Goal: Task Accomplishment & Management: Use online tool/utility

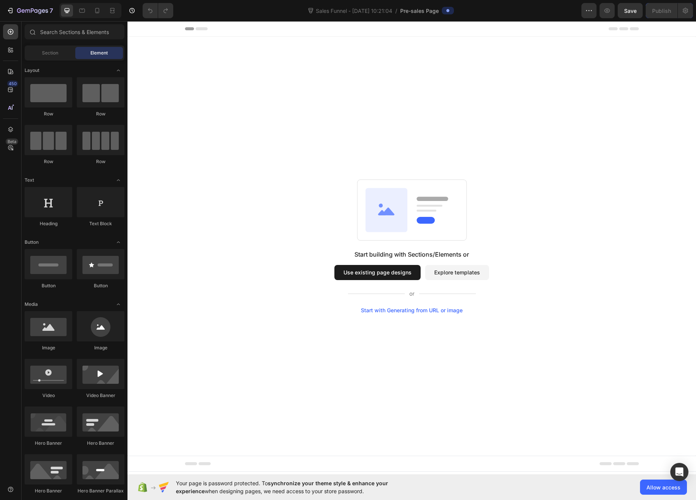
click at [404, 270] on button "Use existing page designs" at bounding box center [378, 272] width 86 height 15
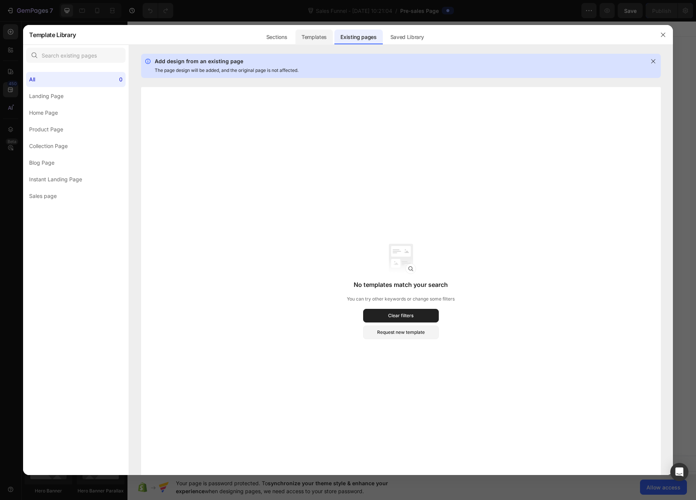
click at [316, 37] on div "Templates" at bounding box center [314, 37] width 37 height 15
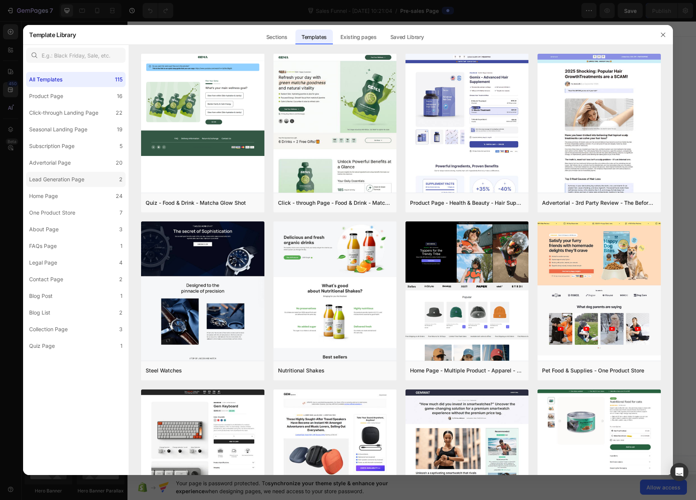
click at [50, 178] on div "Lead Generation Page" at bounding box center [56, 179] width 55 height 9
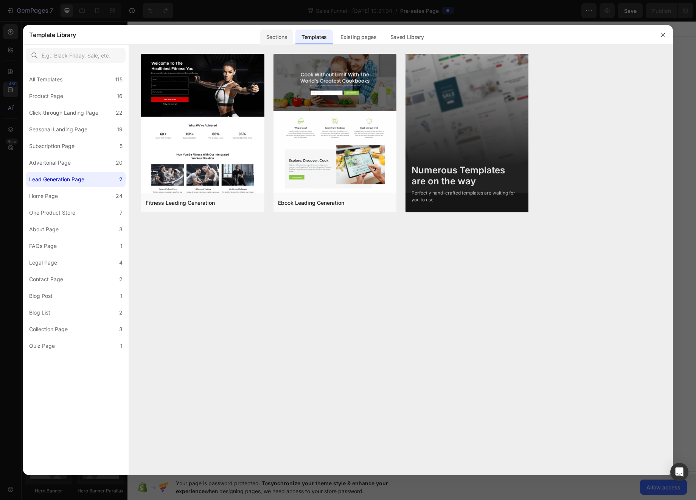
click at [271, 39] on div "Sections" at bounding box center [276, 37] width 33 height 15
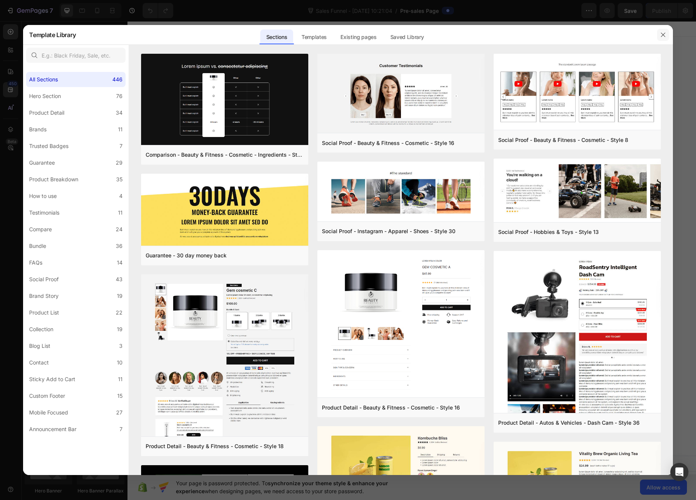
click at [660, 33] on icon "button" at bounding box center [663, 35] width 6 height 6
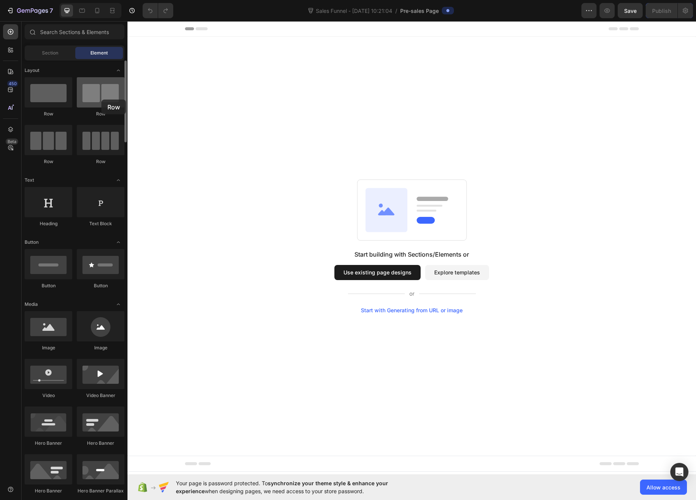
click at [101, 100] on div at bounding box center [101, 92] width 48 height 30
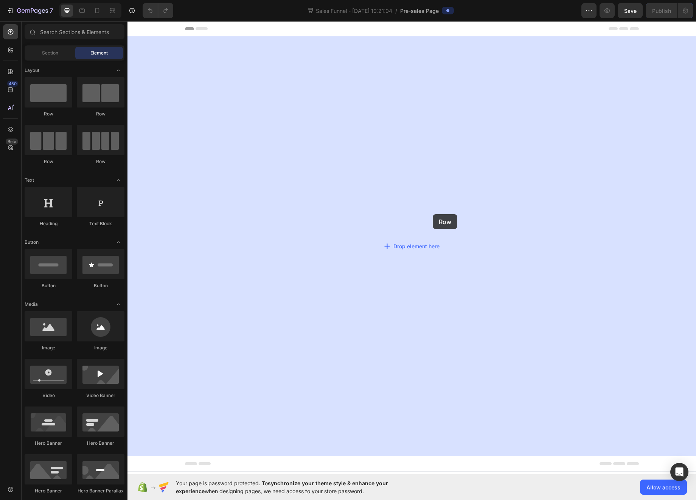
drag, startPoint x: 230, startPoint y: 118, endPoint x: 419, endPoint y: 217, distance: 213.4
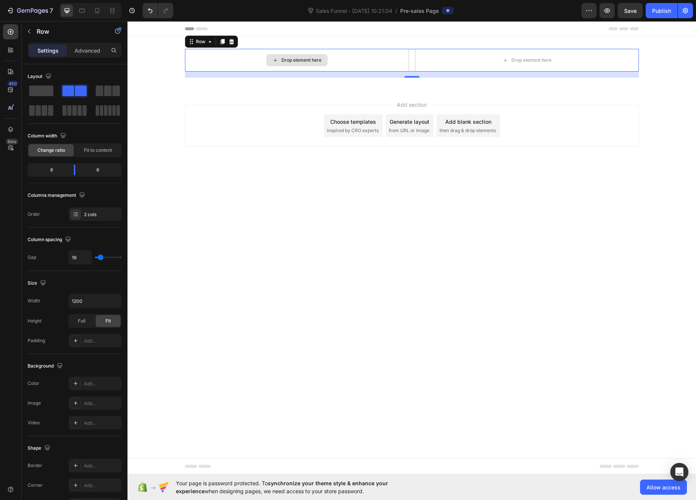
click at [289, 57] on div "Drop element here" at bounding box center [302, 60] width 40 height 6
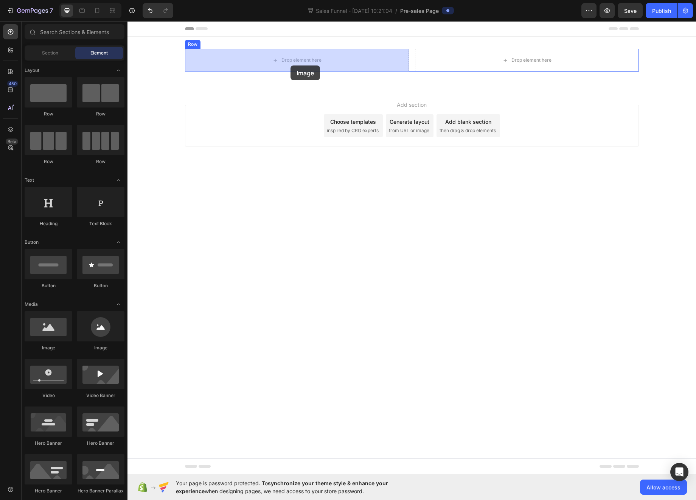
drag, startPoint x: 182, startPoint y: 355, endPoint x: 291, endPoint y: 66, distance: 309.2
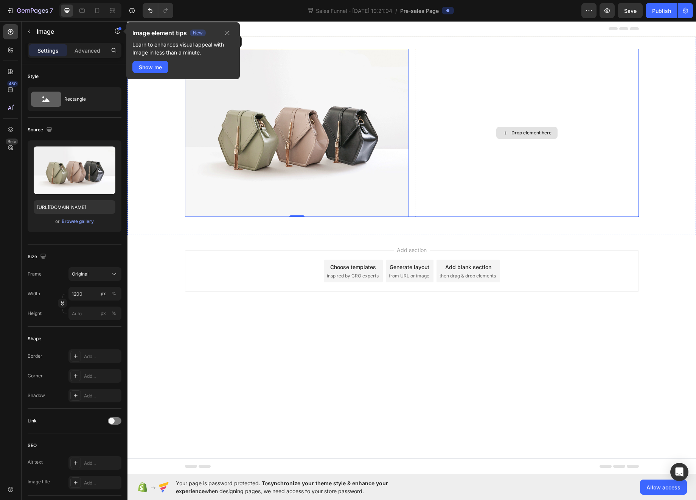
click at [518, 134] on div "Drop element here" at bounding box center [532, 133] width 40 height 6
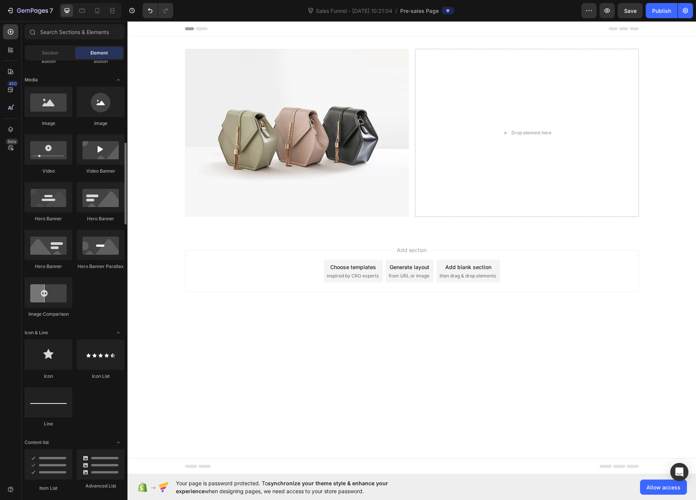
scroll to position [258, 0]
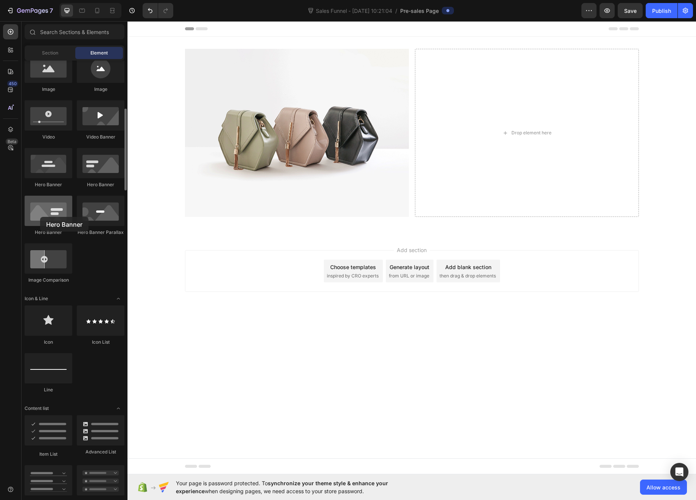
drag, startPoint x: 89, startPoint y: 198, endPoint x: 40, endPoint y: 217, distance: 51.9
click at [40, 217] on div at bounding box center [49, 211] width 48 height 30
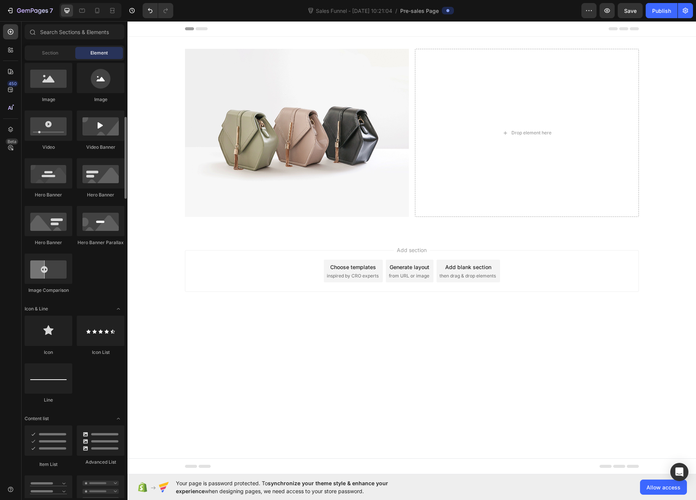
scroll to position [0, 0]
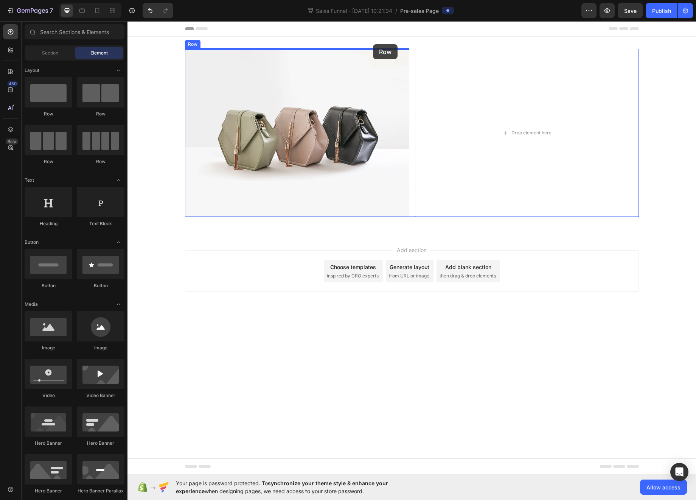
drag, startPoint x: 183, startPoint y: 116, endPoint x: 373, endPoint y: 44, distance: 203.0
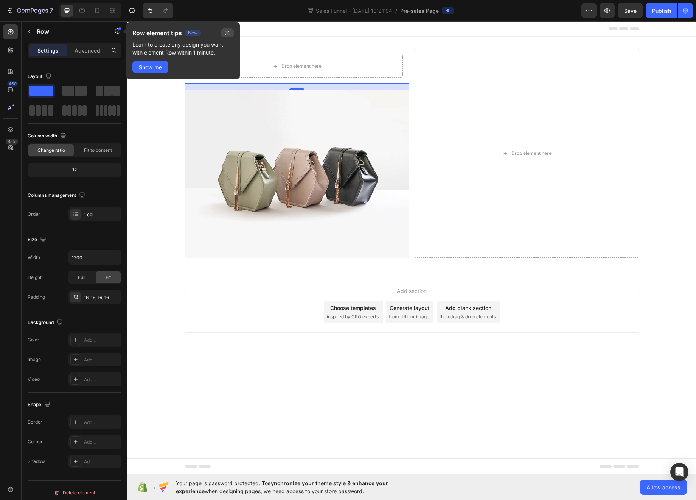
click at [228, 32] on icon "button" at bounding box center [228, 33] width 4 height 4
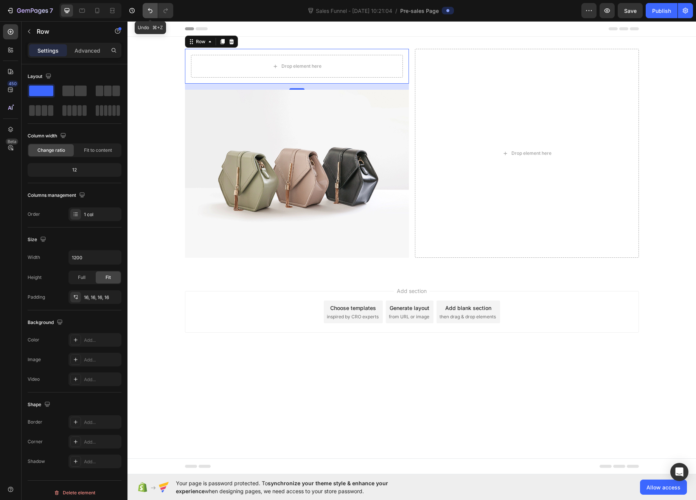
click at [150, 11] on icon "Undo/Redo" at bounding box center [150, 11] width 8 height 8
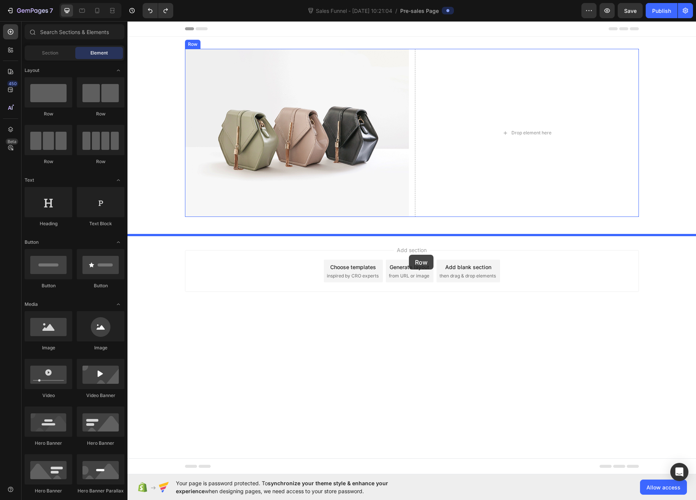
drag, startPoint x: 187, startPoint y: 118, endPoint x: 409, endPoint y: 255, distance: 260.6
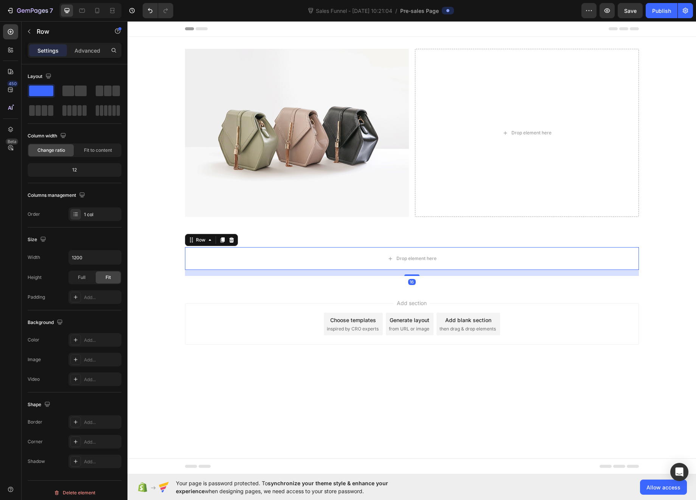
drag, startPoint x: 302, startPoint y: 429, endPoint x: 322, endPoint y: 404, distance: 32.3
click at [303, 426] on body "Header Image Drop element here Row Section 1 Drop element here Row 16 Section 2…" at bounding box center [412, 247] width 569 height 453
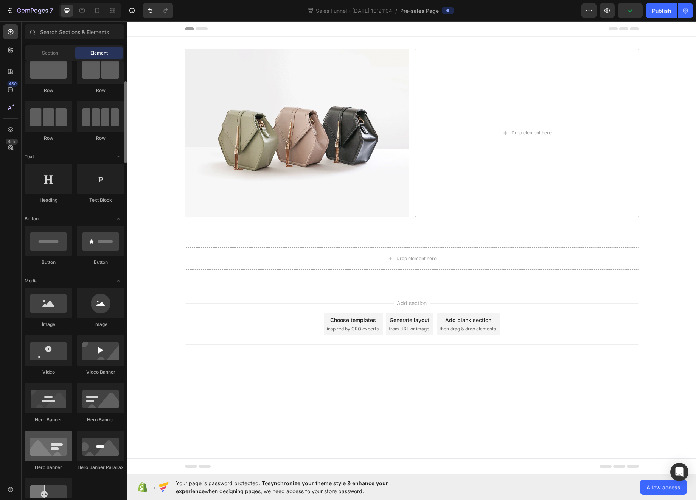
scroll to position [84, 0]
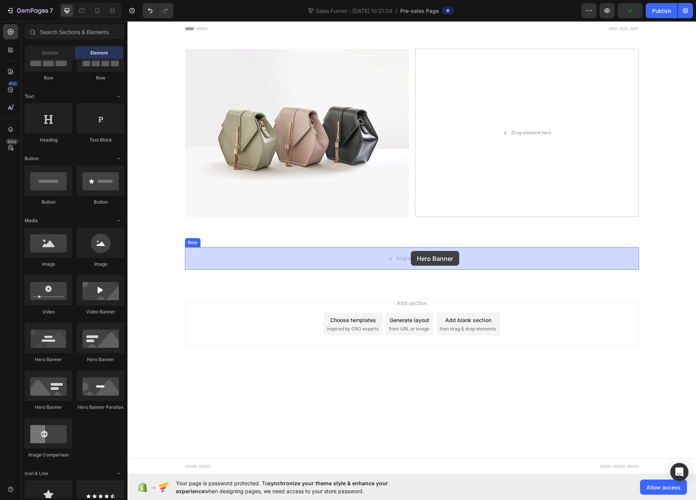
drag, startPoint x: 180, startPoint y: 409, endPoint x: 411, endPoint y: 251, distance: 279.8
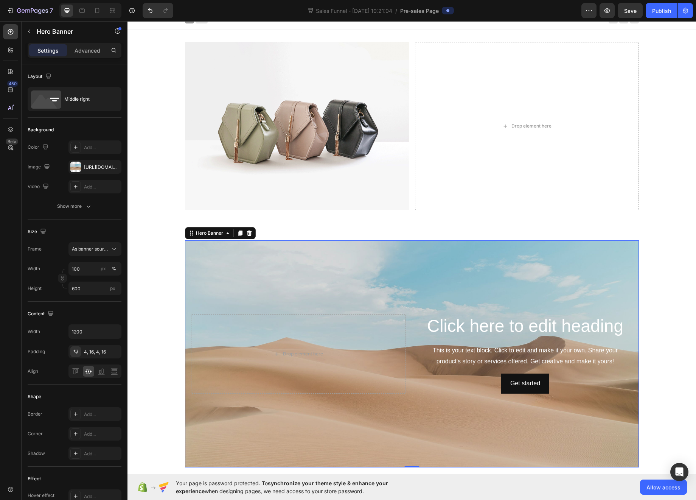
scroll to position [0, 0]
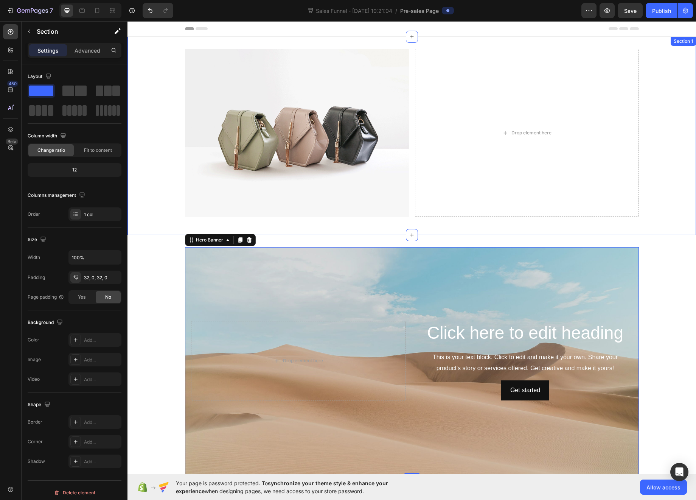
click at [679, 45] on div "Section 1" at bounding box center [683, 41] width 25 height 9
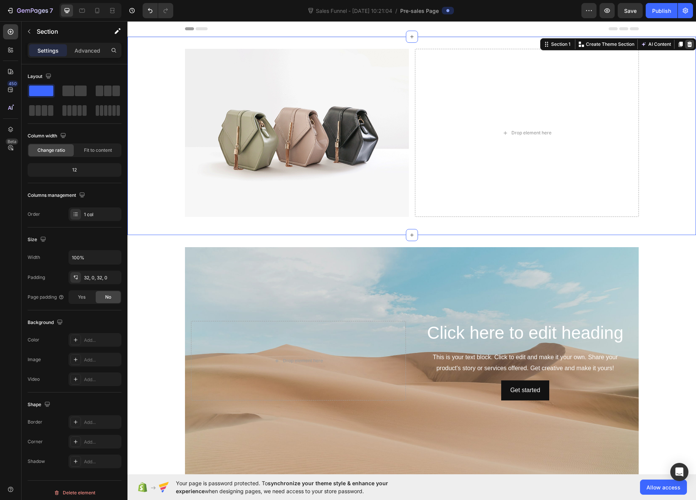
click at [688, 42] on icon at bounding box center [690, 44] width 5 height 5
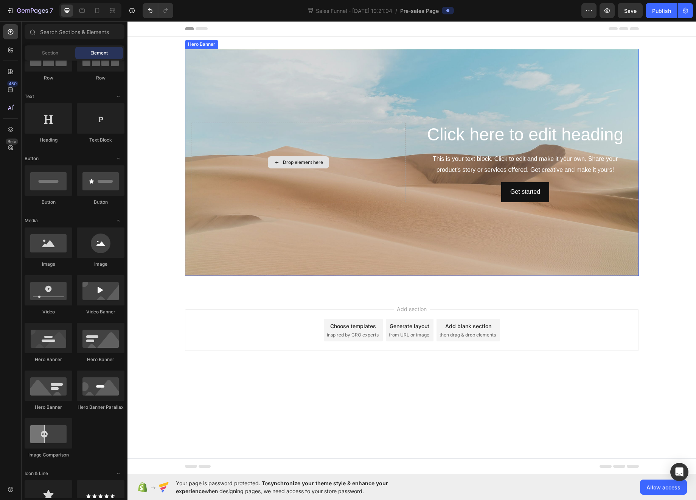
click at [290, 161] on div "Drop element here" at bounding box center [303, 162] width 40 height 6
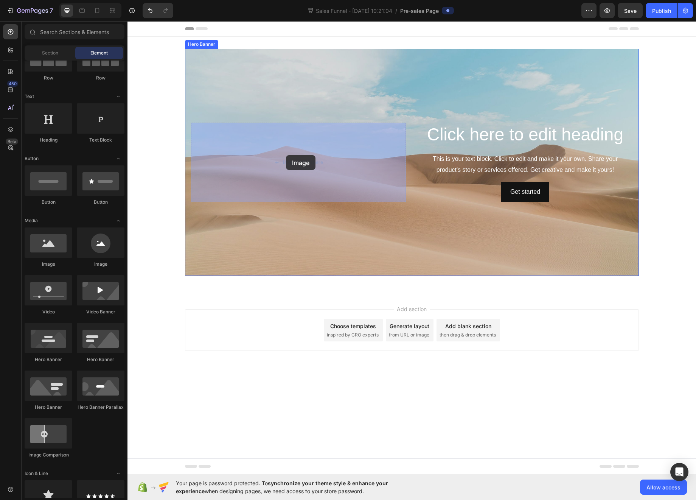
drag, startPoint x: 184, startPoint y: 269, endPoint x: 286, endPoint y: 155, distance: 152.8
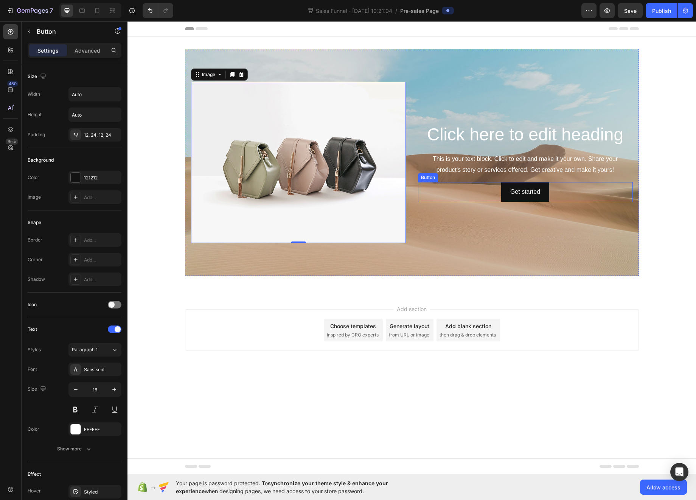
click at [549, 191] on div "Get started Button" at bounding box center [525, 192] width 215 height 20
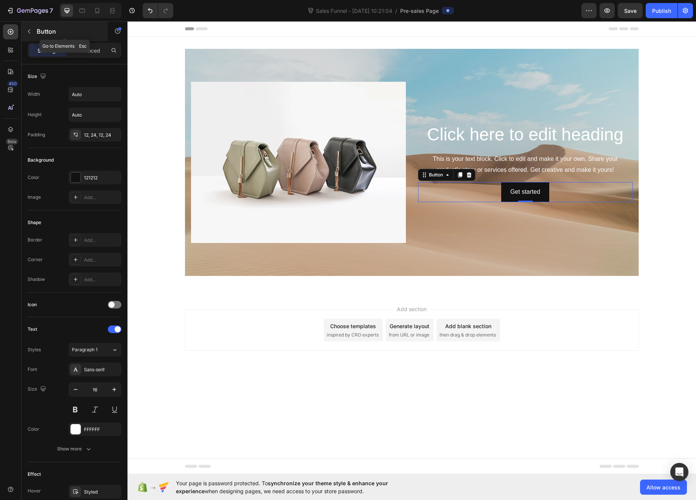
click at [29, 33] on icon "button" at bounding box center [29, 31] width 6 height 6
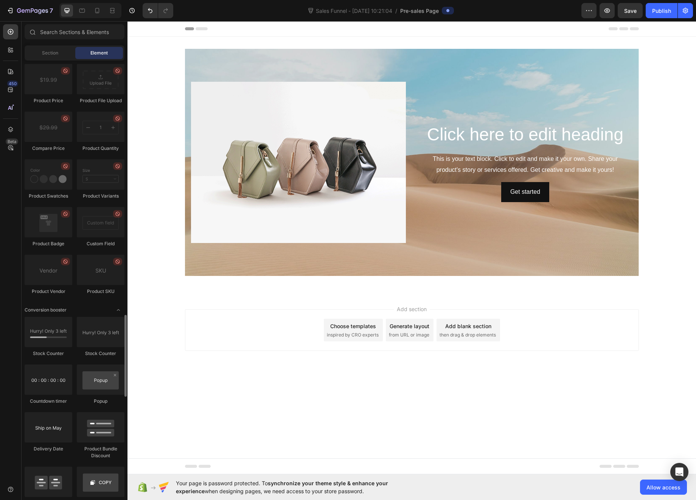
scroll to position [330, 0]
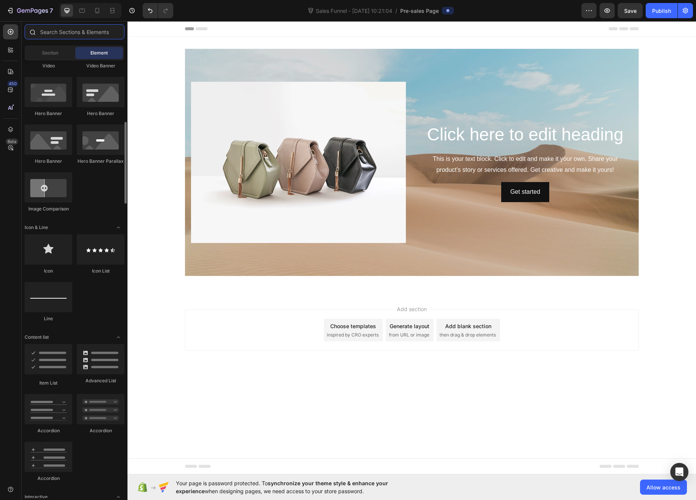
click at [47, 36] on input "text" at bounding box center [75, 31] width 100 height 15
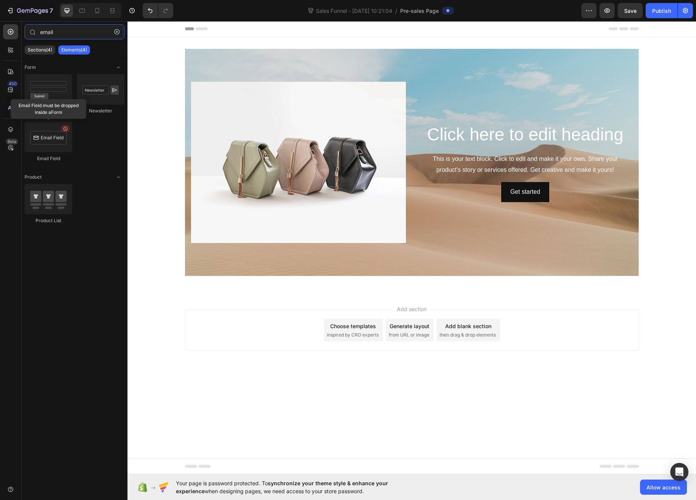
type input "email"
drag, startPoint x: 262, startPoint y: 145, endPoint x: 58, endPoint y: 101, distance: 208.5
click at [79, 107] on div "Contact Form Newsletter Email Field" at bounding box center [75, 121] width 100 height 95
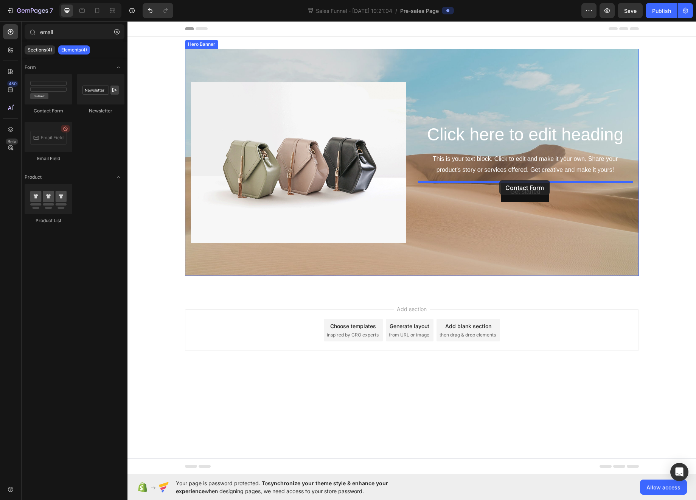
drag, startPoint x: 179, startPoint y: 112, endPoint x: 499, endPoint y: 180, distance: 327.6
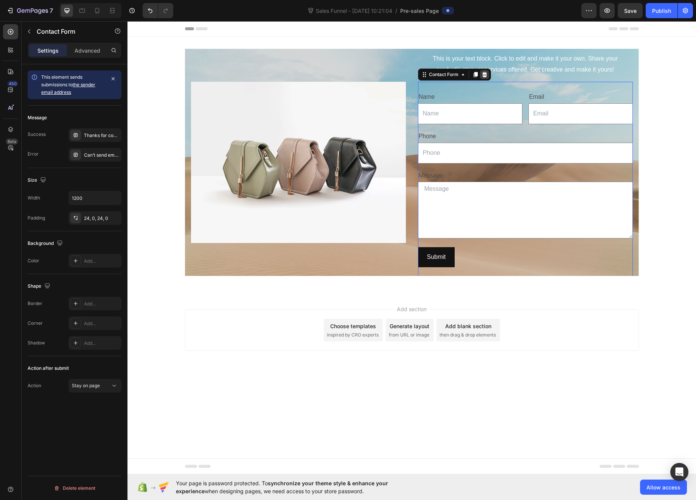
click at [485, 76] on icon at bounding box center [485, 75] width 6 height 6
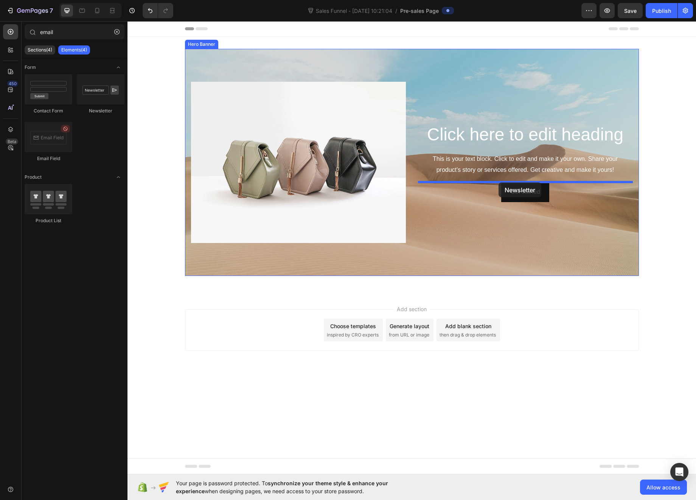
drag, startPoint x: 222, startPoint y: 112, endPoint x: 499, endPoint y: 182, distance: 285.8
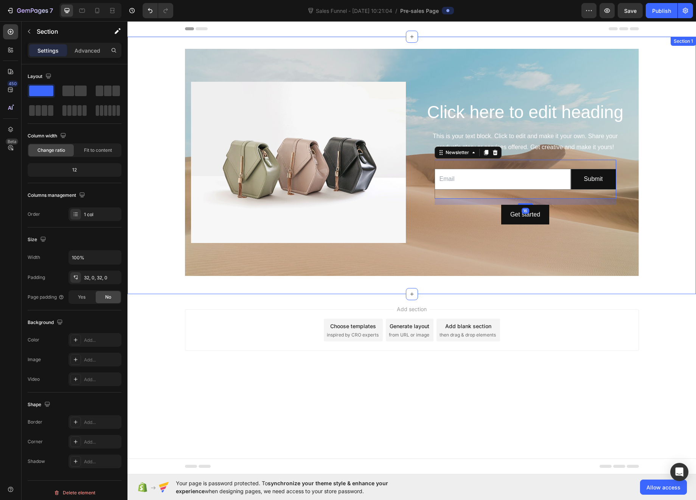
click at [666, 202] on div "Click here to edit heading Heading This is your text block. Click to edit and m…" at bounding box center [412, 165] width 569 height 233
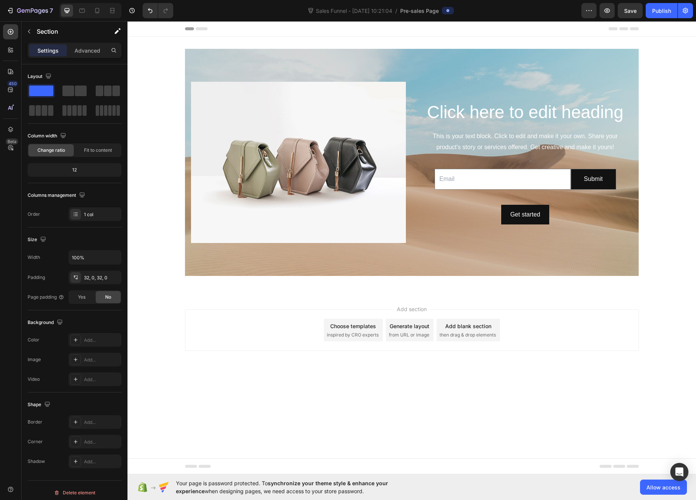
click at [585, 393] on body "Header Click here to edit heading Heading This is your text block. Click to edi…" at bounding box center [412, 247] width 569 height 453
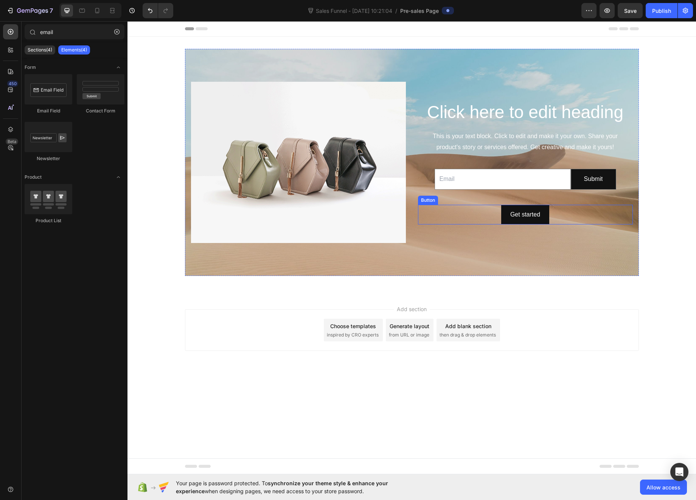
click at [568, 208] on div "Get started Button" at bounding box center [525, 215] width 215 height 20
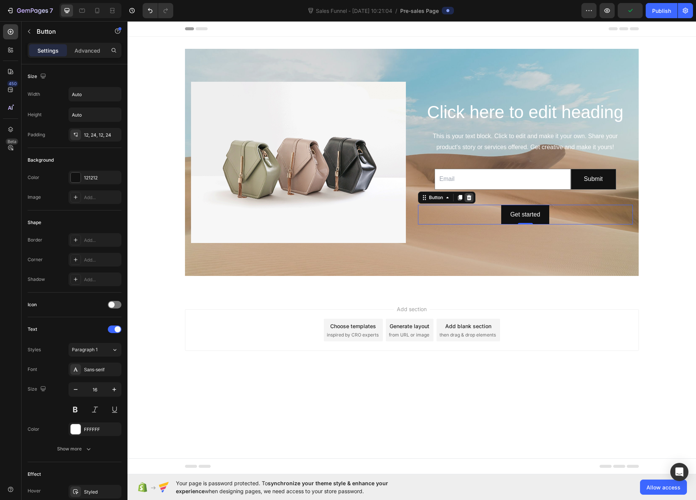
click at [470, 198] on icon at bounding box center [469, 197] width 5 height 5
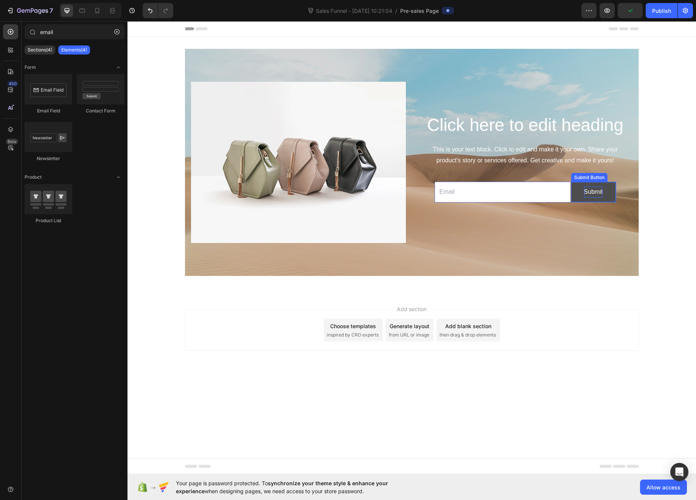
click at [599, 193] on div "Submit" at bounding box center [593, 192] width 19 height 11
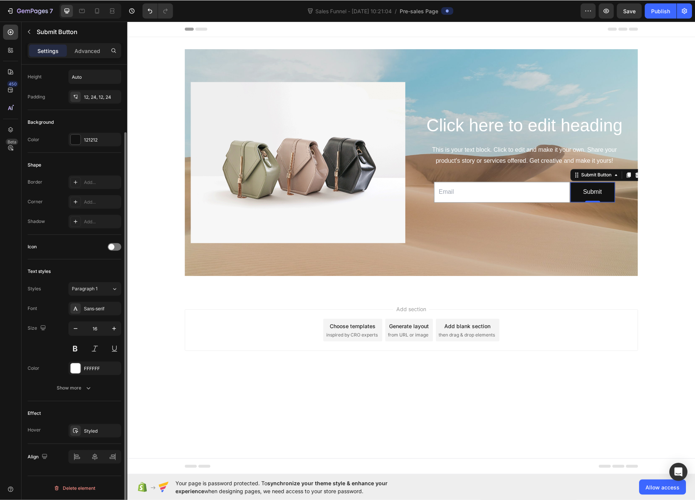
scroll to position [0, 0]
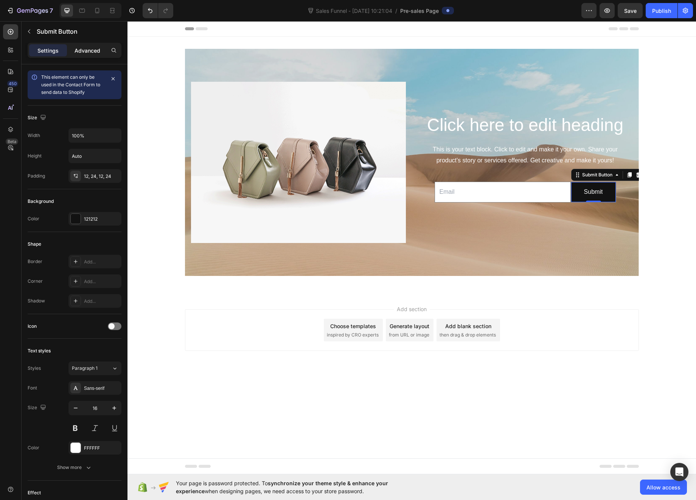
click at [88, 53] on p "Advanced" at bounding box center [88, 51] width 26 height 8
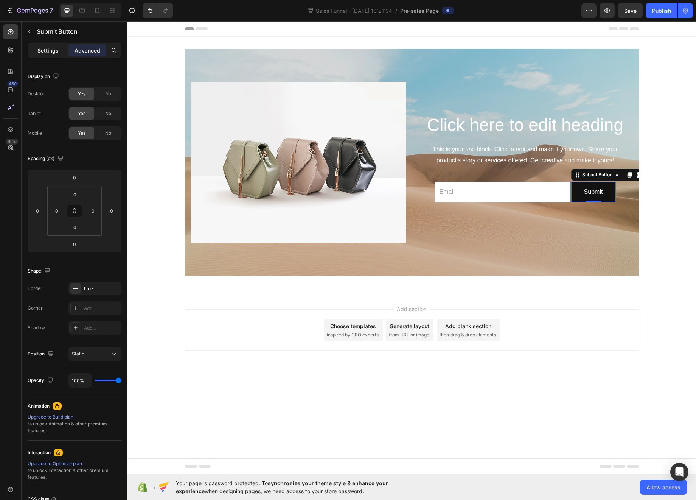
click at [45, 52] on p "Settings" at bounding box center [47, 51] width 21 height 8
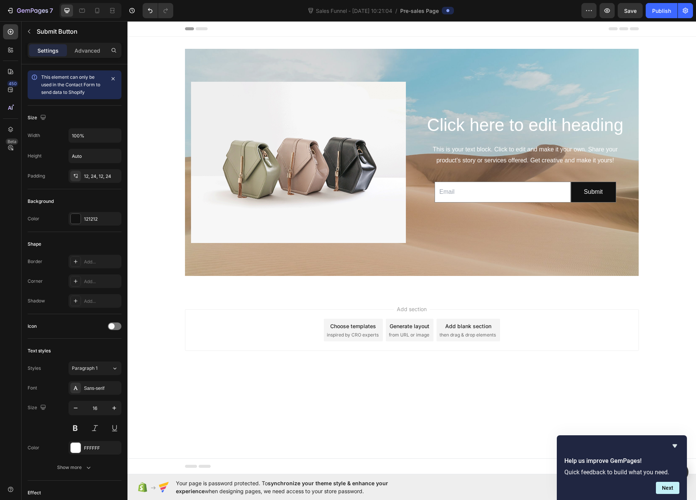
click at [374, 299] on div "Add section Choose templates inspired by CRO experts Generate layout from URL o…" at bounding box center [412, 340] width 569 height 93
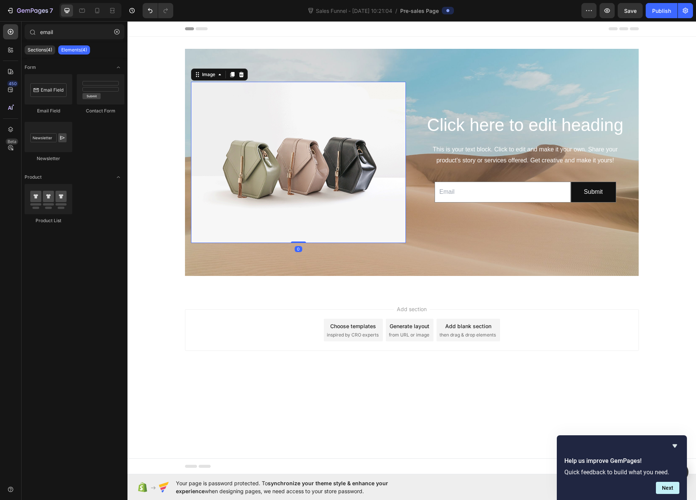
click at [339, 157] on img at bounding box center [298, 162] width 215 height 161
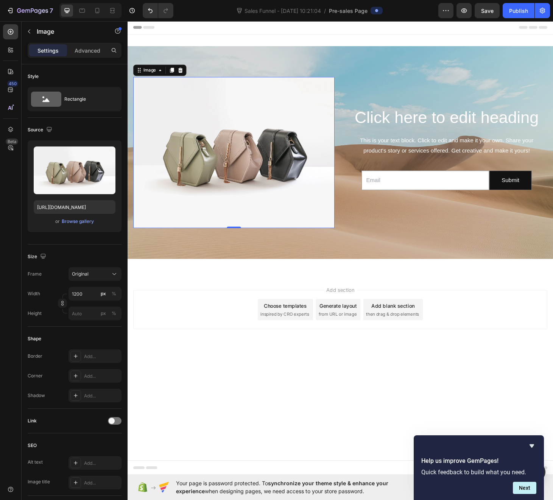
click at [227, 191] on img at bounding box center [241, 161] width 215 height 161
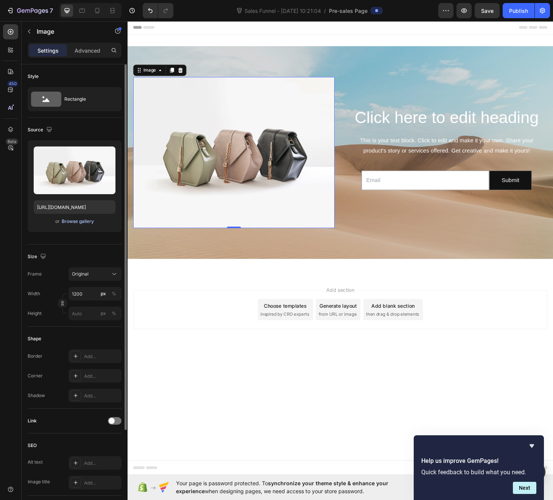
click at [78, 221] on div "Browse gallery" at bounding box center [78, 221] width 32 height 7
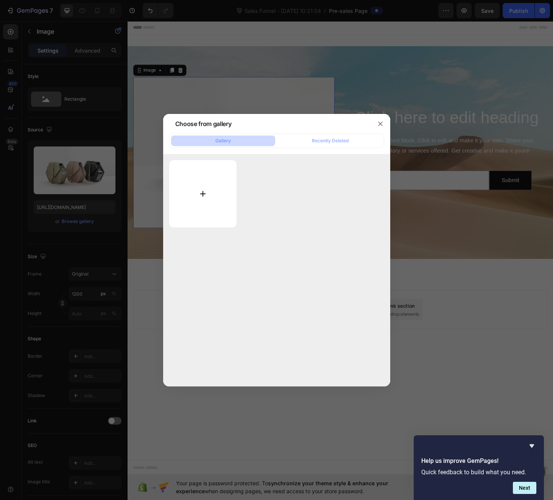
click at [188, 192] on input "file" at bounding box center [203, 193] width 68 height 67
type input "C:\fakepath\images.jpg"
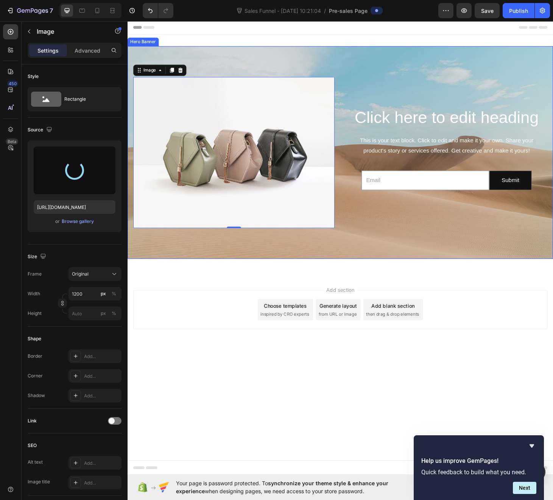
type input "[URL][DOMAIN_NAME]"
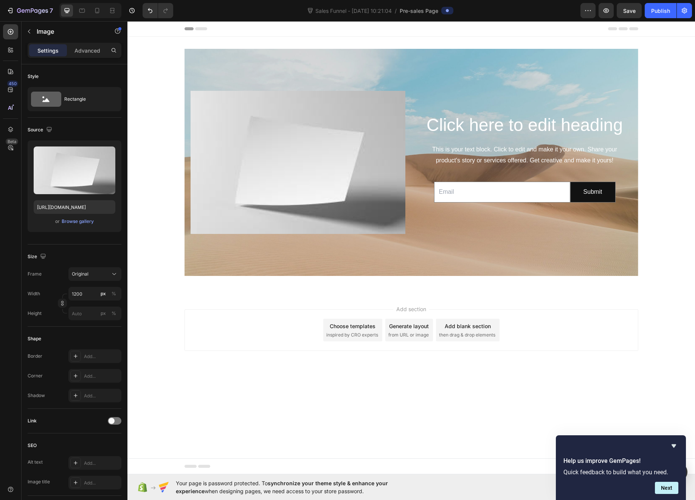
click at [134, 28] on icon at bounding box center [136, 28] width 5 height 5
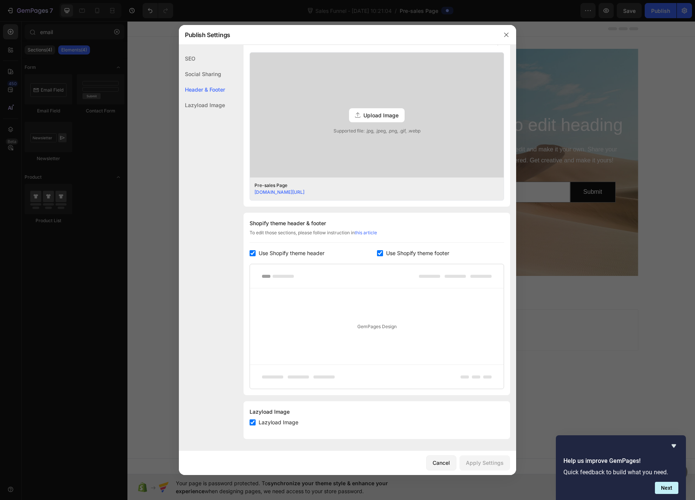
scroll to position [194, 0]
click at [378, 253] on input "checkbox" at bounding box center [380, 253] width 6 height 6
checkbox input "false"
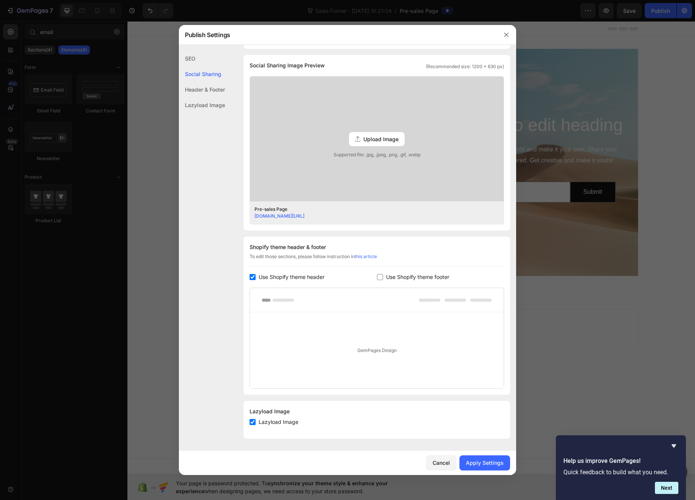
click at [253, 277] on input "checkbox" at bounding box center [253, 277] width 6 height 6
checkbox input "false"
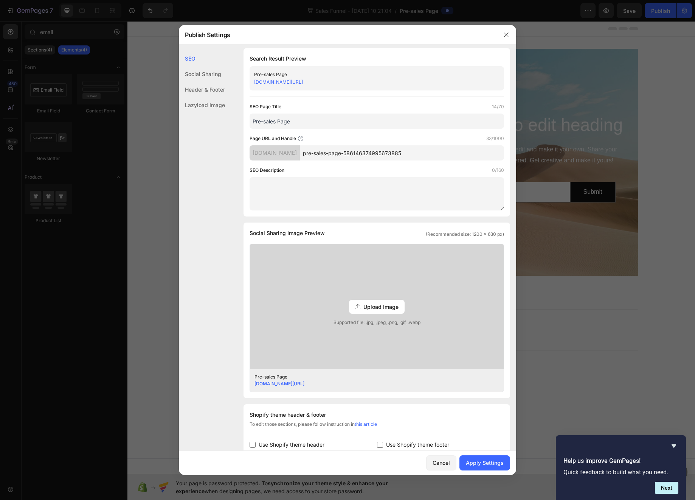
scroll to position [0, 0]
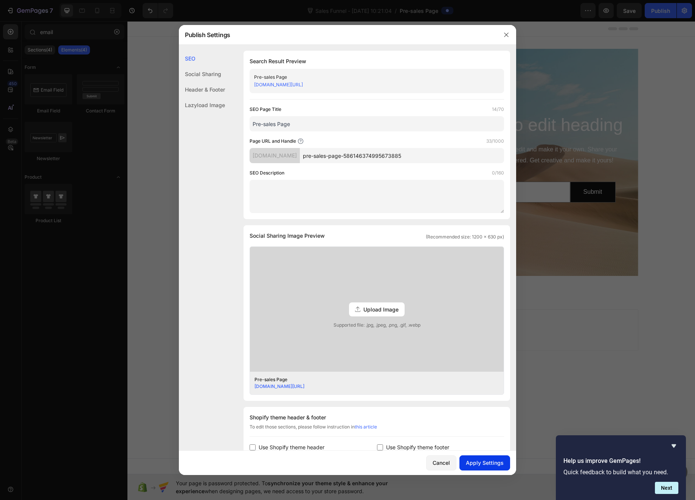
click at [485, 465] on div "Apply Settings" at bounding box center [485, 463] width 38 height 8
click at [507, 37] on icon "button" at bounding box center [507, 35] width 6 height 6
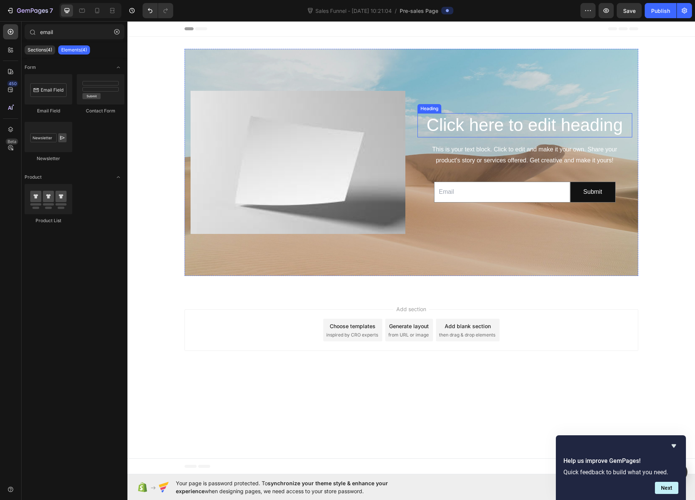
click at [525, 126] on h2 "Click here to edit heading" at bounding box center [525, 125] width 215 height 24
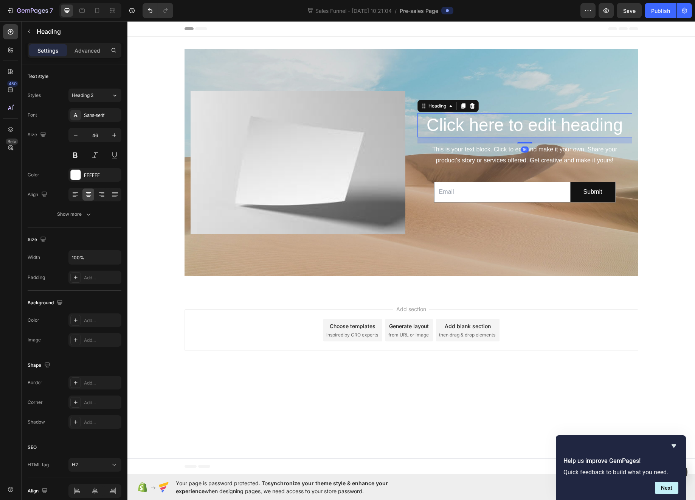
click at [525, 126] on h2 "Click here to edit heading" at bounding box center [525, 125] width 215 height 24
click at [525, 126] on p "Click here to edit heading" at bounding box center [525, 125] width 213 height 23
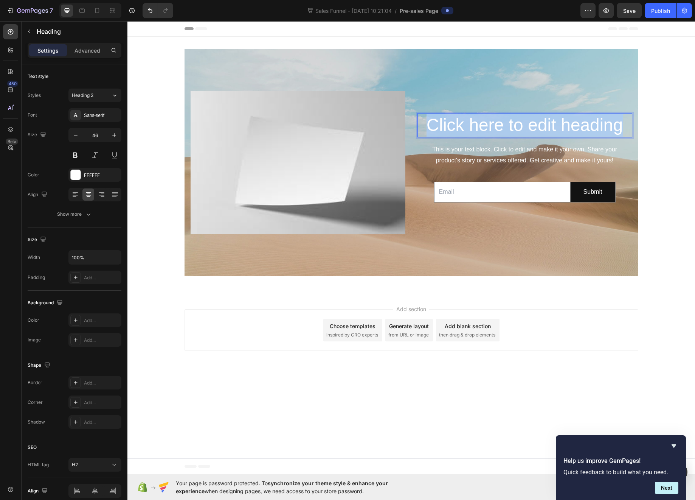
click at [525, 126] on p "Click here to edit heading" at bounding box center [525, 125] width 213 height 23
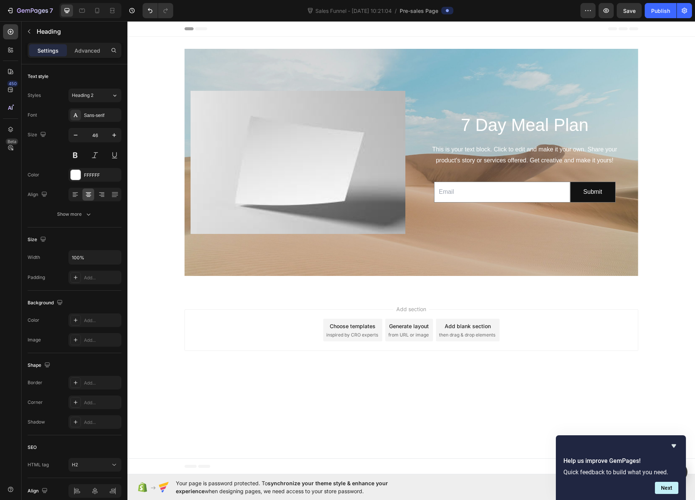
click at [492, 371] on body "Header 7 Day Meal Plan Heading This is your text block. Click to edit and make …" at bounding box center [412, 247] width 568 height 453
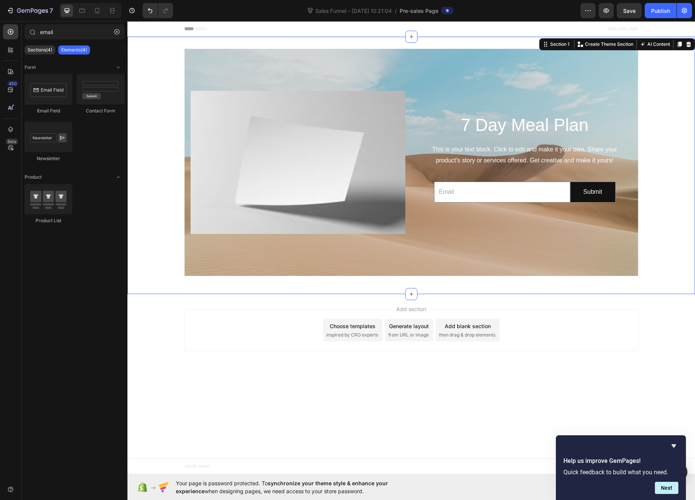
click at [149, 118] on div "7 Day Meal Plan Heading This is your text block. Click to edit and make it your…" at bounding box center [412, 165] width 568 height 233
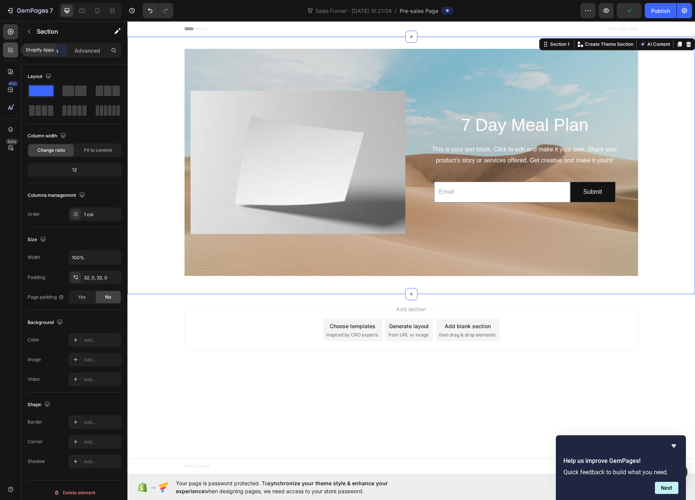
click at [12, 52] on icon at bounding box center [12, 51] width 2 height 2
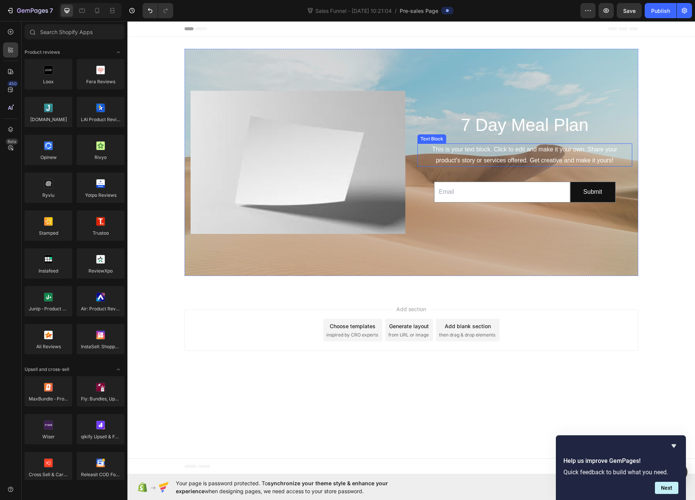
click at [487, 150] on div "This is your text block. Click to edit and make it your own. Share your product…" at bounding box center [525, 154] width 215 height 23
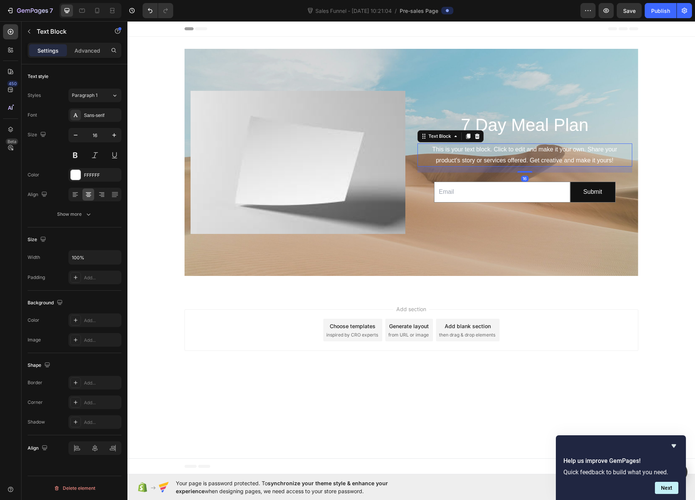
click at [481, 149] on div "This is your text block. Click to edit and make it your own. Share your product…" at bounding box center [525, 154] width 215 height 23
click at [481, 149] on p "This is your text block. Click to edit and make it your own. Share your product…" at bounding box center [525, 155] width 213 height 22
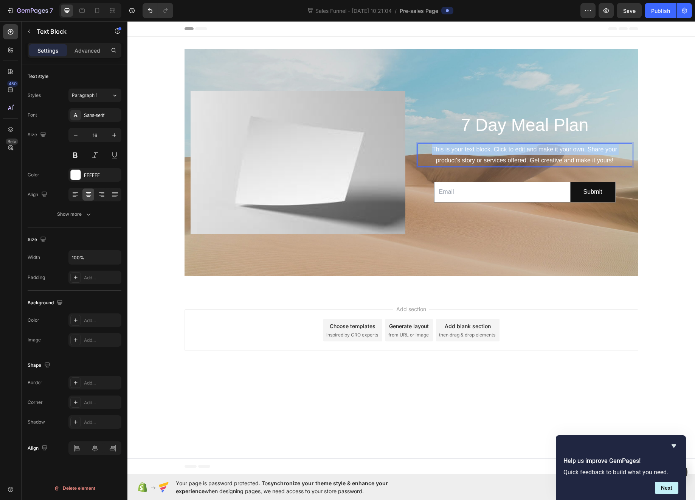
click at [481, 149] on p "This is your text block. Click to edit and make it your own. Share your product…" at bounding box center [525, 155] width 213 height 22
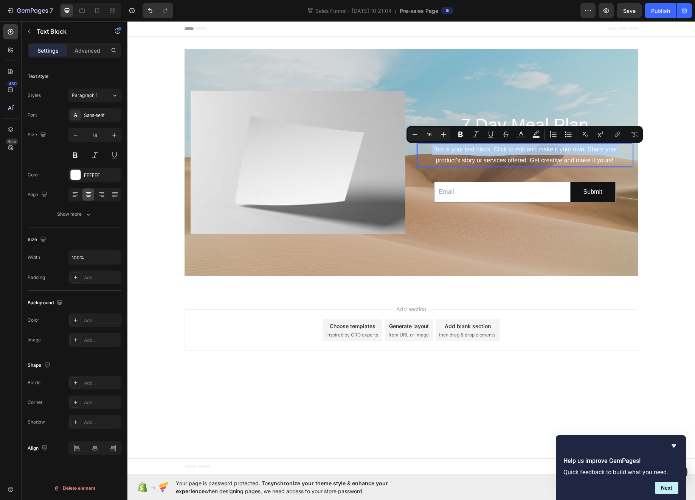
click at [481, 151] on p "This is your text block. Click to edit and make it your own. Share your product…" at bounding box center [525, 155] width 213 height 22
click at [545, 165] on p "This is your text block. Click to edit and make it your own. Share your product…" at bounding box center [525, 155] width 213 height 22
drag, startPoint x: 616, startPoint y: 161, endPoint x: 320, endPoint y: 149, distance: 296.1
click at [319, 150] on div "7 Day Meal Plan Heading This is your text block. Click to edit and make it your…" at bounding box center [412, 162] width 454 height 146
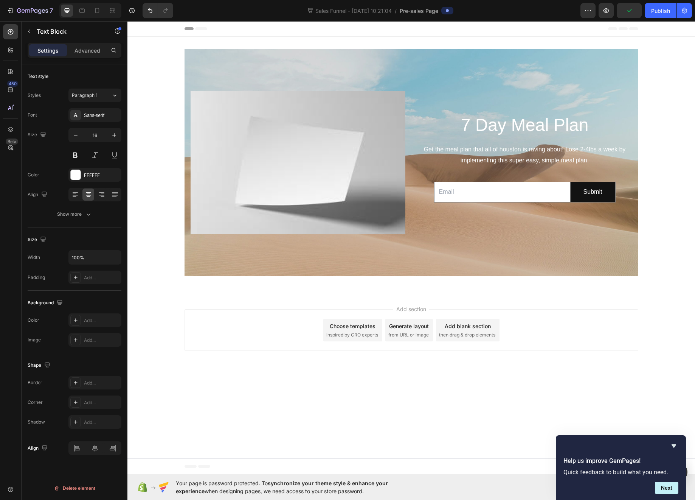
click at [591, 354] on div "Add section Choose templates inspired by CRO experts Generate layout from URL o…" at bounding box center [412, 331] width 568 height 75
click at [542, 162] on p "Get the meal plan that all of houston is raving about! Lose 2-4lbs a week by im…" at bounding box center [525, 155] width 213 height 22
click at [540, 161] on p "Get the meal plan that all of houston is raving about! Lose 2-4lbs a week by im…" at bounding box center [525, 155] width 213 height 22
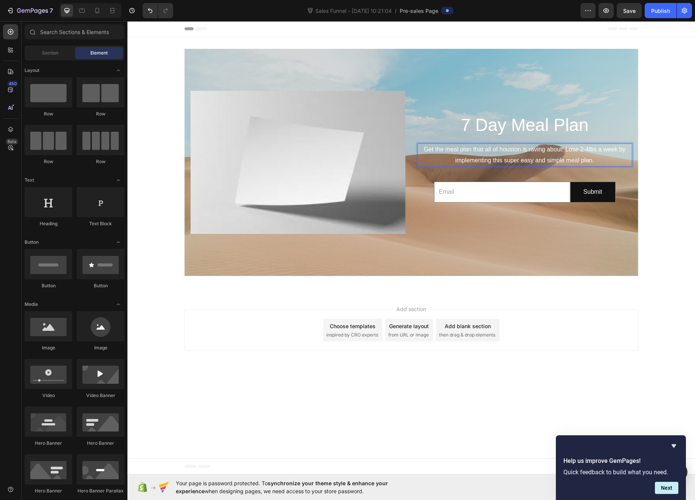
click at [648, 372] on body "Header 7 Day Meal Plan Heading Get the meal plan that all of houston is raving …" at bounding box center [412, 247] width 568 height 453
click at [454, 150] on p "Get the meal plan that all of houston is raving about! Lose 2-4lbs a week by im…" at bounding box center [525, 155] width 213 height 22
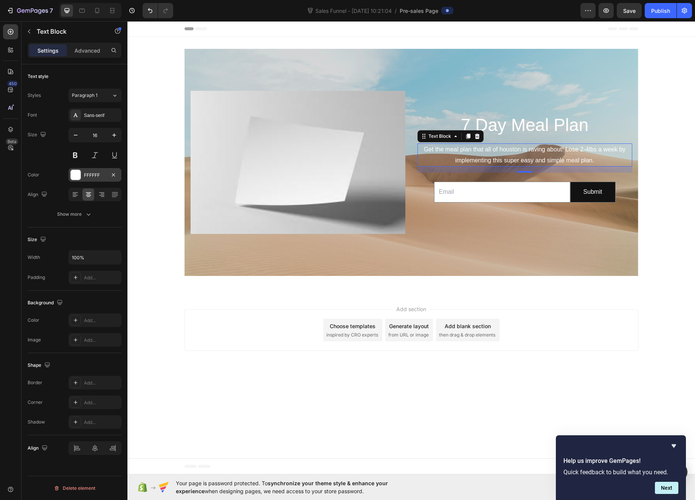
click at [79, 176] on div at bounding box center [76, 175] width 10 height 10
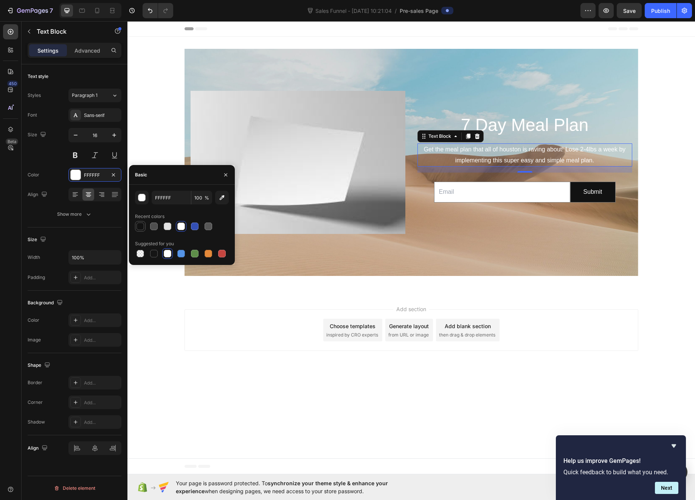
click at [142, 225] on div at bounding box center [141, 226] width 8 height 8
type input "121212"
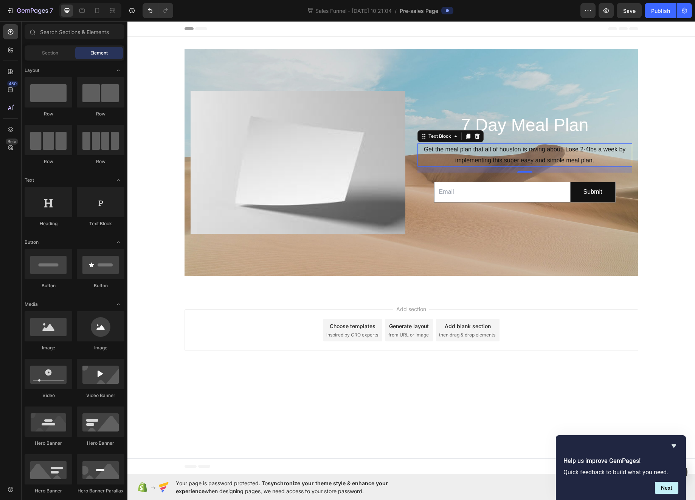
click at [647, 328] on div "Add section Choose templates inspired by CRO experts Generate layout from URL o…" at bounding box center [412, 331] width 568 height 75
click at [540, 127] on p "7 Day Meal Plan" at bounding box center [525, 125] width 213 height 23
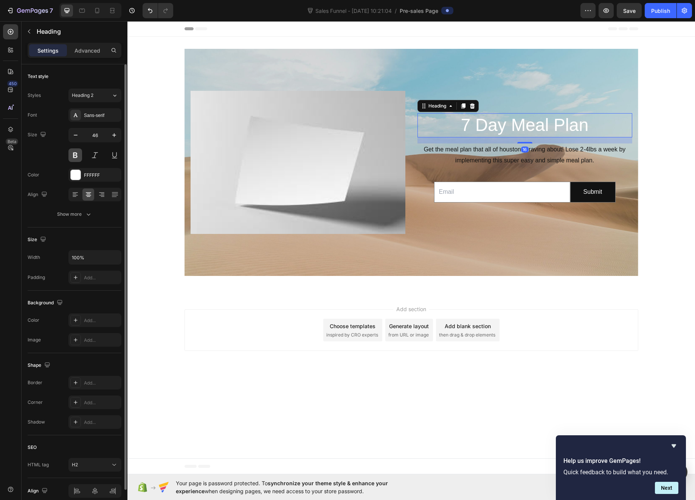
click at [73, 152] on button at bounding box center [75, 155] width 14 height 14
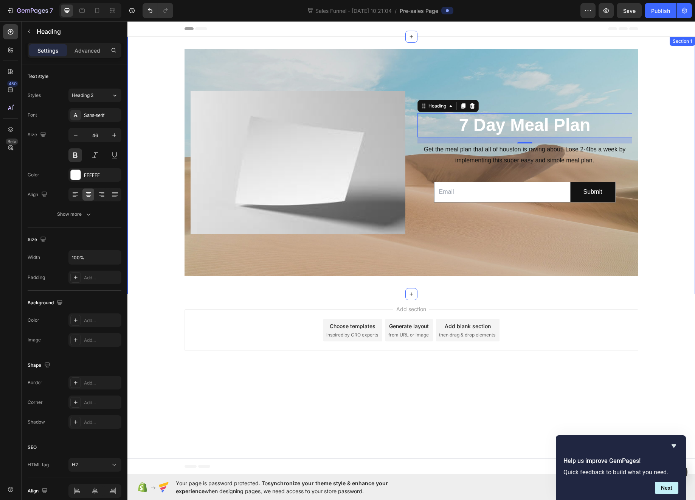
click at [602, 367] on div "Add section Choose templates inspired by CRO experts Generate layout from URL o…" at bounding box center [412, 331] width 568 height 75
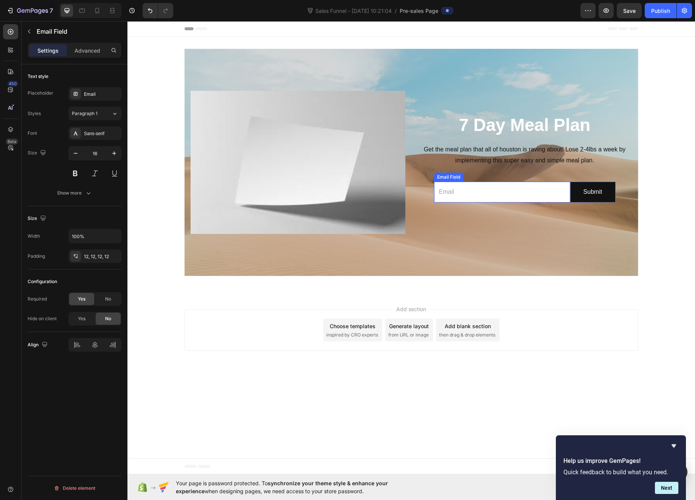
click at [531, 191] on input "email" at bounding box center [502, 192] width 136 height 21
click at [92, 192] on icon "button" at bounding box center [89, 193] width 8 height 8
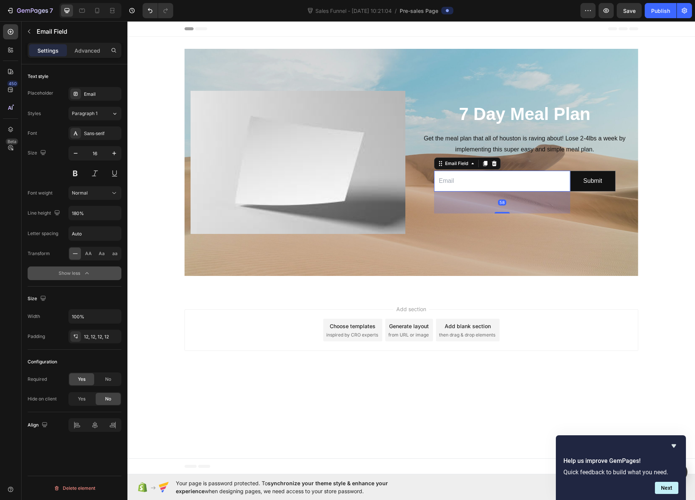
drag, startPoint x: 504, startPoint y: 201, endPoint x: 511, endPoint y: 222, distance: 21.7
click at [510, 222] on div "7 Day Meal Plan Heading Get the meal plan that all of houston is raving about! …" at bounding box center [525, 162] width 215 height 143
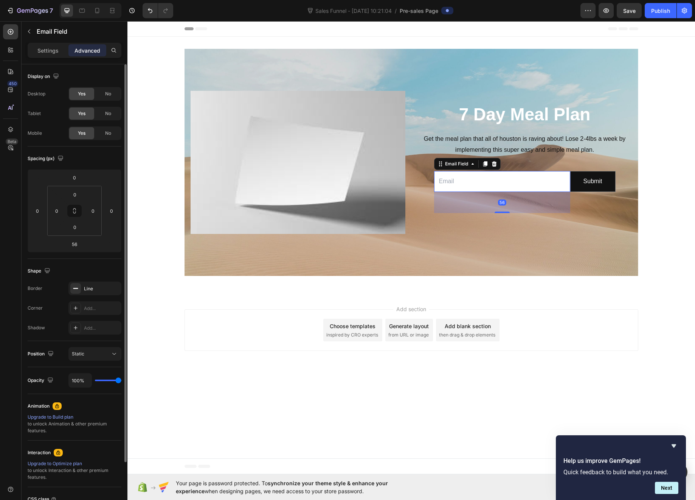
click at [506, 210] on div "56" at bounding box center [502, 202] width 136 height 21
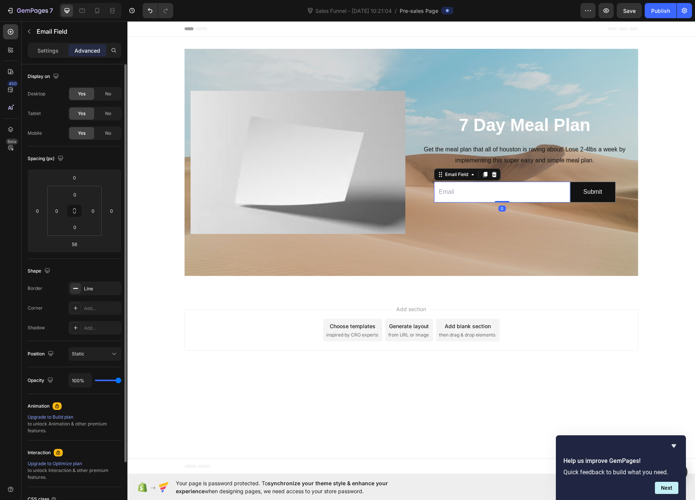
drag, startPoint x: 505, startPoint y: 213, endPoint x: 512, endPoint y: 191, distance: 23.2
click at [512, 191] on div "Email Field 0" at bounding box center [502, 192] width 136 height 21
type input "0"
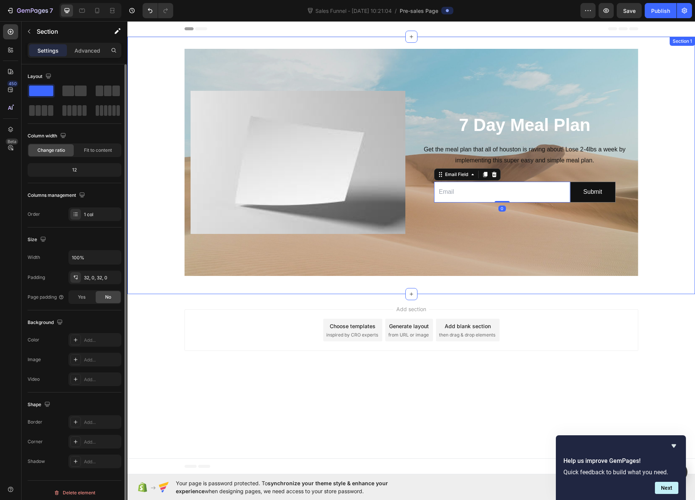
click at [678, 175] on div "7 Day Meal Plan Heading Get the meal plan that all of houston is raving about! …" at bounding box center [412, 165] width 568 height 233
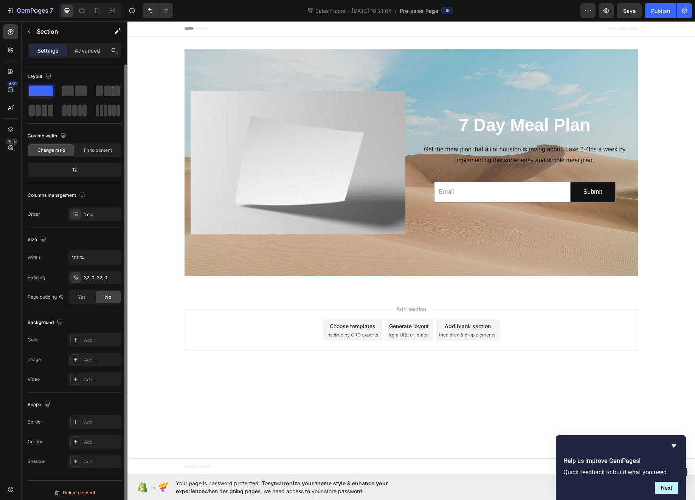
click at [590, 390] on body "Header 7 Day Meal Plan Heading Get the meal plan that all of houston is raving …" at bounding box center [412, 247] width 568 height 453
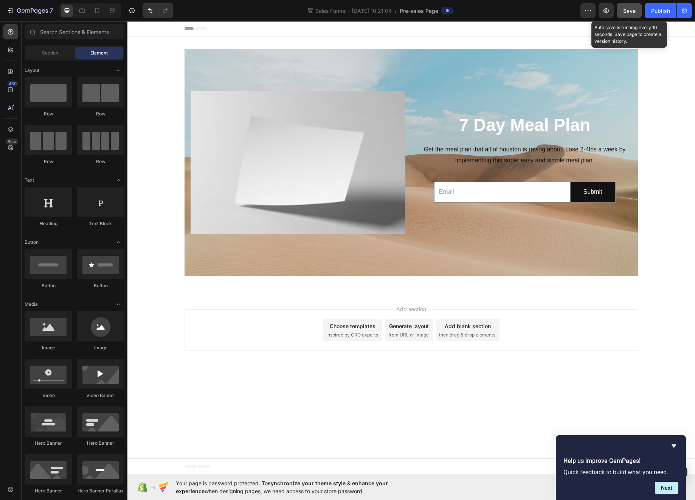
click at [632, 11] on span "Save" at bounding box center [630, 11] width 12 height 6
click at [647, 380] on body "Header 7 Day Meal Plan Heading Get the meal plan that all of houston is raving …" at bounding box center [412, 247] width 568 height 453
click at [678, 443] on icon "Hide survey" at bounding box center [674, 445] width 9 height 9
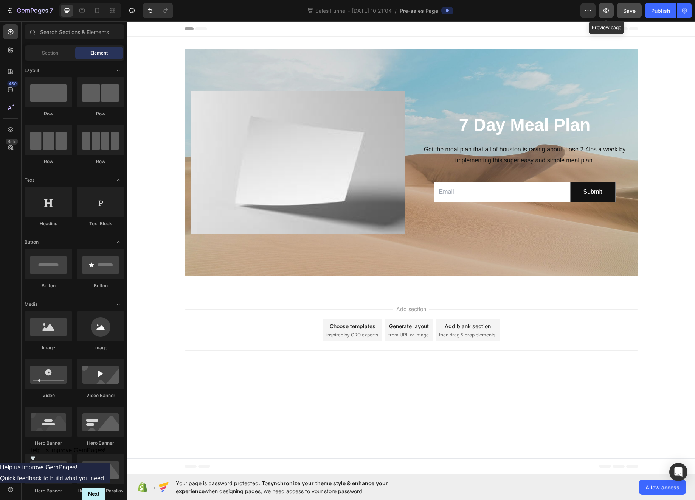
click at [605, 12] on icon "button" at bounding box center [607, 10] width 6 height 5
click at [664, 15] on button "Publish" at bounding box center [661, 10] width 32 height 15
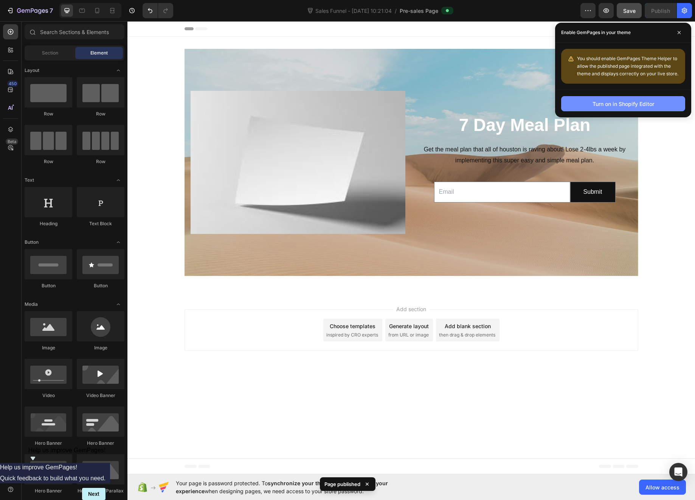
click at [629, 105] on div "Turn on in Shopify Editor" at bounding box center [624, 104] width 62 height 8
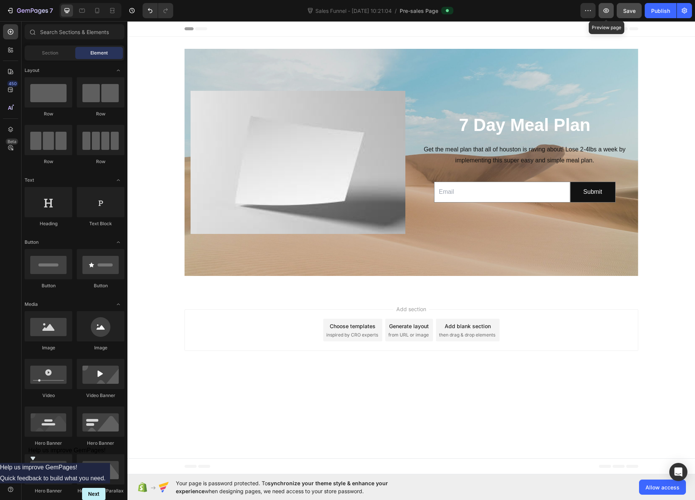
click at [609, 11] on icon "button" at bounding box center [607, 11] width 8 height 8
click at [527, 11] on div "Sales Funnel - [DATE] 10:21:04 / Pre-sales Page" at bounding box center [379, 10] width 401 height 15
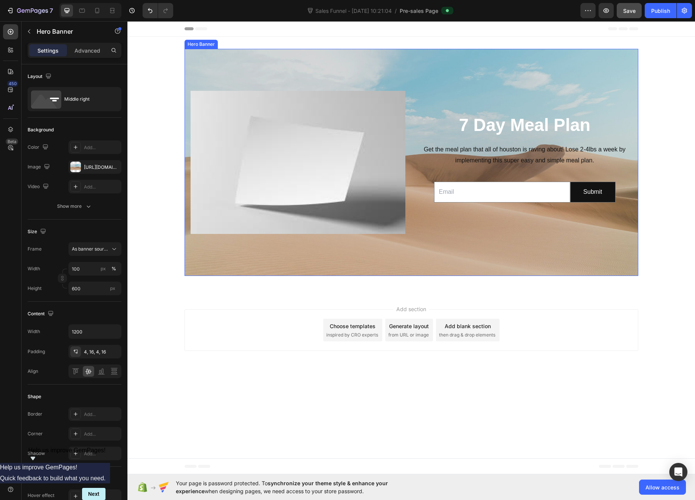
click at [287, 60] on div "Background Image" at bounding box center [412, 162] width 454 height 227
click at [75, 167] on div at bounding box center [75, 167] width 11 height 11
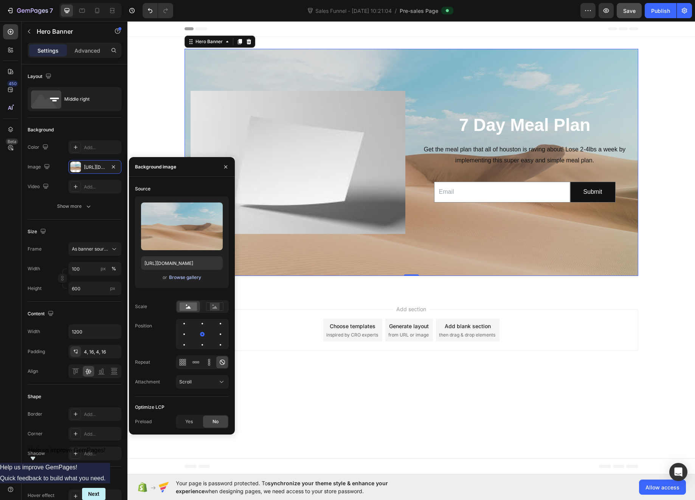
click at [184, 275] on div "Browse gallery" at bounding box center [185, 277] width 32 height 7
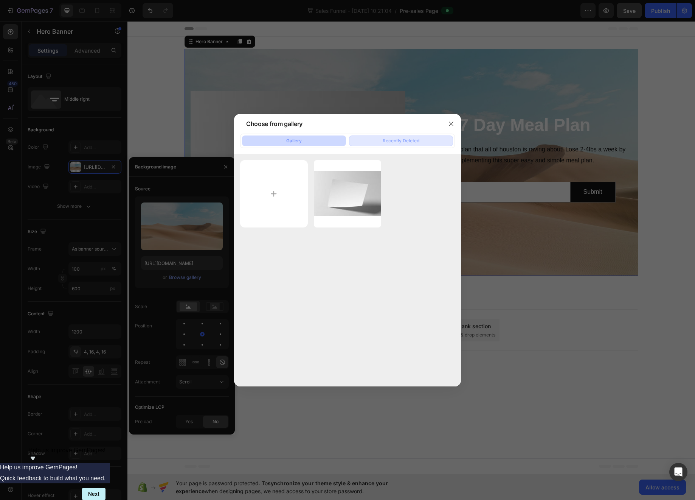
click at [399, 141] on div "Recently Deleted" at bounding box center [401, 140] width 37 height 7
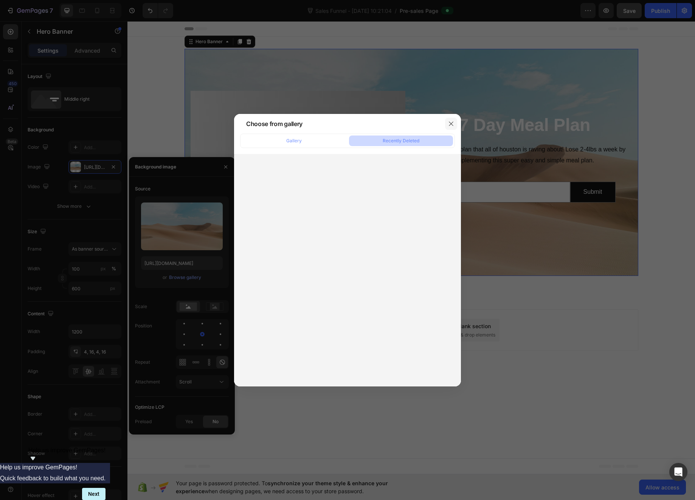
click at [449, 129] on button "button" at bounding box center [451, 124] width 12 height 12
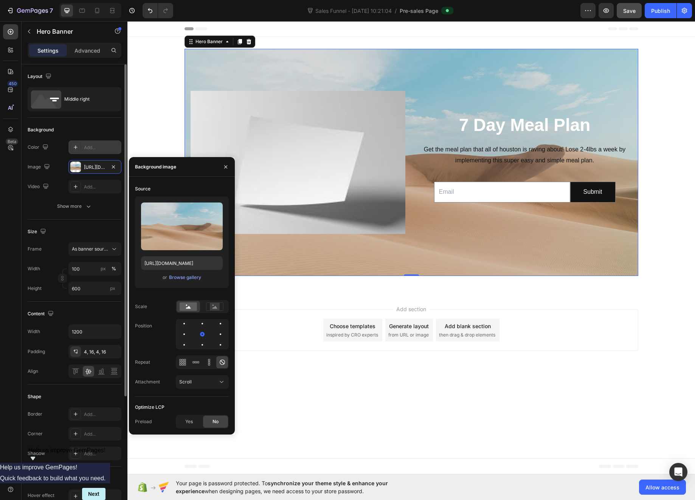
click at [97, 146] on div "Add..." at bounding box center [102, 147] width 36 height 7
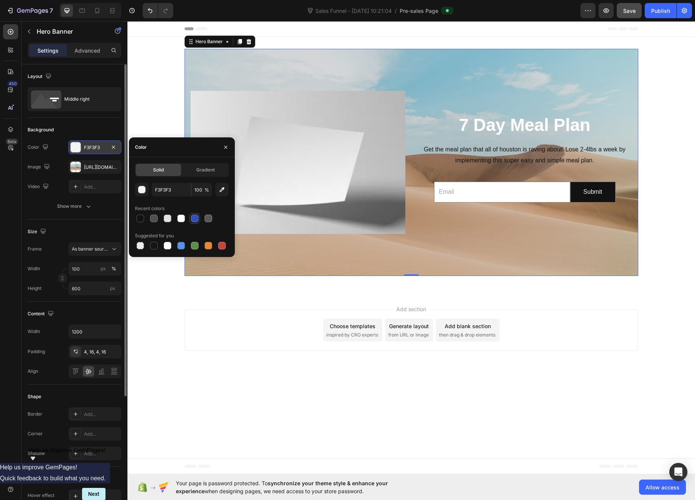
click at [196, 219] on div at bounding box center [195, 219] width 8 height 8
click at [114, 167] on icon "button" at bounding box center [113, 167] width 6 height 6
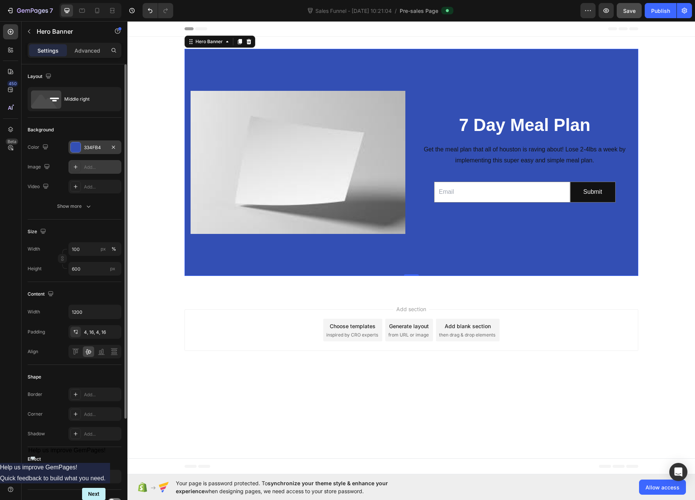
click at [79, 147] on div at bounding box center [76, 147] width 10 height 10
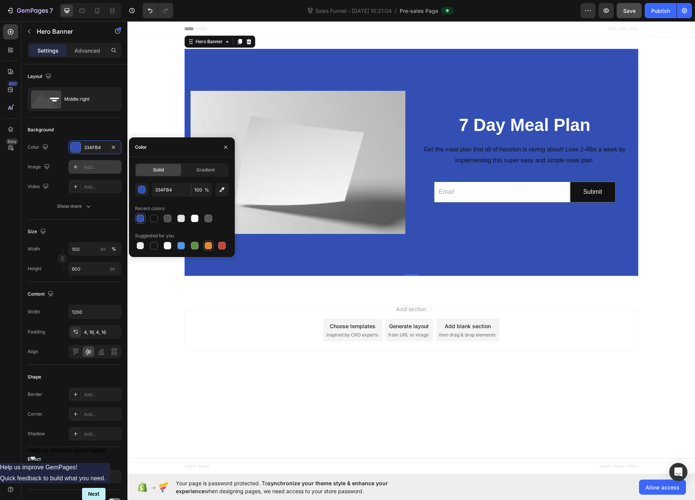
click at [209, 247] on div at bounding box center [209, 246] width 8 height 8
type input "E4893A"
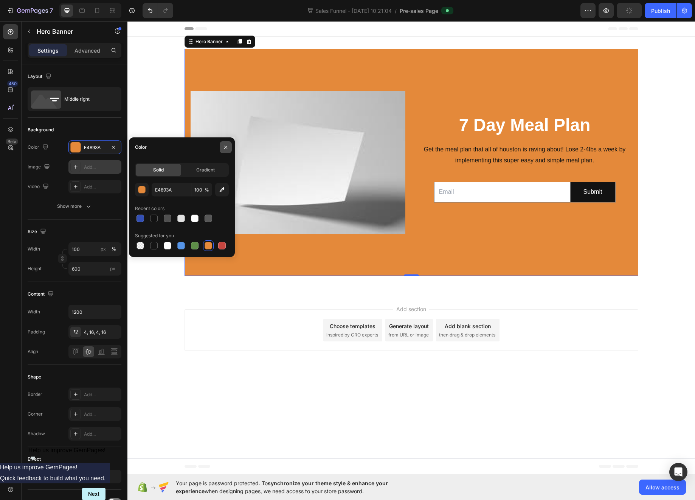
click at [222, 147] on button "button" at bounding box center [226, 147] width 12 height 12
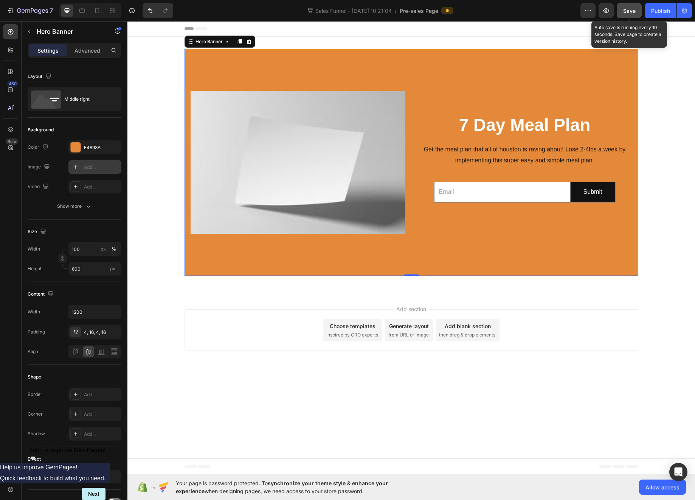
click at [629, 8] on span "Save" at bounding box center [630, 11] width 12 height 6
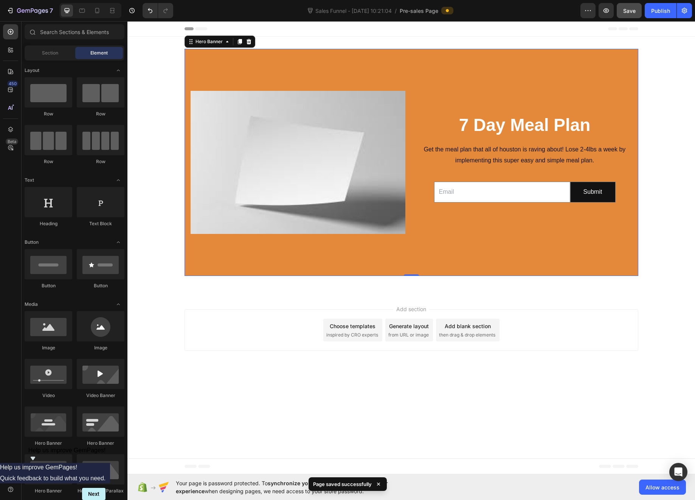
click at [359, 394] on body "Header 7 Day Meal Plan Heading Get the meal plan that all of houston is raving …" at bounding box center [412, 247] width 568 height 453
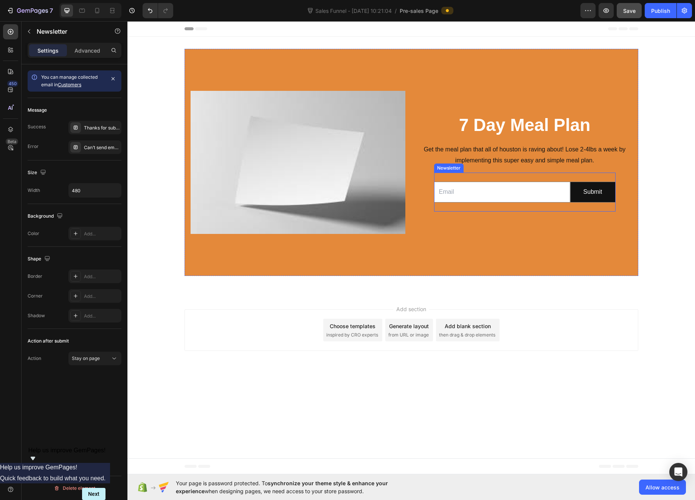
click at [452, 172] on div "7 Day Meal Plan Heading Get the meal plan that all of houston is raving about! …" at bounding box center [525, 162] width 215 height 143
click at [29, 33] on icon "button" at bounding box center [29, 31] width 6 height 6
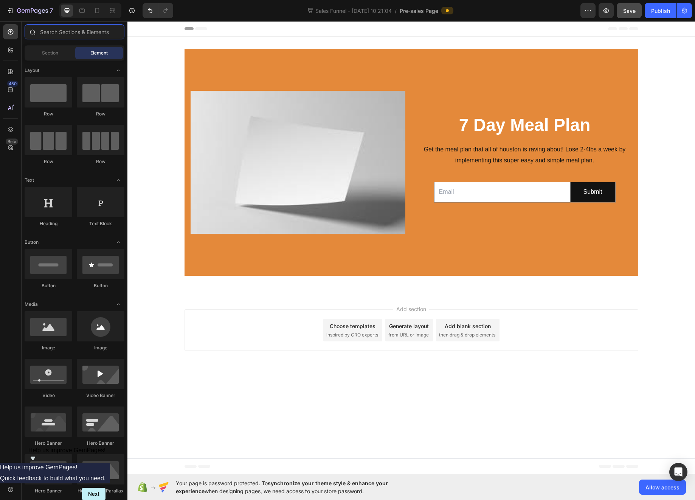
click at [64, 26] on input "text" at bounding box center [75, 31] width 100 height 15
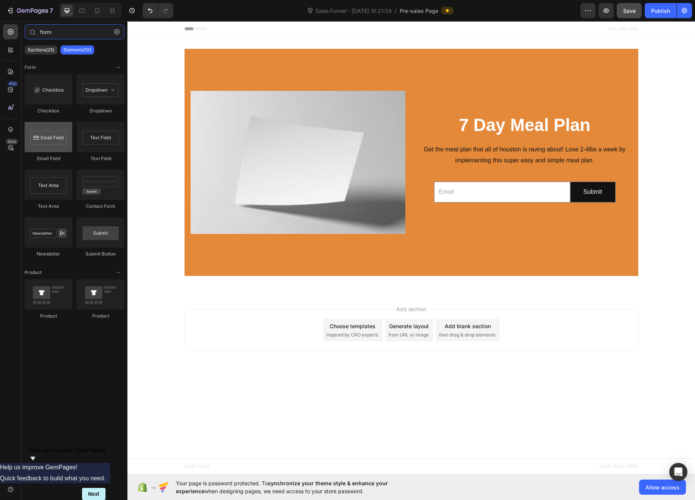
type input "form"
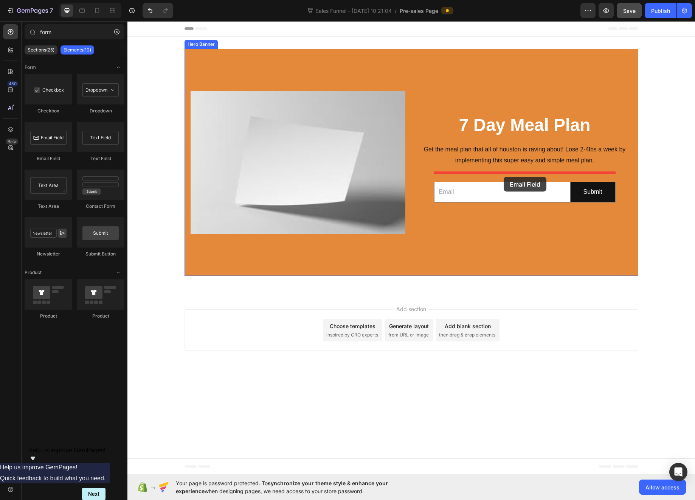
drag, startPoint x: 180, startPoint y: 159, endPoint x: 504, endPoint y: 177, distance: 324.8
drag, startPoint x: 227, startPoint y: 246, endPoint x: 479, endPoint y: 208, distance: 254.5
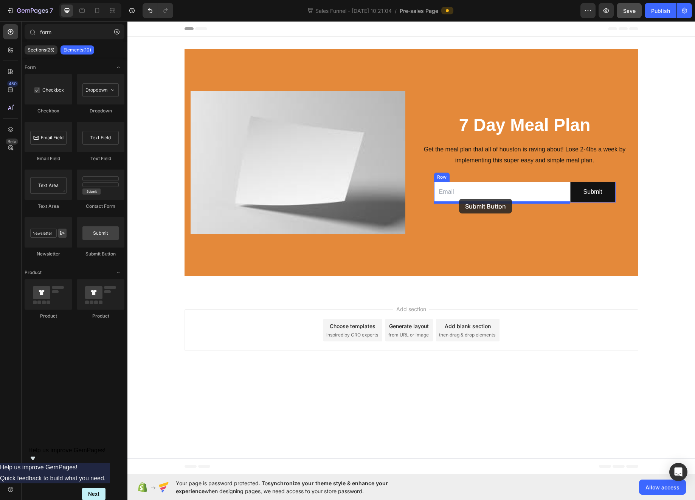
drag, startPoint x: 226, startPoint y: 243, endPoint x: 459, endPoint y: 199, distance: 237.6
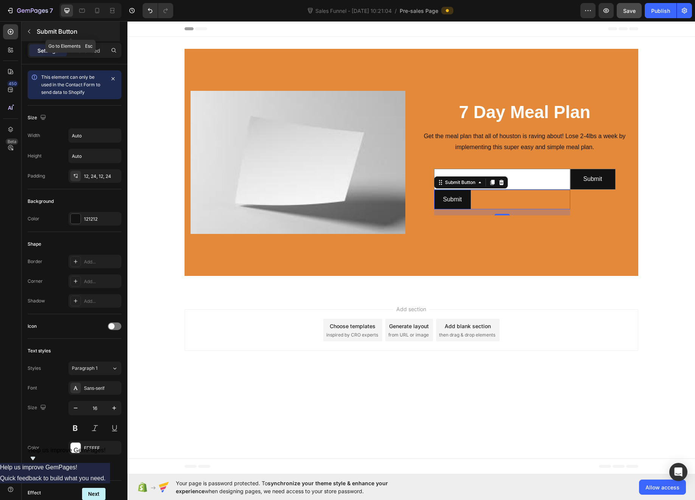
click at [28, 33] on icon "button" at bounding box center [29, 31] width 6 height 6
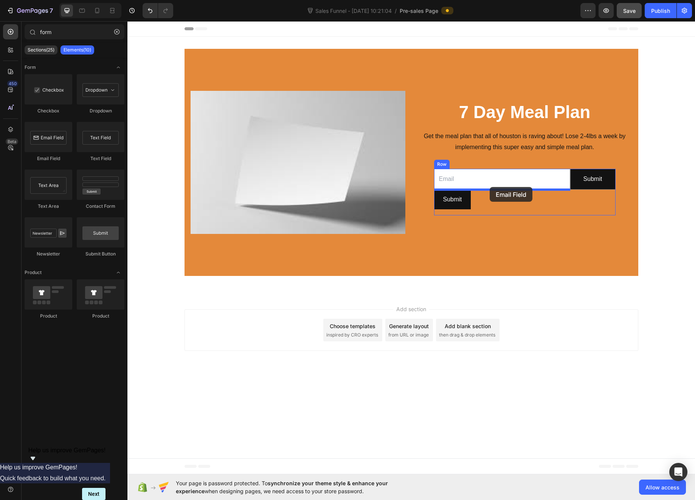
drag, startPoint x: 176, startPoint y: 150, endPoint x: 490, endPoint y: 187, distance: 315.9
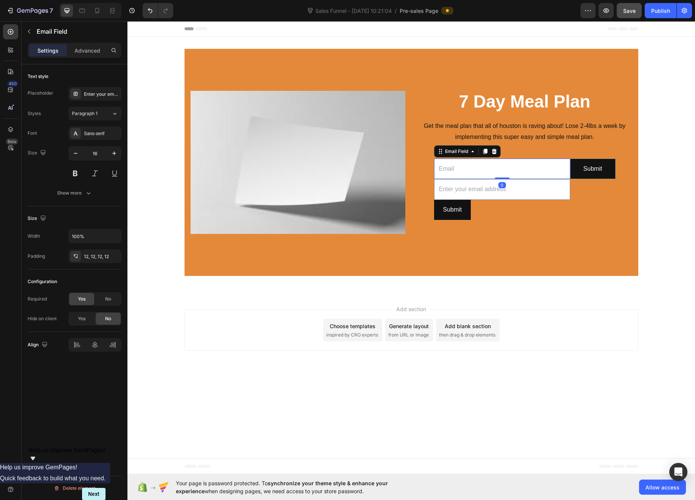
click at [554, 165] on input "email" at bounding box center [502, 169] width 136 height 21
click at [496, 150] on icon at bounding box center [494, 150] width 5 height 5
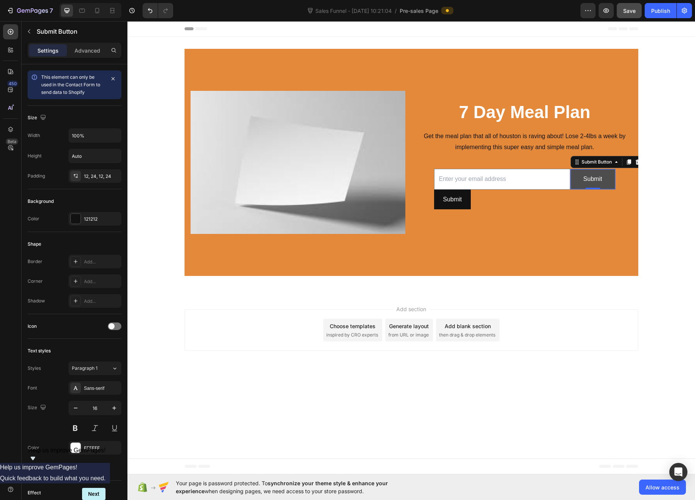
click at [613, 171] on button "Submit" at bounding box center [593, 179] width 45 height 20
click at [636, 162] on icon at bounding box center [638, 162] width 6 height 6
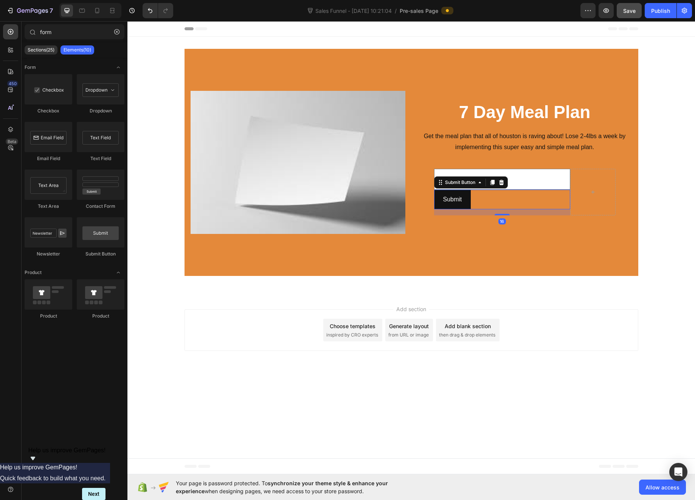
click at [484, 198] on div "Submit Submit Button 16" at bounding box center [502, 200] width 136 height 20
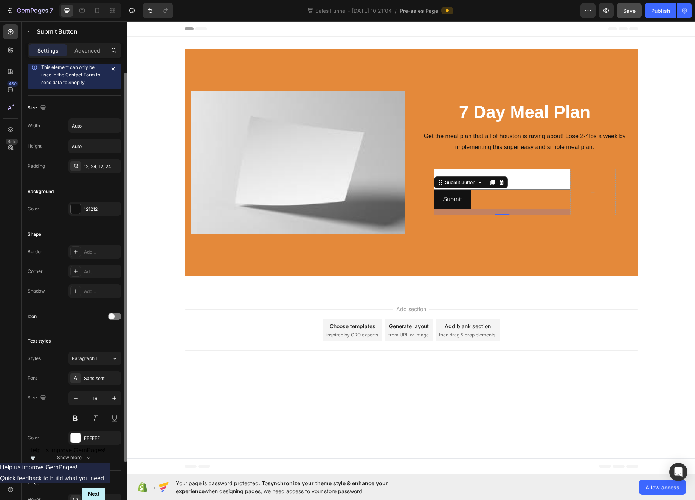
scroll to position [27, 0]
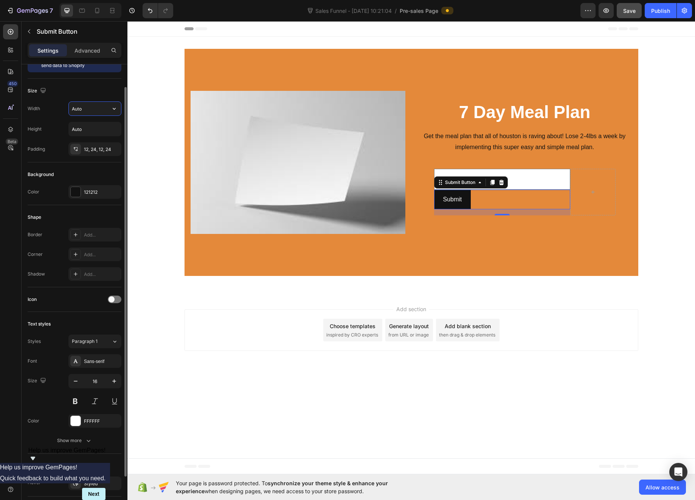
click at [82, 106] on input "Auto" at bounding box center [95, 109] width 52 height 14
click at [111, 110] on icon "button" at bounding box center [114, 109] width 8 height 8
click at [92, 137] on div "Full 100%" at bounding box center [87, 142] width 62 height 14
type input "100%"
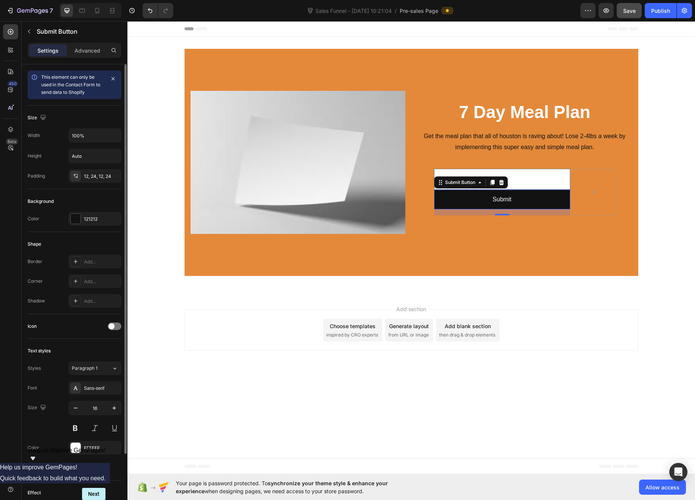
scroll to position [11, 0]
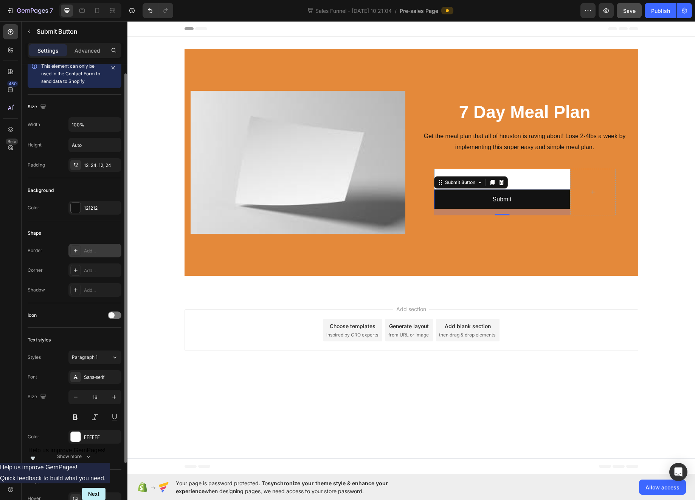
click at [94, 249] on div "Add..." at bounding box center [102, 250] width 36 height 7
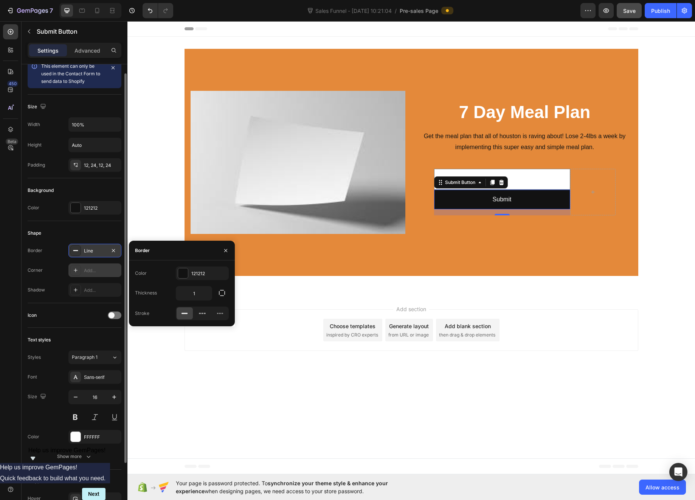
click at [96, 268] on div "Add..." at bounding box center [102, 270] width 36 height 7
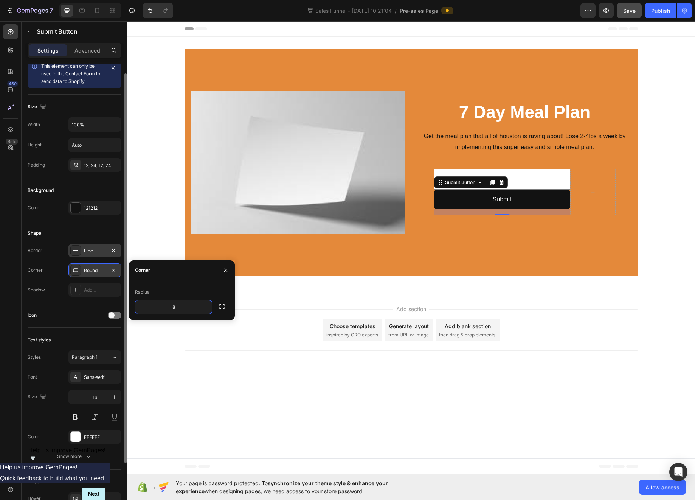
click at [85, 224] on div "Shape Border Line Corner Round Shadow Add..." at bounding box center [75, 262] width 94 height 82
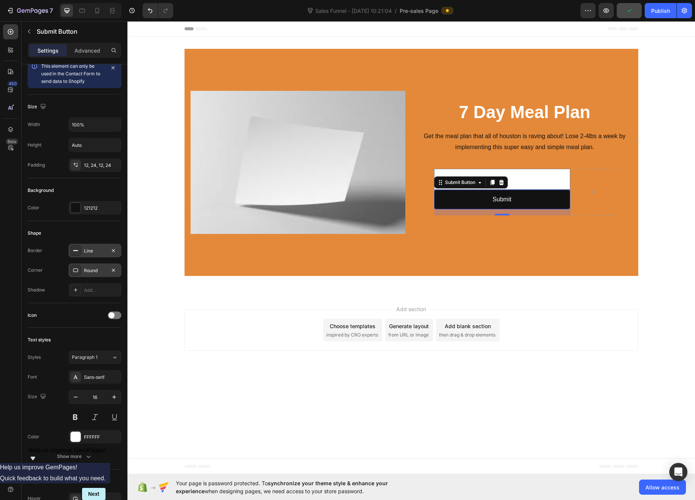
click at [81, 249] on div "Line" at bounding box center [94, 251] width 53 height 14
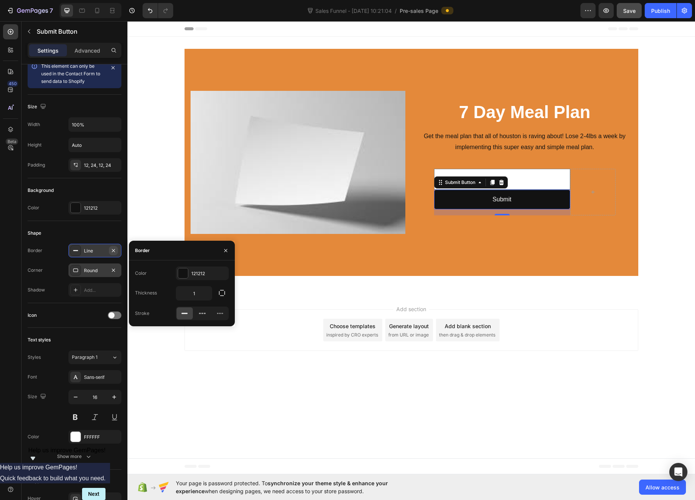
click at [112, 249] on icon "button" at bounding box center [113, 250] width 6 height 6
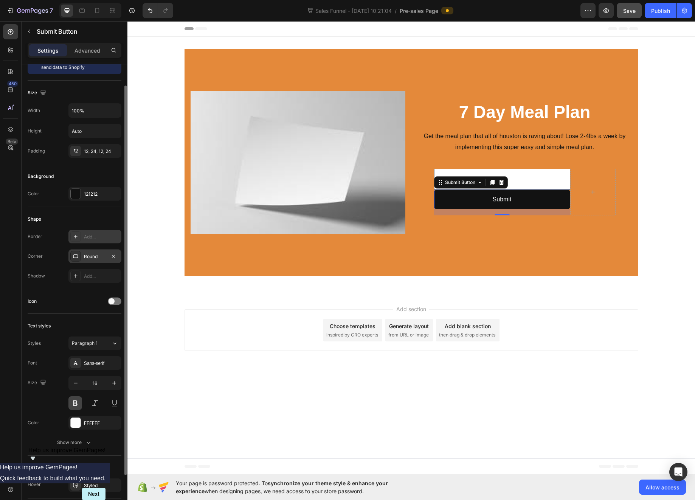
scroll to position [61, 0]
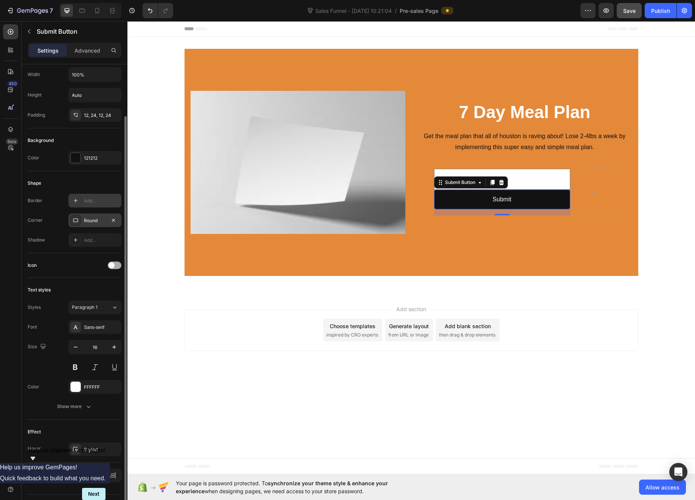
click at [112, 266] on span at bounding box center [112, 265] width 6 height 6
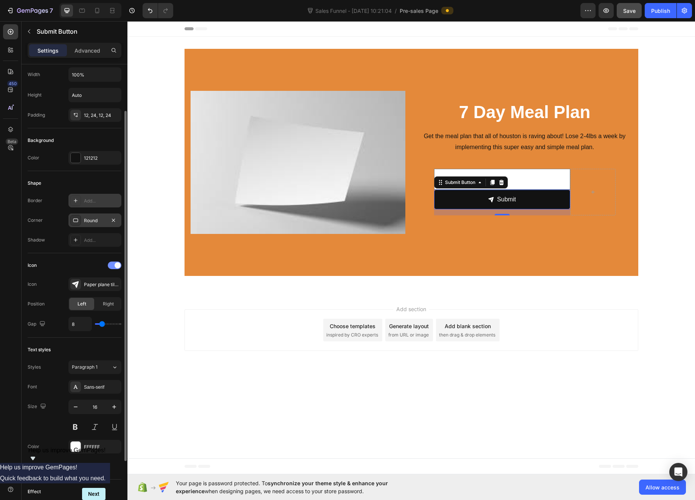
click at [118, 266] on span at bounding box center [118, 265] width 6 height 6
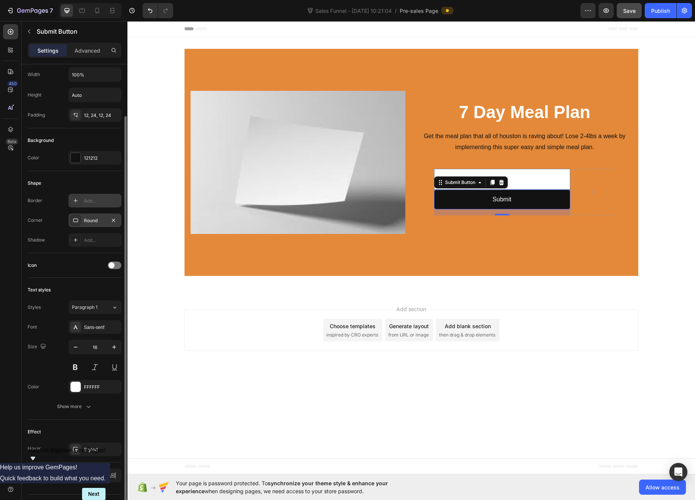
scroll to position [79, 0]
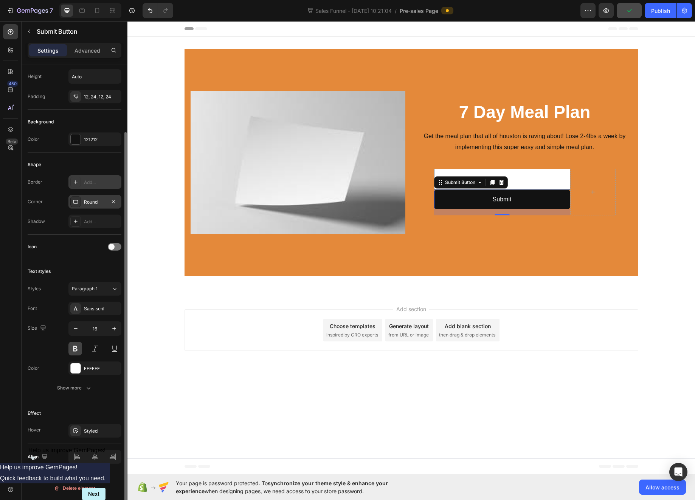
click at [75, 346] on button at bounding box center [75, 349] width 14 height 14
click at [114, 328] on icon "button" at bounding box center [114, 329] width 4 height 4
type input "17"
click at [95, 431] on div "Styled" at bounding box center [95, 431] width 22 height 7
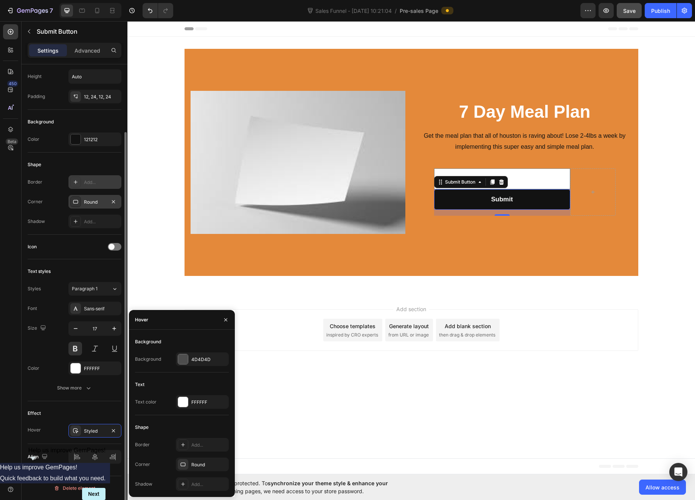
click at [54, 397] on div "Text styles Styles Paragraph 1 Font Sans-serif Size 17 Color FFFFFF Show more" at bounding box center [75, 330] width 94 height 142
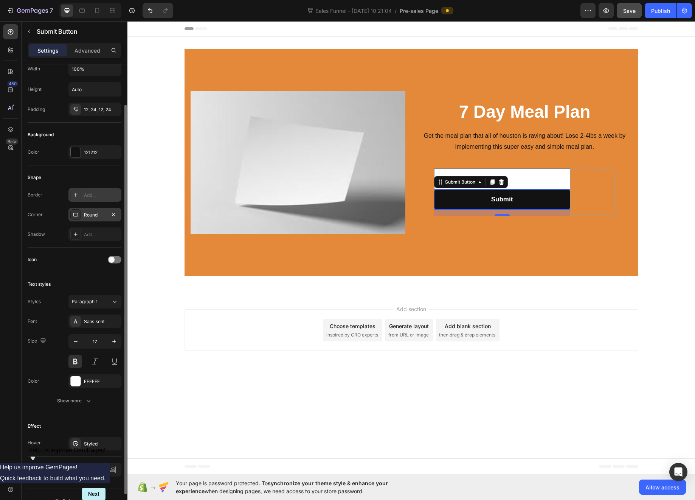
scroll to position [41, 0]
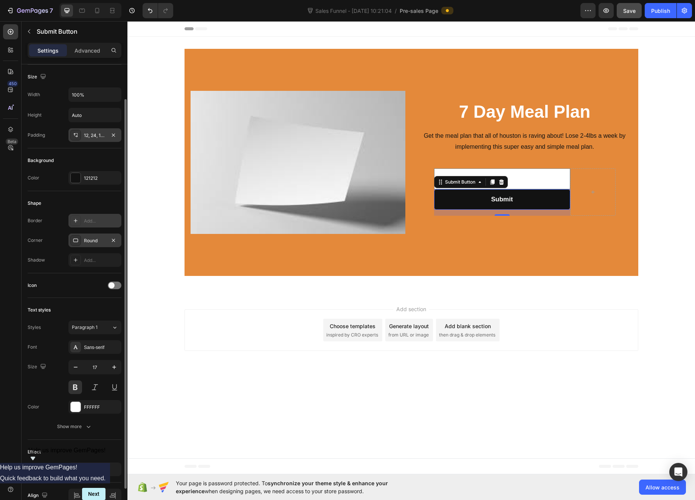
click at [85, 137] on div "12, 24, 12, 24" at bounding box center [95, 135] width 22 height 7
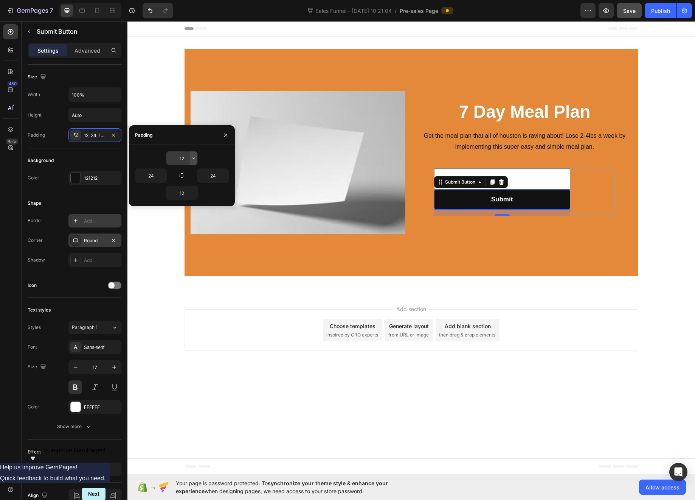
click at [193, 159] on icon "button" at bounding box center [194, 158] width 6 height 6
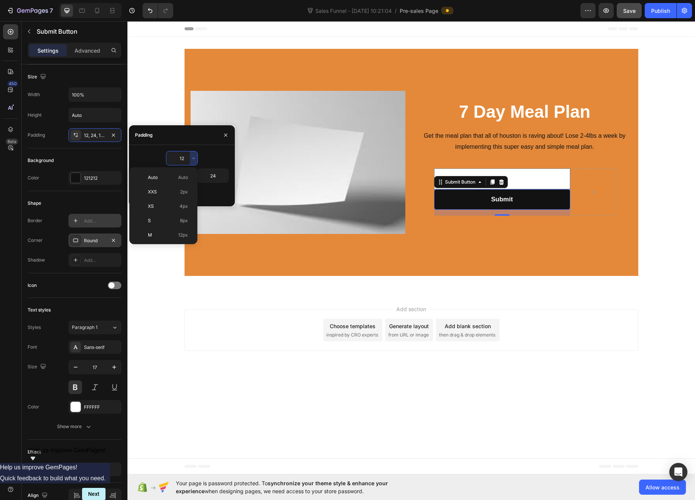
click at [209, 152] on div "12" at bounding box center [182, 158] width 94 height 14
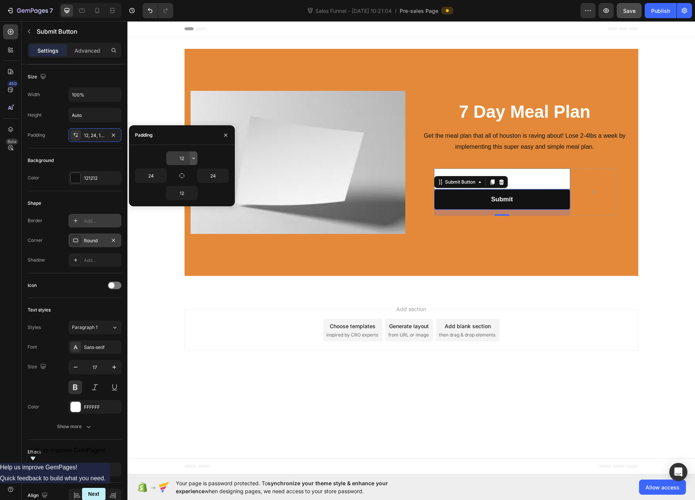
click at [195, 159] on icon "button" at bounding box center [194, 158] width 6 height 6
click at [184, 160] on input "12" at bounding box center [181, 158] width 31 height 14
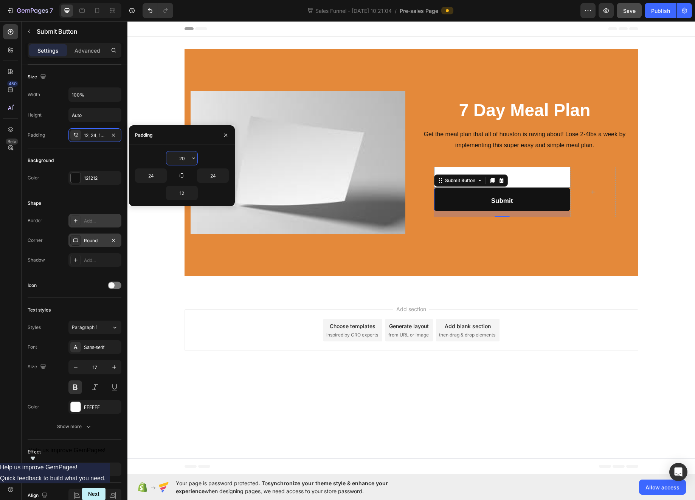
type input "2"
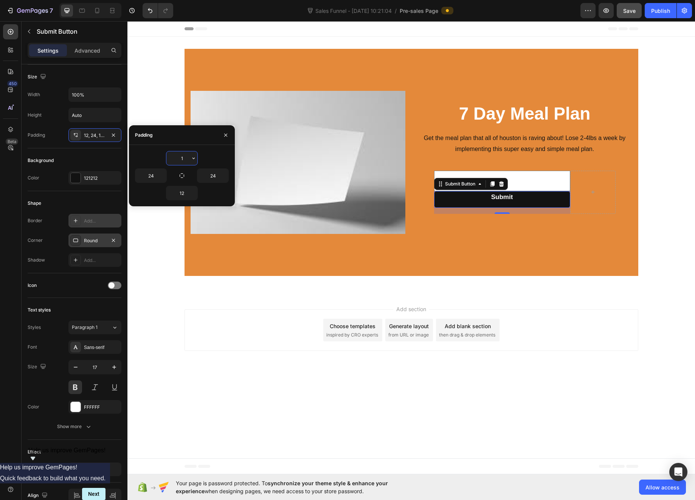
type input "12"
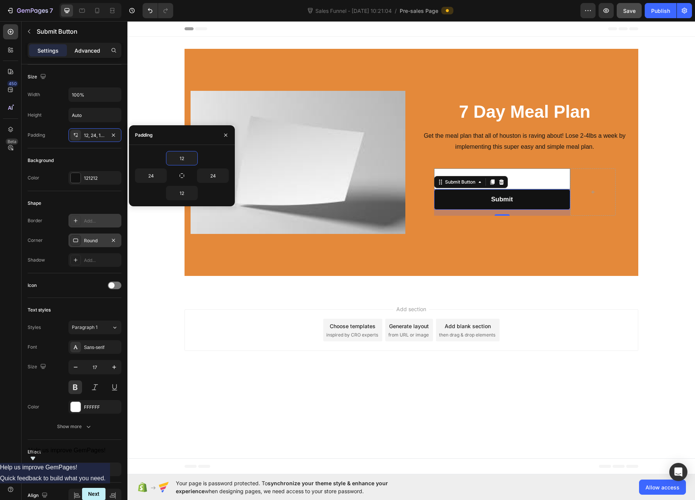
click at [89, 50] on p "Advanced" at bounding box center [88, 51] width 26 height 8
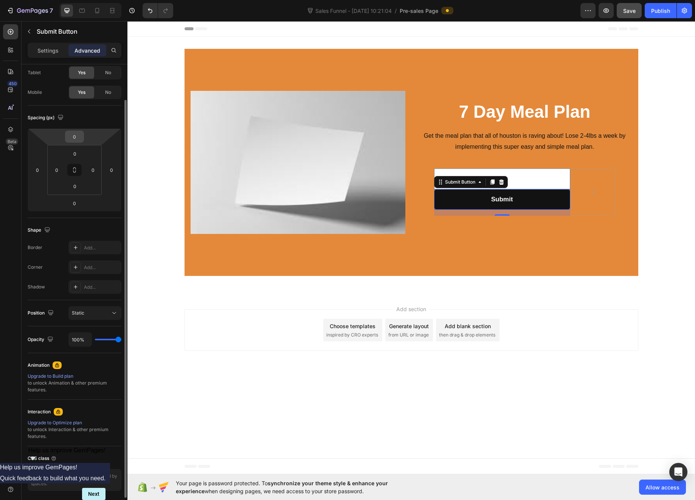
click at [80, 136] on input "0" at bounding box center [74, 136] width 15 height 11
type input "5"
type input "10"
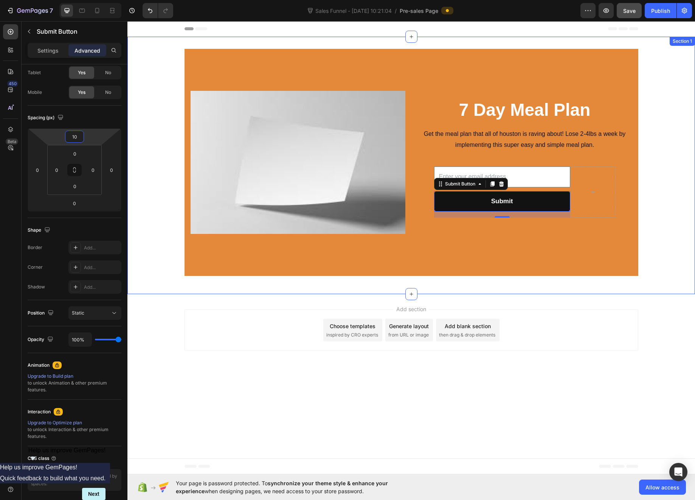
click at [162, 288] on div "7 Day Meal Plan Heading Get the meal plan that all of houston is raving about! …" at bounding box center [412, 165] width 568 height 257
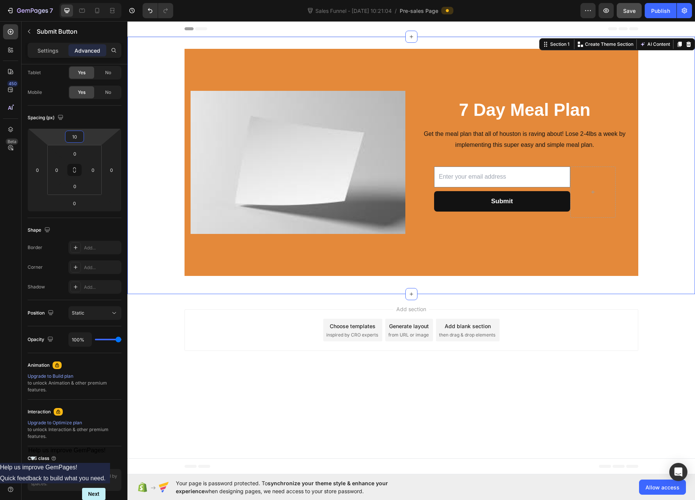
scroll to position [0, 0]
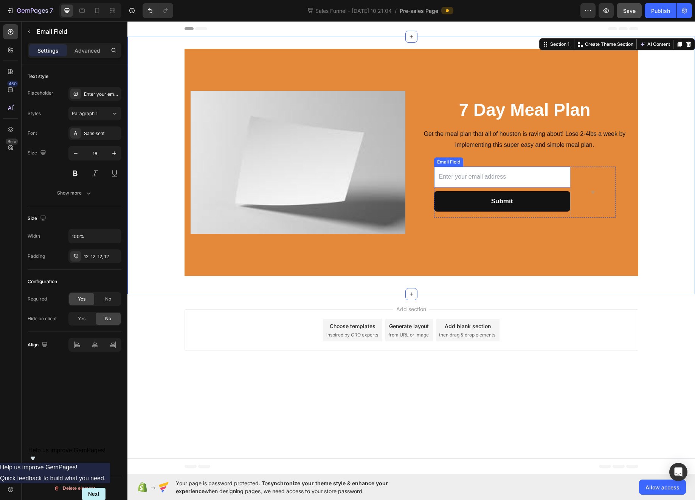
click at [535, 170] on input "email" at bounding box center [502, 176] width 136 height 21
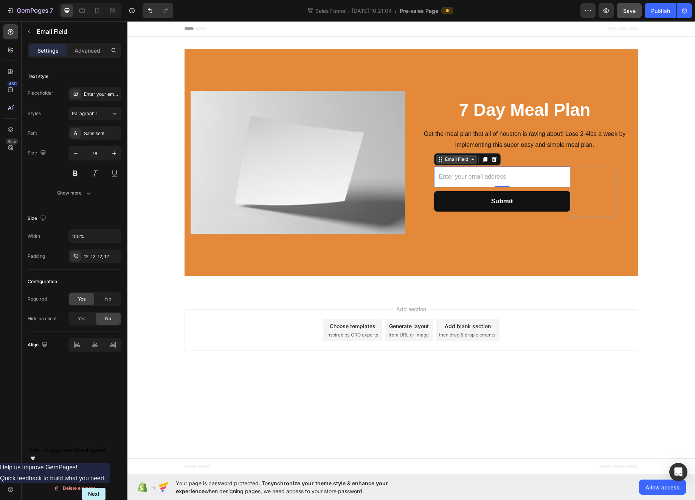
click at [441, 162] on icon at bounding box center [441, 159] width 6 height 6
click at [102, 95] on div "Enter your email address" at bounding box center [102, 94] width 36 height 7
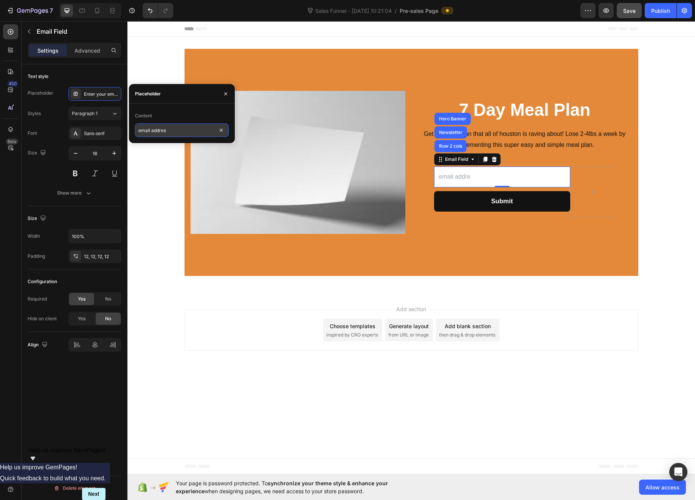
type input "email address"
click at [95, 52] on p "Advanced" at bounding box center [88, 51] width 26 height 8
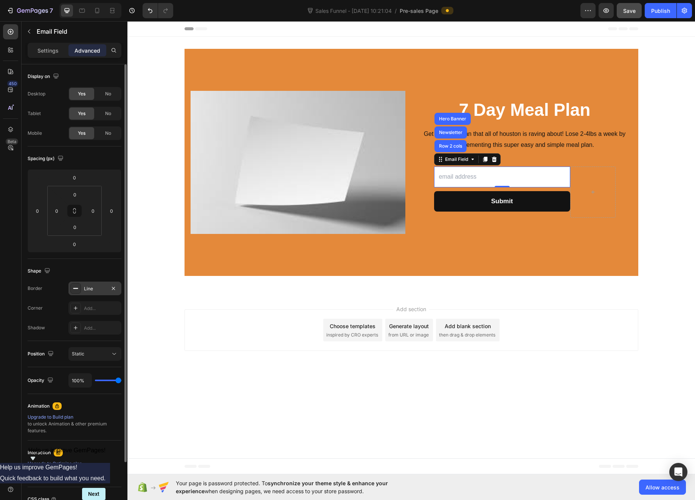
click at [100, 289] on div "Line" at bounding box center [95, 288] width 22 height 7
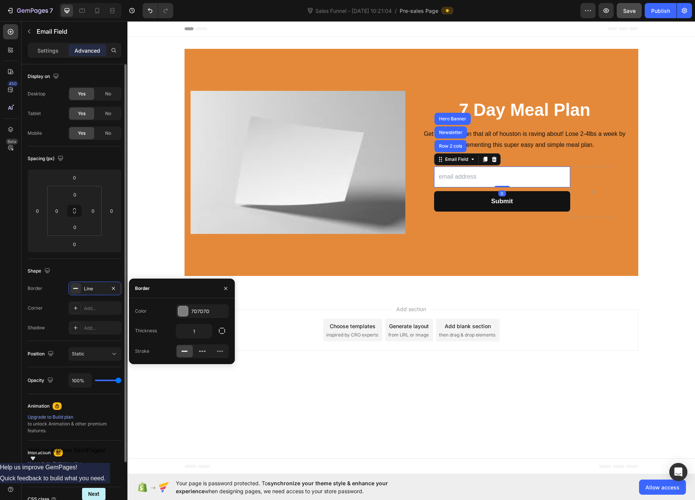
click at [58, 291] on div "Border Line" at bounding box center [75, 289] width 94 height 14
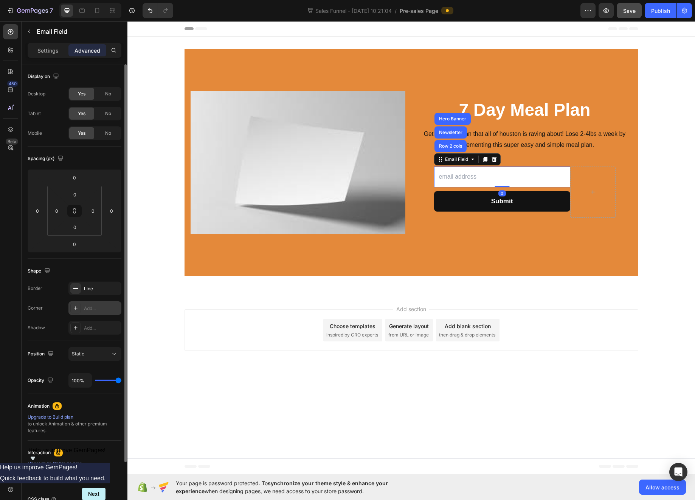
click at [100, 306] on div "Add..." at bounding box center [102, 308] width 36 height 7
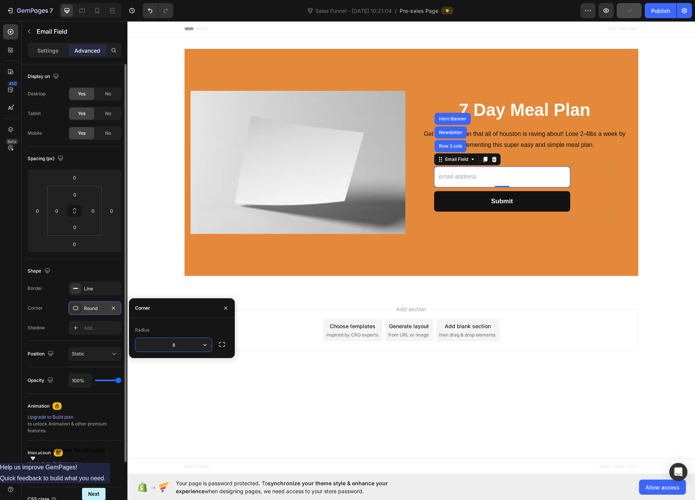
click at [49, 299] on div "Border Line Corner Round Shadow Add..." at bounding box center [75, 308] width 94 height 53
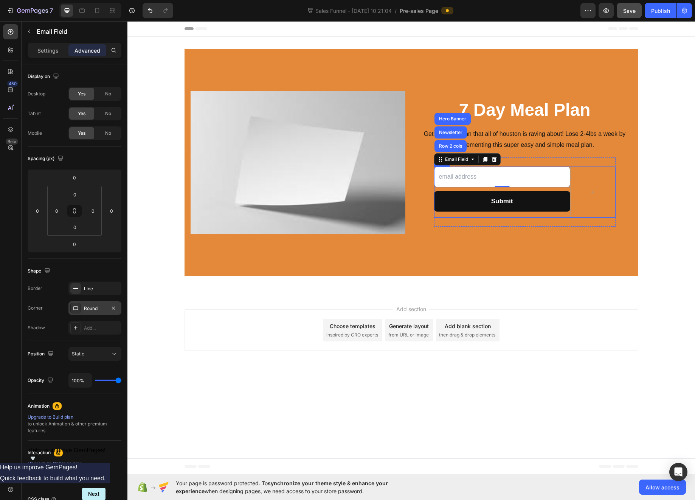
click at [561, 212] on div "Submit Submit Button" at bounding box center [502, 202] width 136 height 31
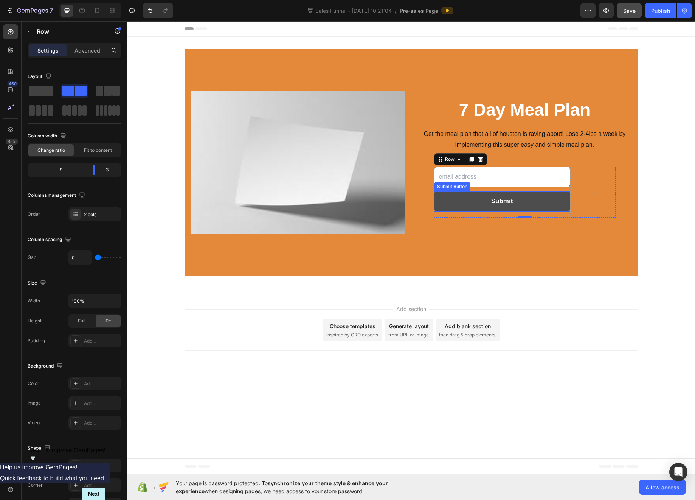
click at [559, 204] on button "Submit" at bounding box center [502, 201] width 136 height 21
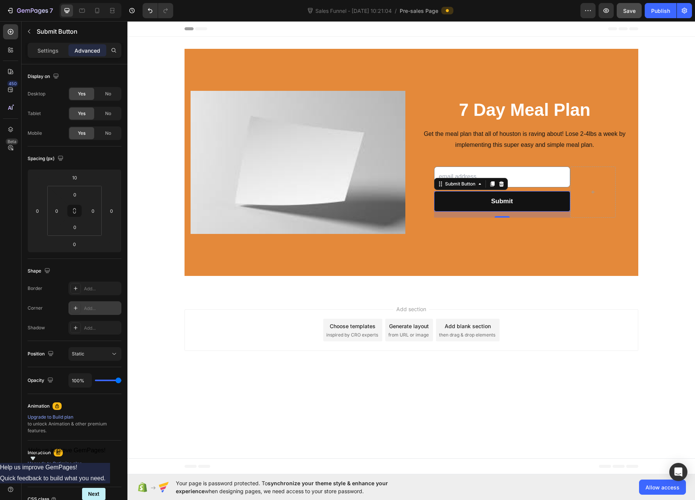
click at [93, 308] on div "Add..." at bounding box center [102, 308] width 36 height 7
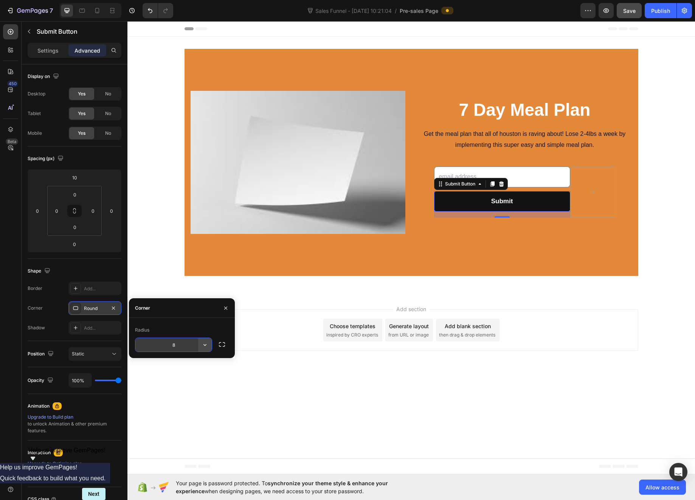
click at [205, 342] on icon "button" at bounding box center [205, 345] width 8 height 8
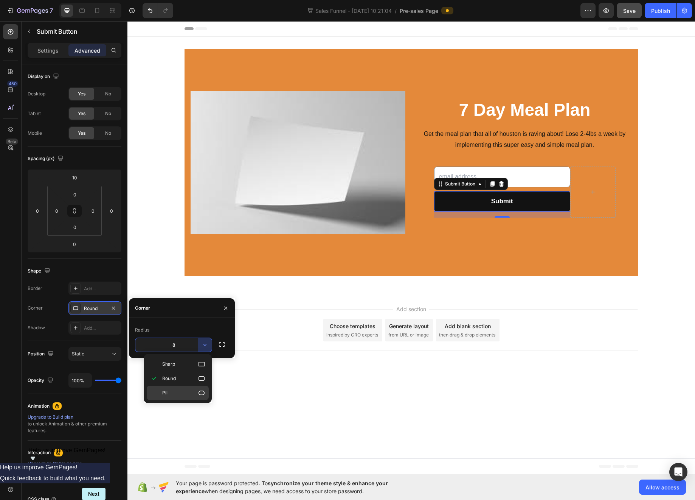
click at [184, 390] on p "Pill" at bounding box center [183, 393] width 43 height 8
type input "9999"
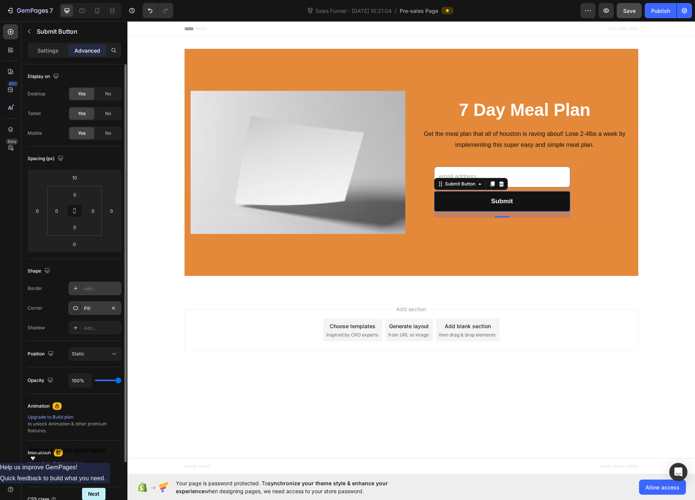
click at [120, 283] on div "Add..." at bounding box center [94, 289] width 53 height 14
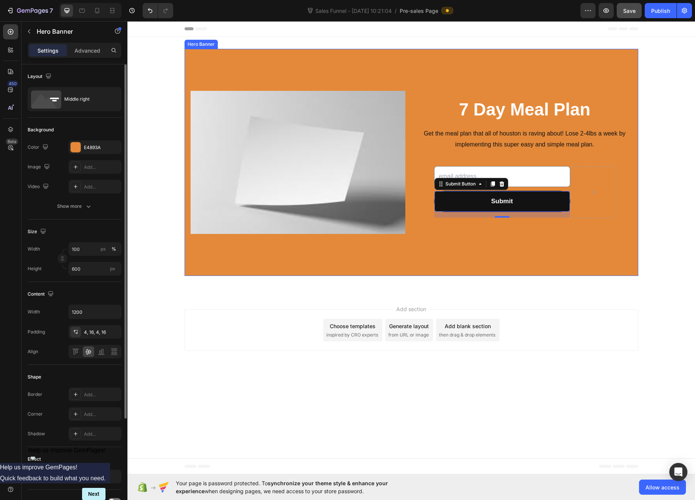
click at [632, 258] on div "Background Image" at bounding box center [412, 162] width 454 height 227
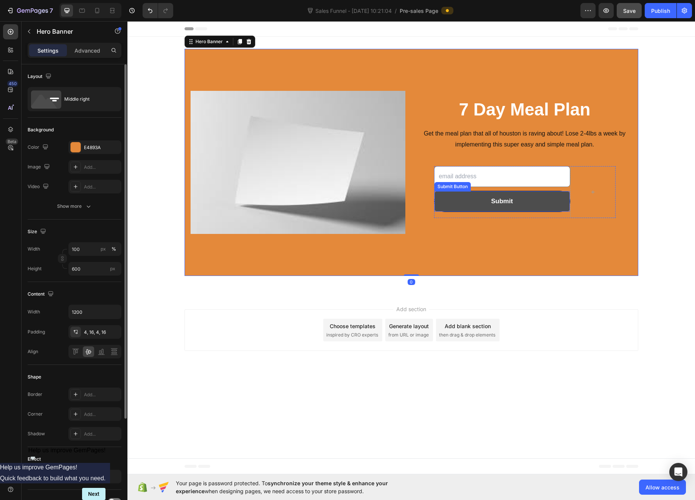
click at [555, 204] on button "Submit" at bounding box center [502, 201] width 135 height 21
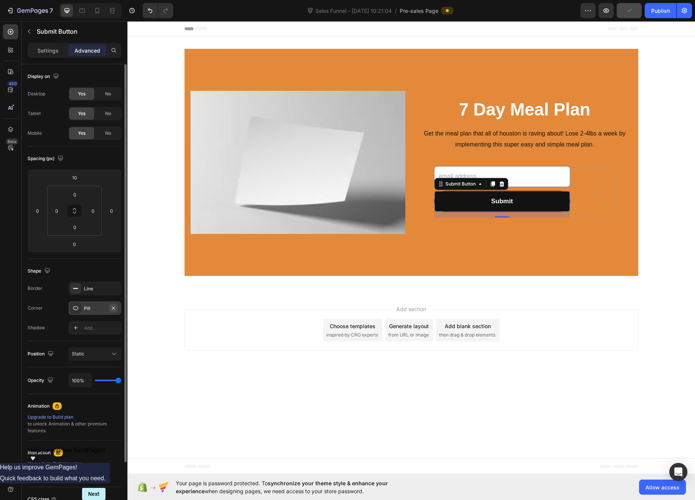
click at [110, 307] on icon "button" at bounding box center [113, 308] width 6 height 6
click at [50, 50] on p "Settings" at bounding box center [47, 51] width 21 height 8
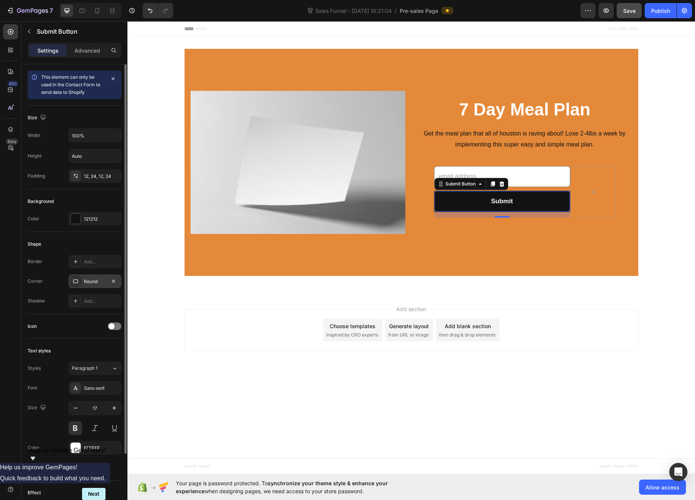
click at [102, 282] on div "Round" at bounding box center [95, 281] width 22 height 7
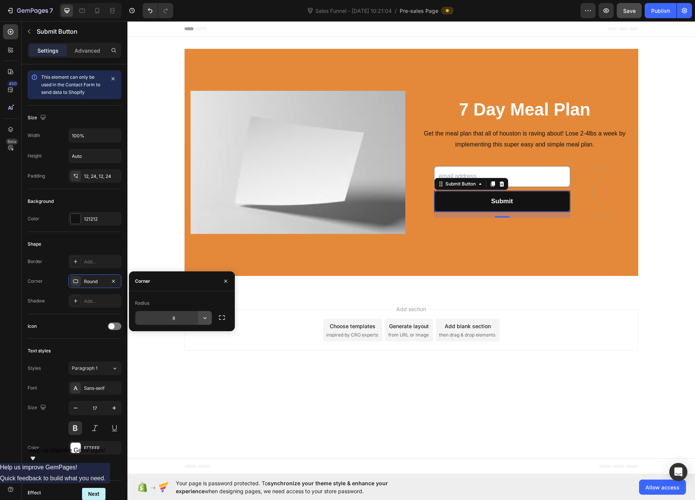
click at [203, 317] on icon "button" at bounding box center [205, 318] width 8 height 8
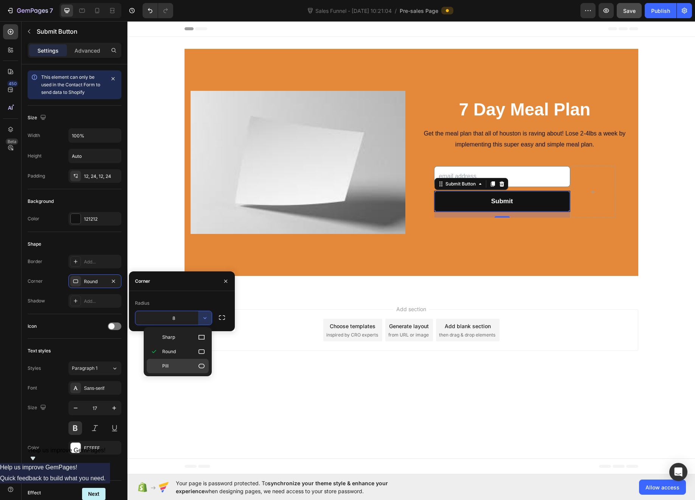
click at [174, 365] on p "Pill" at bounding box center [183, 366] width 43 height 8
type input "9999"
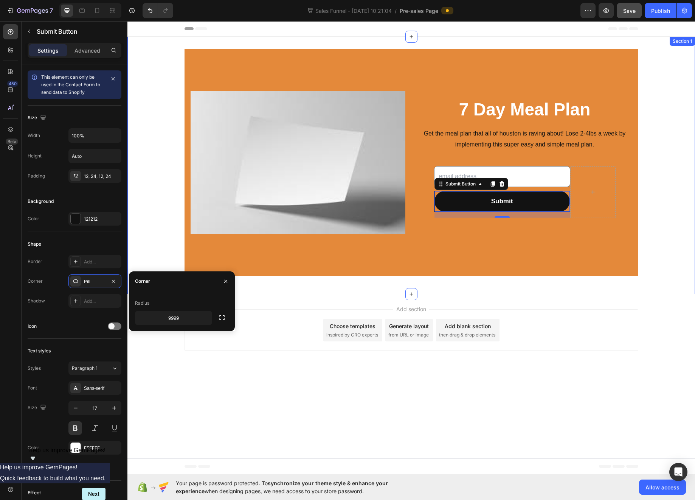
click at [667, 226] on div "7 Day Meal Plan Heading Get the meal plan that all of houston is raving about! …" at bounding box center [412, 165] width 568 height 233
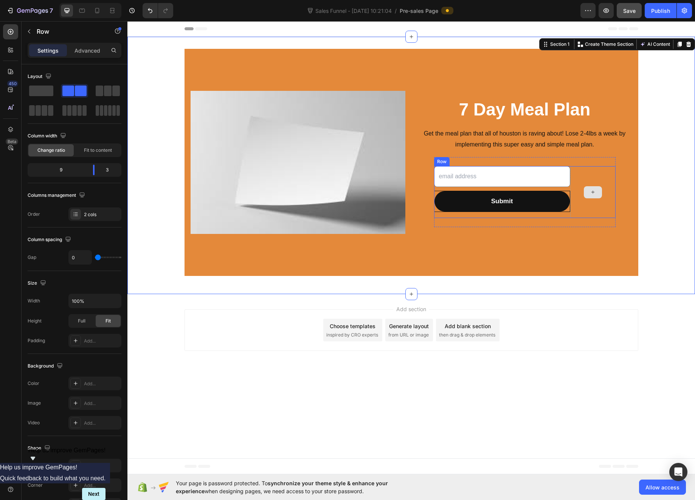
click at [602, 173] on div at bounding box center [593, 192] width 45 height 52
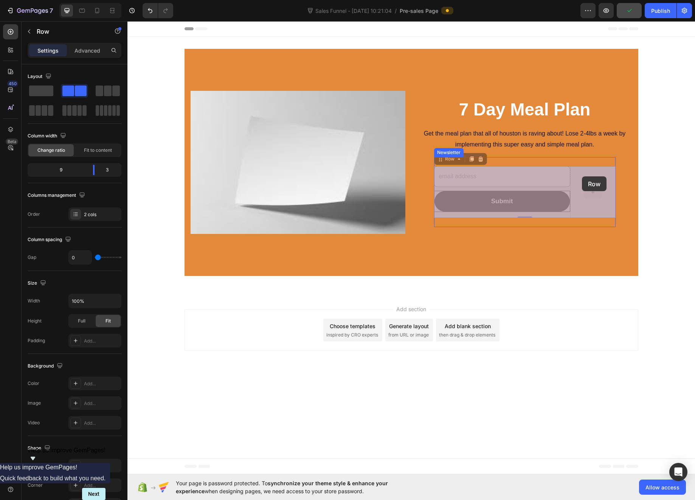
drag, startPoint x: 571, startPoint y: 176, endPoint x: 578, endPoint y: 177, distance: 6.5
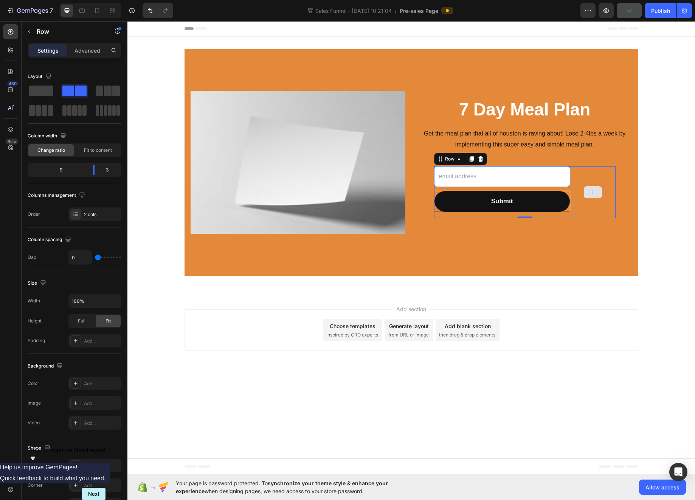
click at [598, 181] on div at bounding box center [593, 192] width 45 height 52
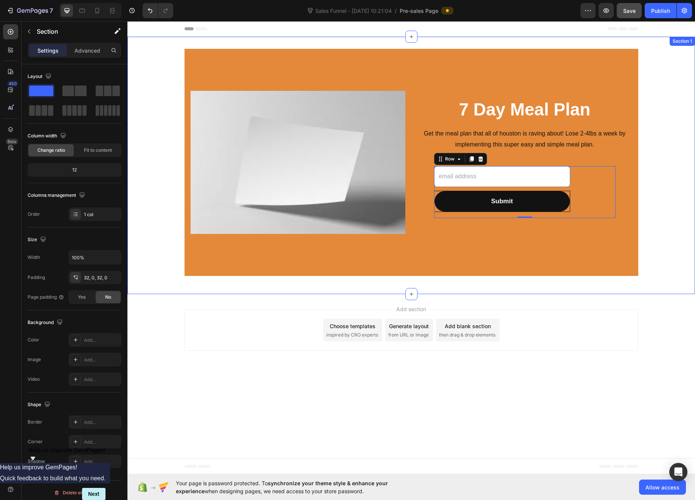
click at [668, 109] on div "7 Day Meal Plan Heading Get the meal plan that all of houston is raving about! …" at bounding box center [412, 165] width 568 height 233
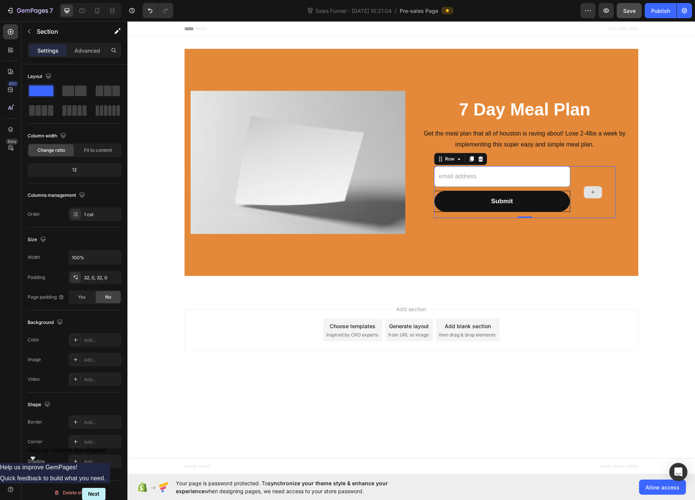
click at [571, 175] on div at bounding box center [593, 192] width 45 height 52
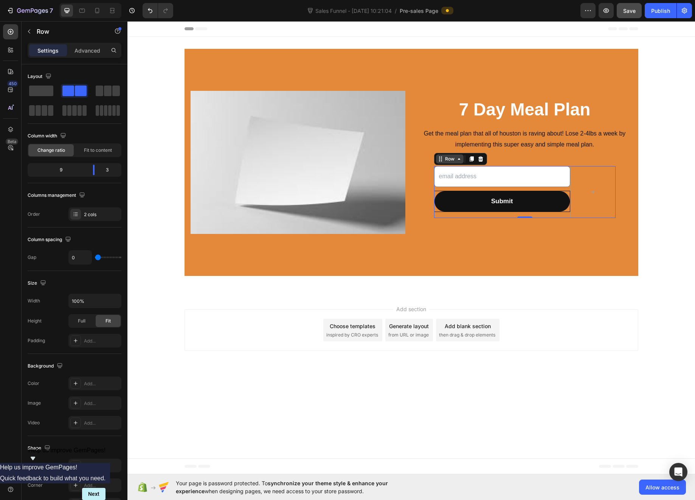
click at [456, 157] on icon at bounding box center [459, 159] width 6 height 6
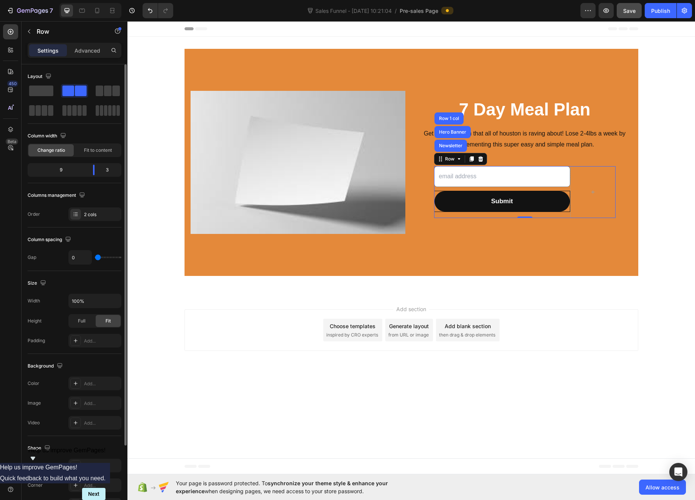
click at [78, 224] on div "Layout Column width Change ratio Fit to content 9 3 Columns management Order 2 …" at bounding box center [75, 145] width 94 height 163
click at [88, 212] on div "2 cols" at bounding box center [102, 214] width 36 height 7
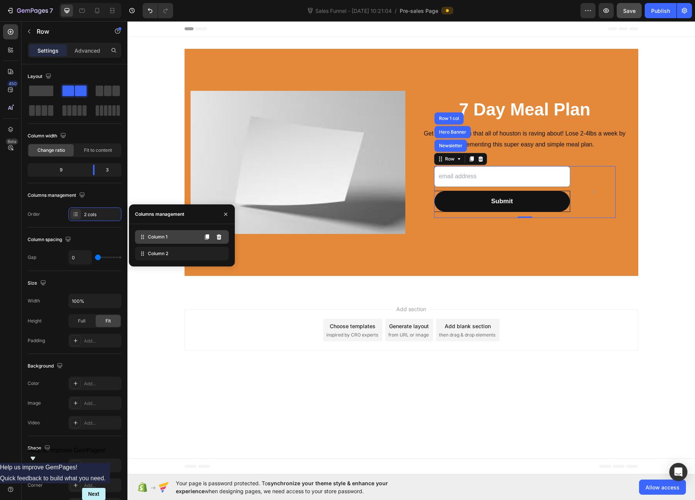
click at [161, 239] on span "Column 1" at bounding box center [158, 236] width 20 height 7
click at [219, 254] on icon at bounding box center [219, 253] width 6 height 6
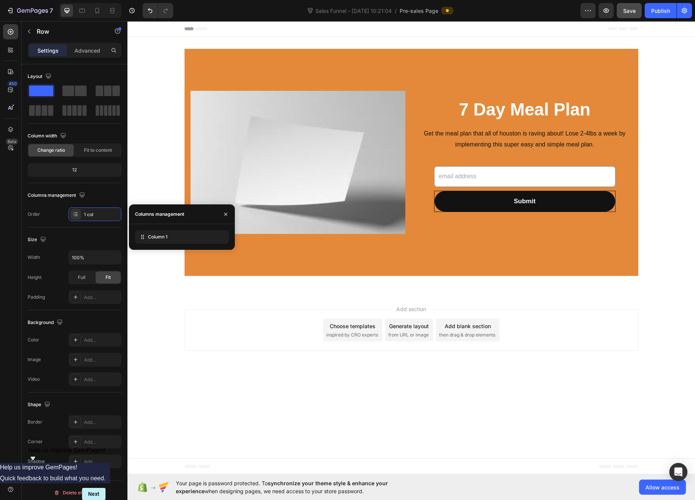
click at [641, 308] on div "Add section Choose templates inspired by CRO experts Generate layout from URL o…" at bounding box center [412, 331] width 568 height 75
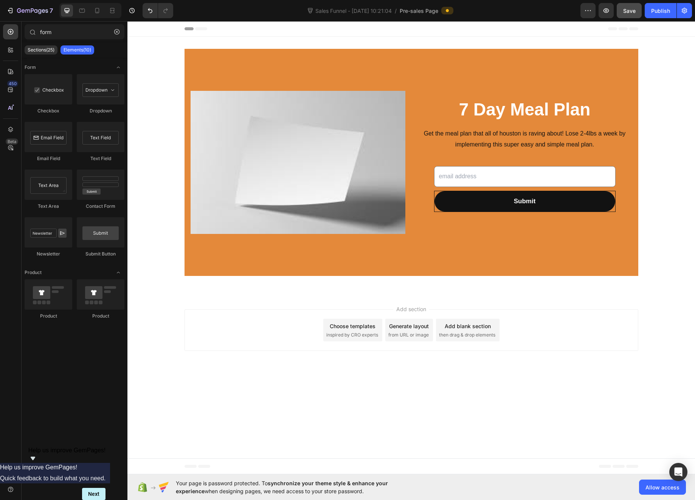
click at [660, 294] on div "Add section Choose templates inspired by CRO experts Generate layout from URL o…" at bounding box center [412, 331] width 568 height 75
click at [252, 59] on div "Background Image" at bounding box center [412, 162] width 454 height 227
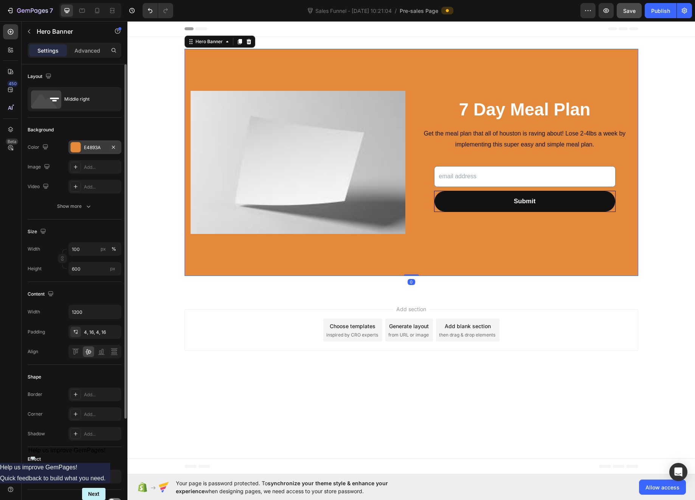
click at [73, 146] on div at bounding box center [76, 147] width 10 height 10
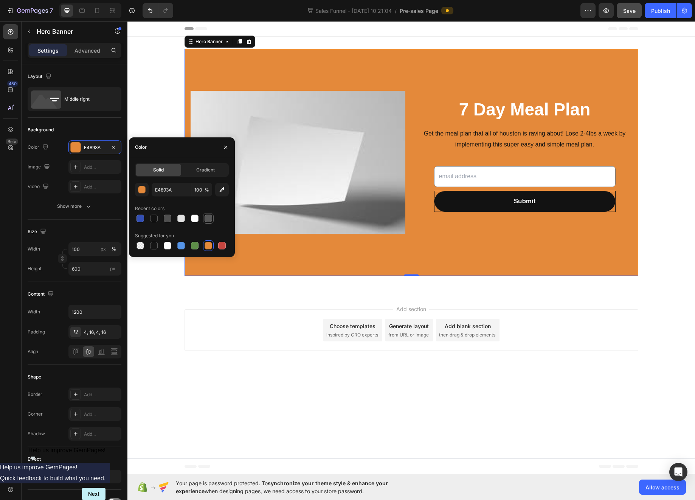
click at [208, 220] on div at bounding box center [209, 219] width 8 height 8
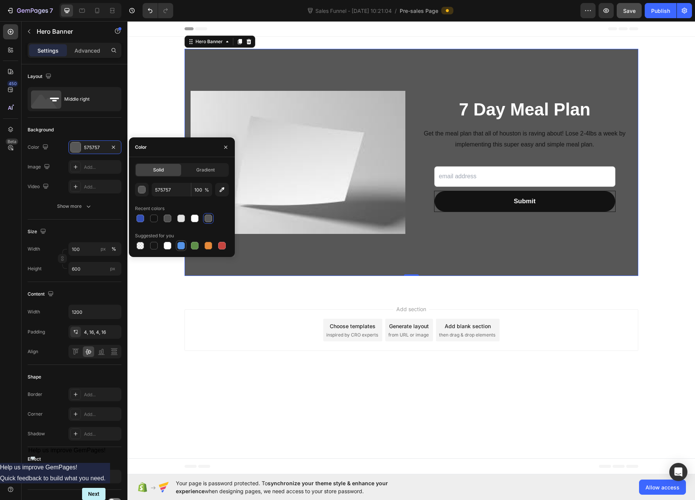
click at [184, 246] on div at bounding box center [181, 246] width 8 height 8
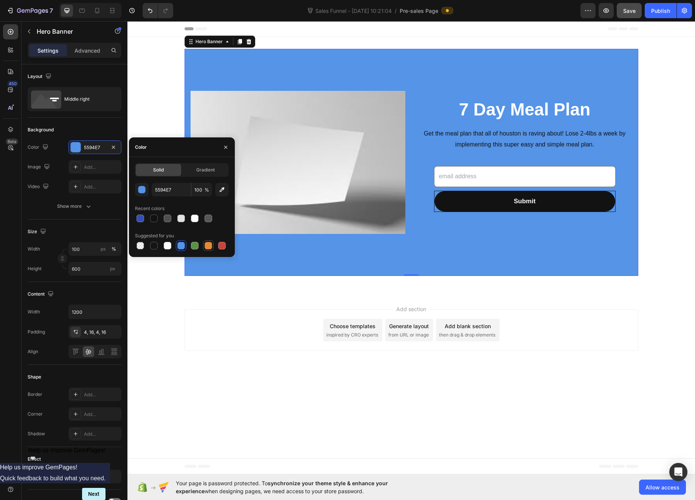
click at [208, 245] on div at bounding box center [209, 246] width 8 height 8
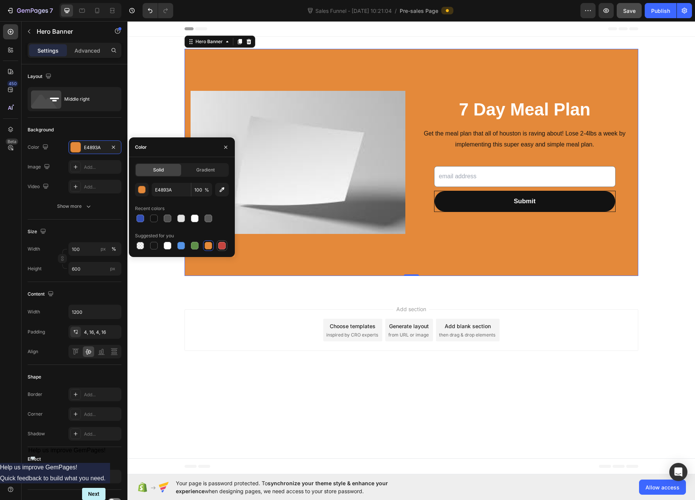
click at [225, 245] on div at bounding box center [222, 246] width 8 height 8
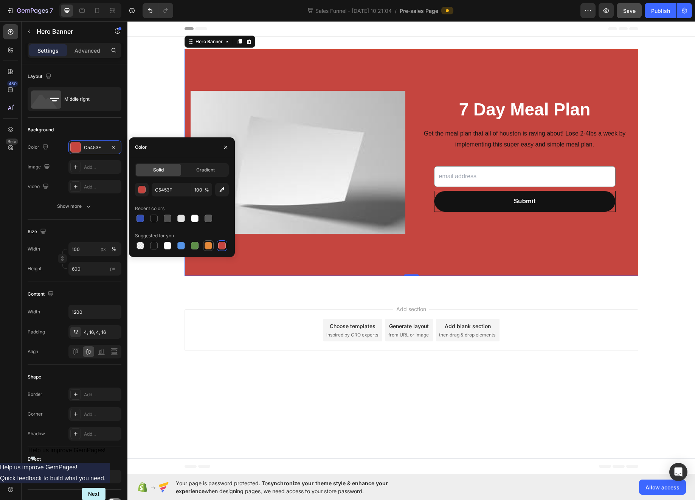
click at [207, 247] on div at bounding box center [209, 246] width 8 height 8
type input "E4893A"
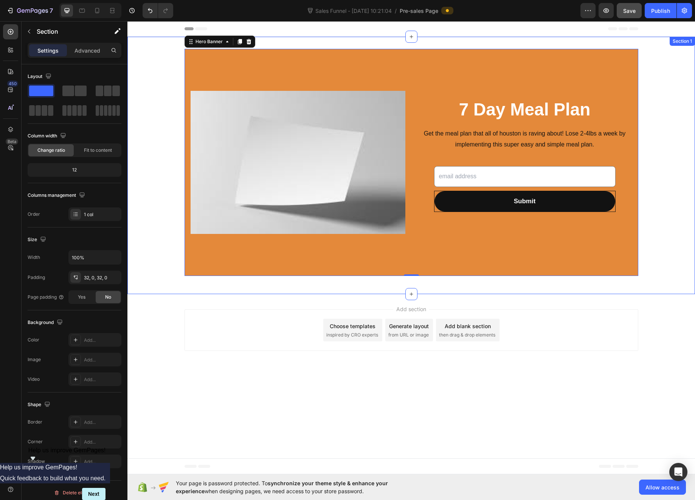
click at [160, 121] on div "7 Day Meal Plan Heading Get the meal plan that all of houston is raving about! …" at bounding box center [412, 165] width 568 height 233
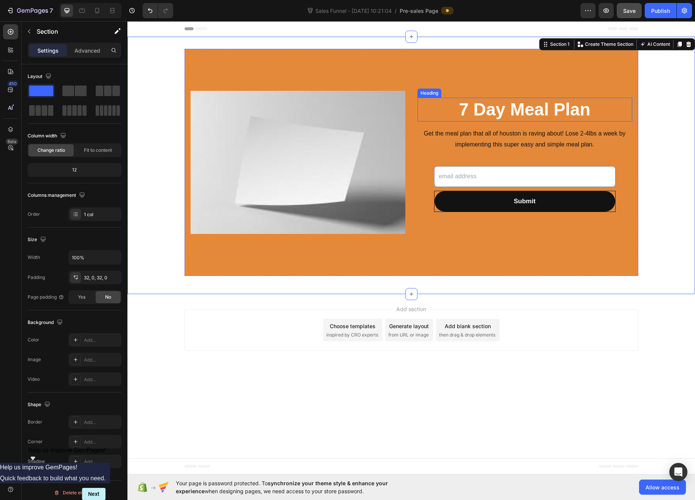
click at [507, 106] on p "7 Day Meal Plan" at bounding box center [525, 109] width 213 height 23
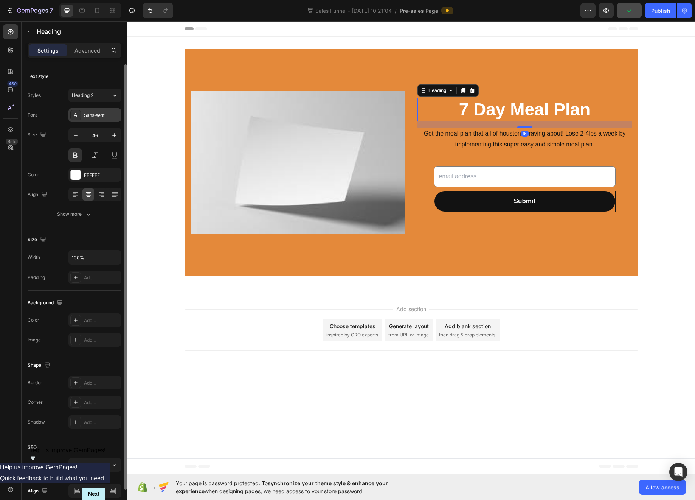
click at [92, 113] on div "Sans-serif" at bounding box center [102, 115] width 36 height 7
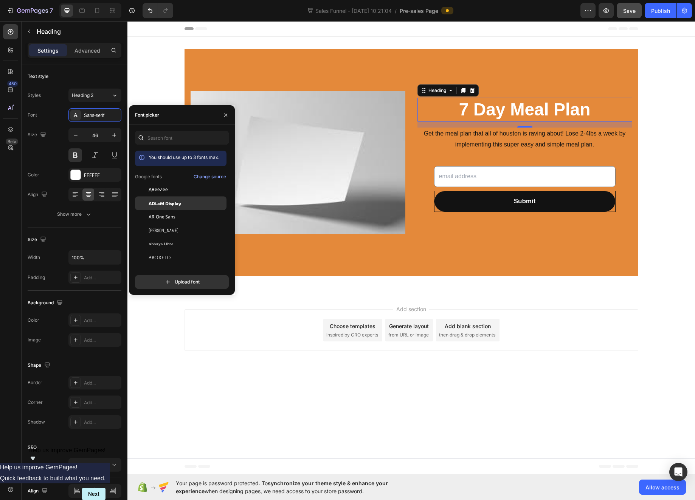
click at [172, 206] on span "ADLaM Display" at bounding box center [165, 203] width 33 height 7
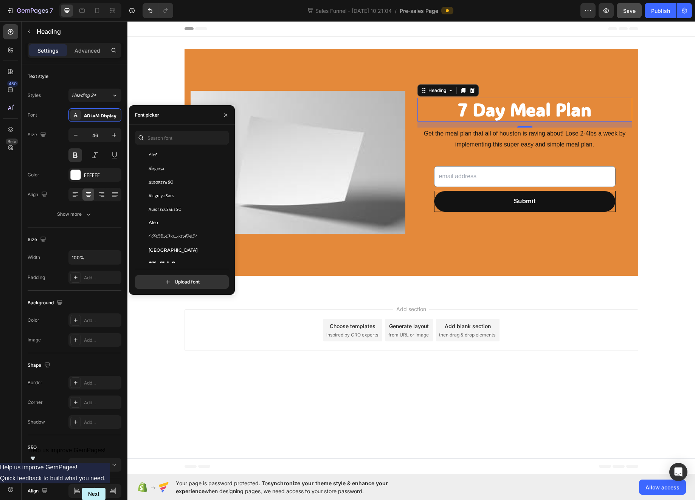
scroll to position [584, 0]
click at [167, 242] on div "Allerta" at bounding box center [187, 243] width 76 height 7
click at [170, 158] on span "Allerta Stencil" at bounding box center [165, 155] width 32 height 7
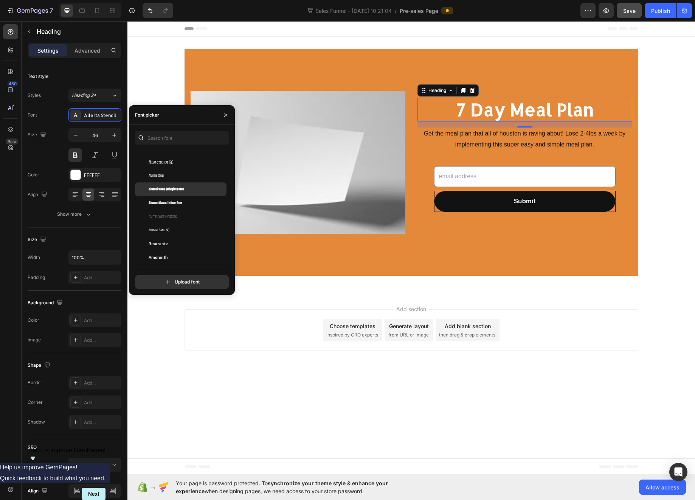
click at [182, 189] on span "Alumni Sans Collegiate One" at bounding box center [166, 189] width 35 height 7
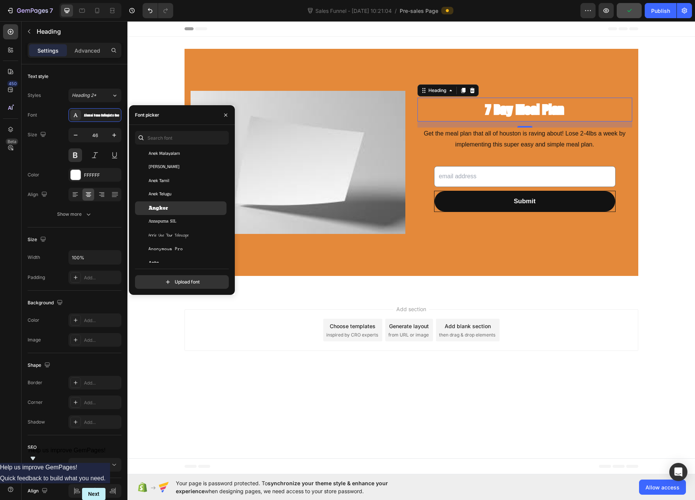
scroll to position [1137, 0]
click at [177, 207] on div "Angkor" at bounding box center [187, 207] width 76 height 7
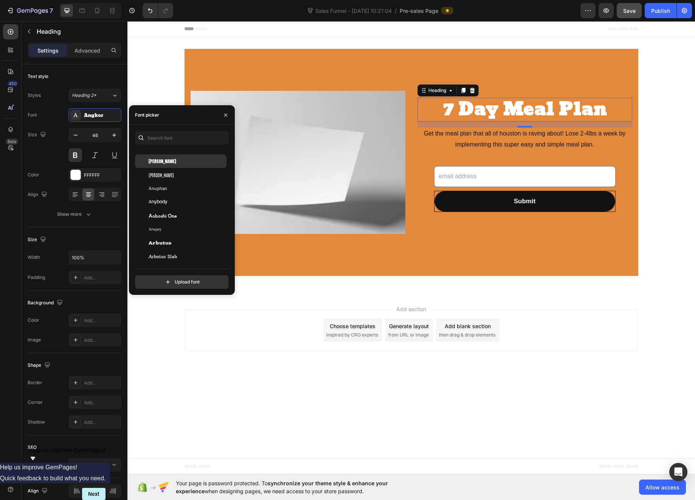
scroll to position [1300, 0]
click at [166, 154] on div "[PERSON_NAME]" at bounding box center [187, 153] width 76 height 7
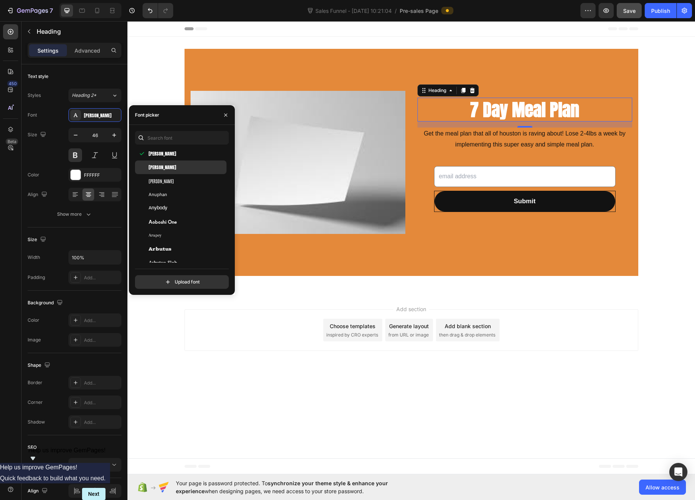
click at [159, 166] on span "[PERSON_NAME]" at bounding box center [163, 167] width 28 height 7
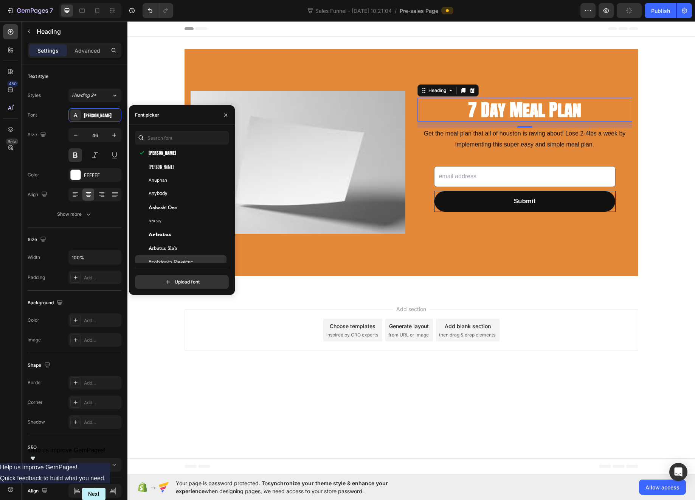
scroll to position [1360, 0]
click at [179, 190] on div "Arbutus" at bounding box center [187, 188] width 76 height 7
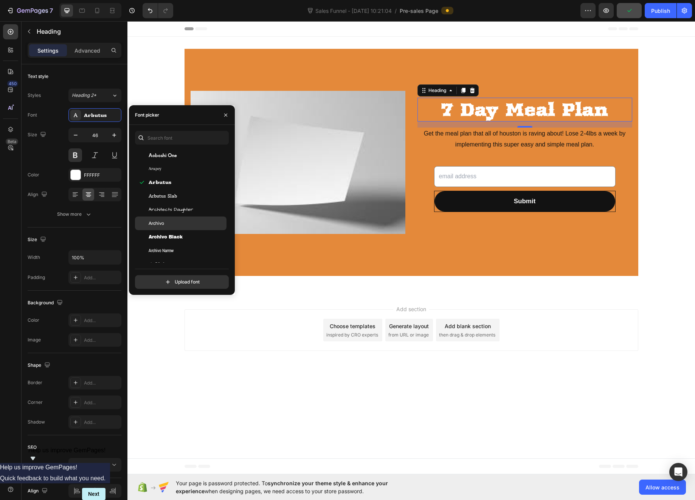
scroll to position [1405, 0]
click at [185, 199] on div "Archivo Black" at bounding box center [187, 197] width 76 height 7
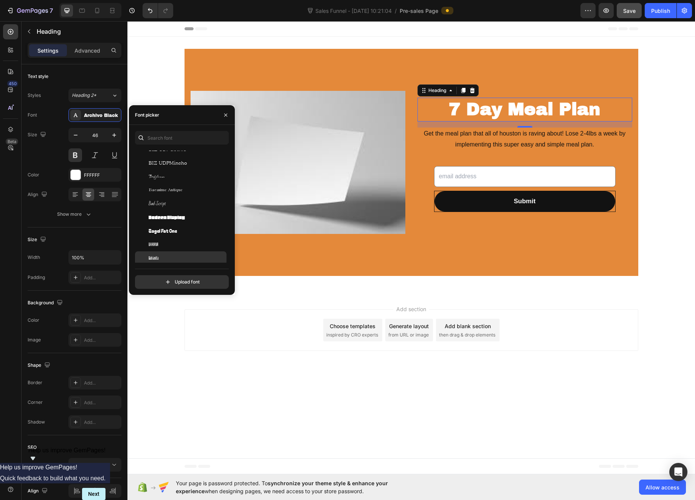
scroll to position [2068, 0]
click at [177, 252] on div "Bakbak One" at bounding box center [181, 258] width 92 height 14
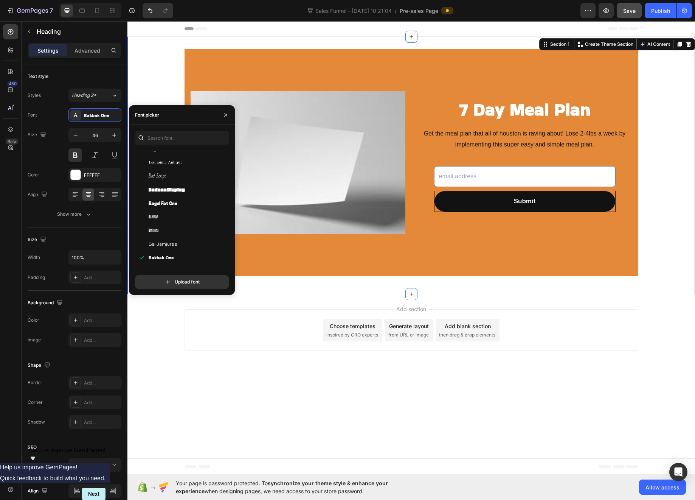
click at [675, 291] on div "7 Day Meal Plan Heading Get the meal plan that all of houston is raving about! …" at bounding box center [412, 165] width 568 height 257
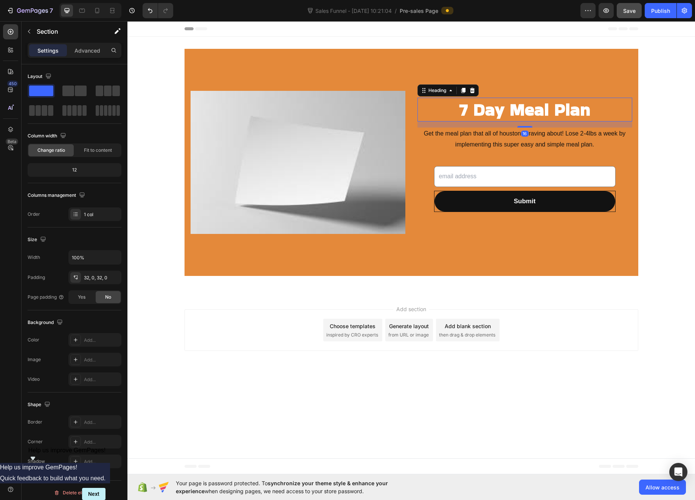
click at [526, 108] on p "7 Day Meal Plan" at bounding box center [525, 109] width 213 height 23
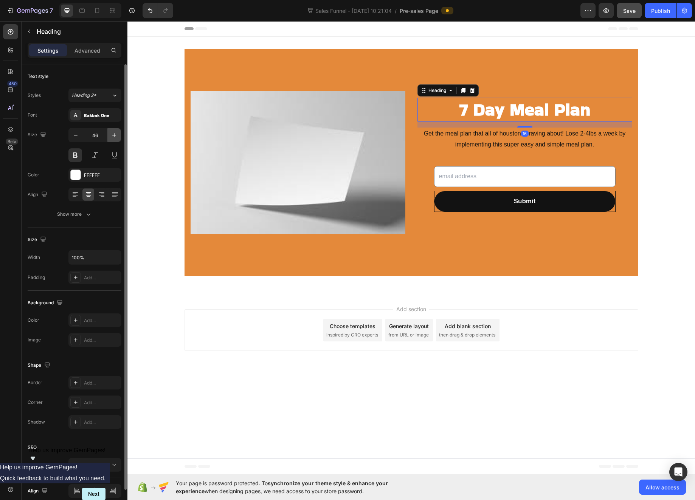
click at [108, 135] on button "button" at bounding box center [114, 135] width 14 height 14
drag, startPoint x: 100, startPoint y: 137, endPoint x: 90, endPoint y: 134, distance: 10.2
click at [90, 134] on input "47" at bounding box center [94, 135] width 25 height 14
click at [94, 135] on input "47" at bounding box center [94, 135] width 25 height 14
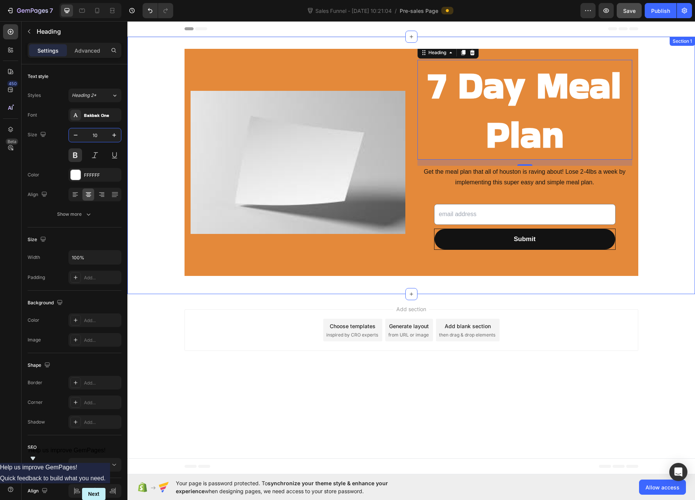
type input "1"
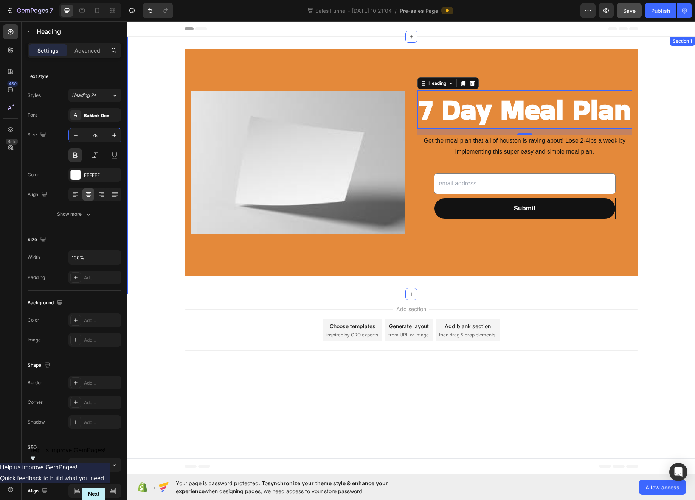
type input "7"
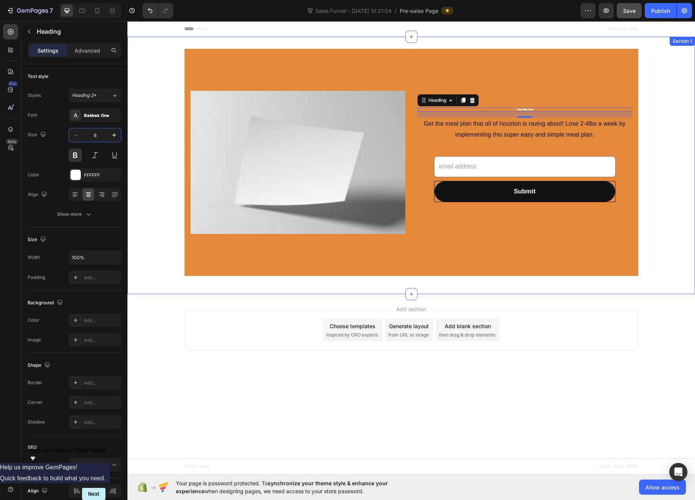
type input "60"
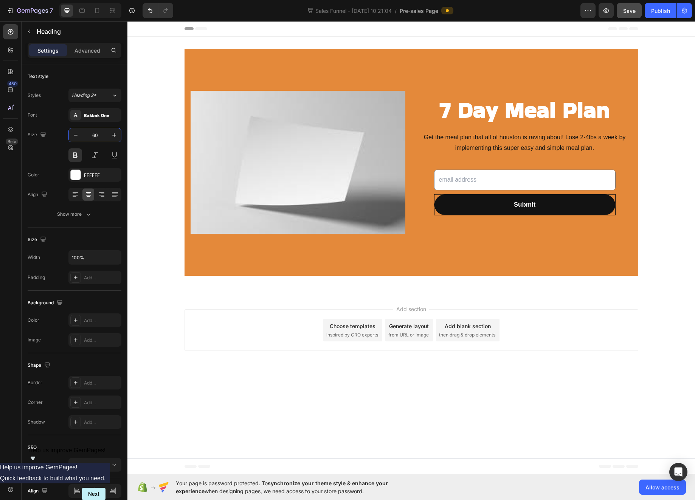
click at [214, 394] on body "Header 7 Day Meal Plan Heading Get the meal plan that all of houston is raving …" at bounding box center [412, 247] width 568 height 453
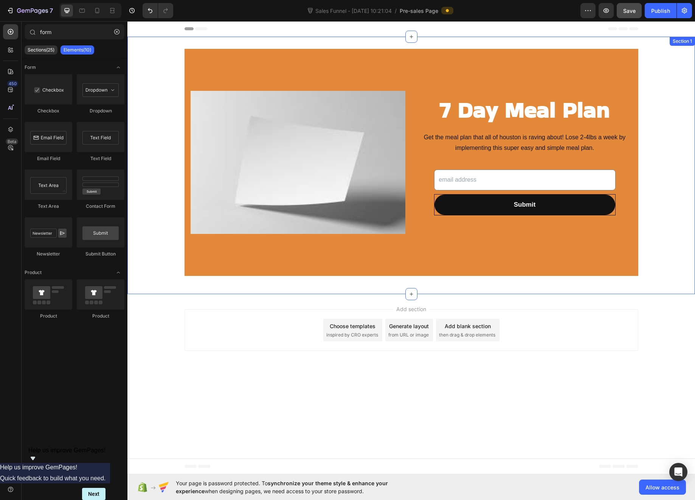
click at [675, 287] on div "7 Day Meal Plan Heading Get the meal plan that all of houston is raving about! …" at bounding box center [412, 165] width 568 height 257
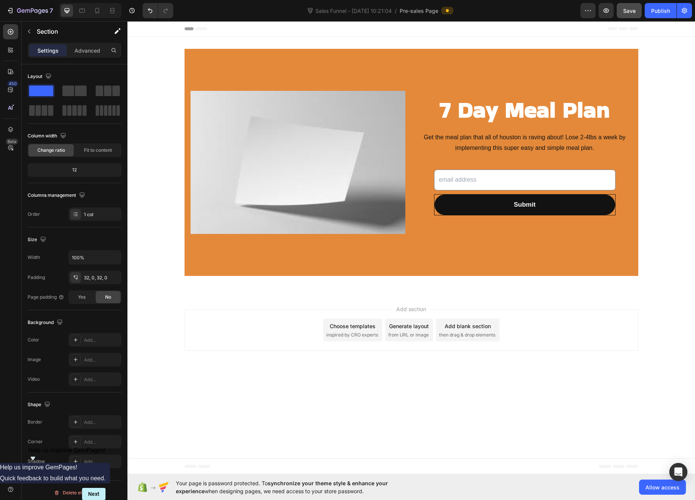
click at [677, 331] on div "Add section Choose templates inspired by CRO experts Generate layout from URL o…" at bounding box center [412, 331] width 568 height 75
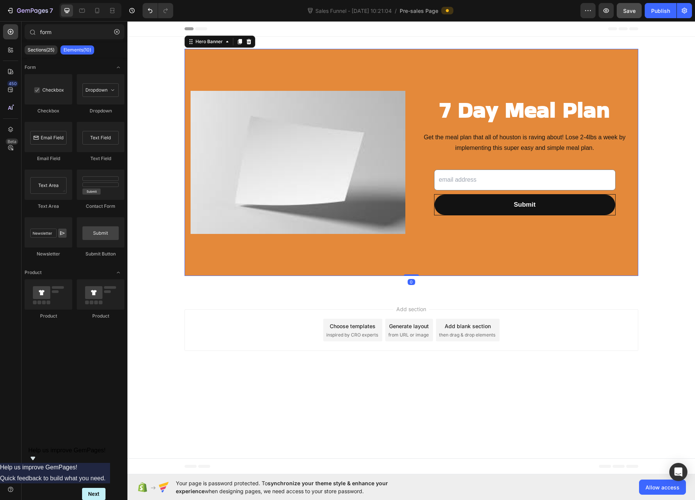
click at [291, 60] on div "Background Image" at bounding box center [412, 162] width 454 height 227
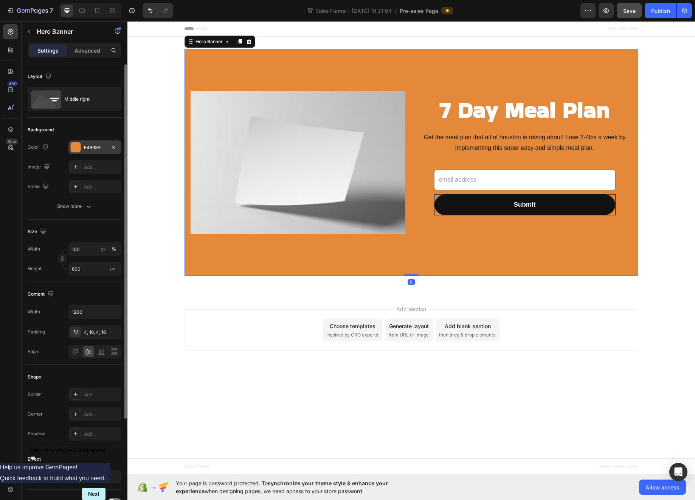
click at [76, 146] on div at bounding box center [76, 147] width 10 height 10
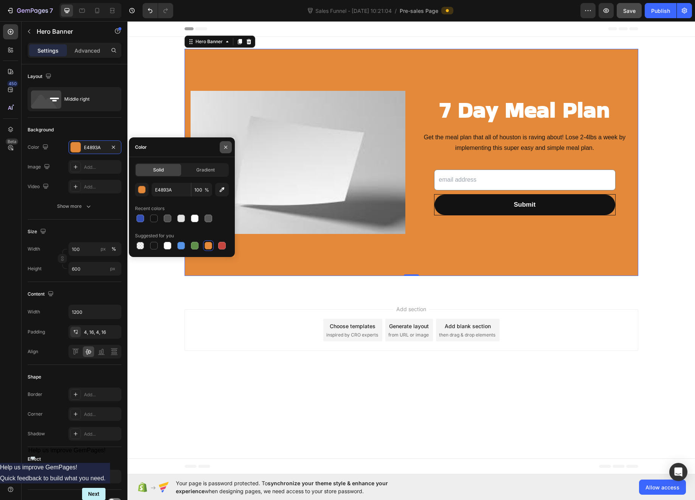
click at [223, 149] on icon "button" at bounding box center [226, 147] width 6 height 6
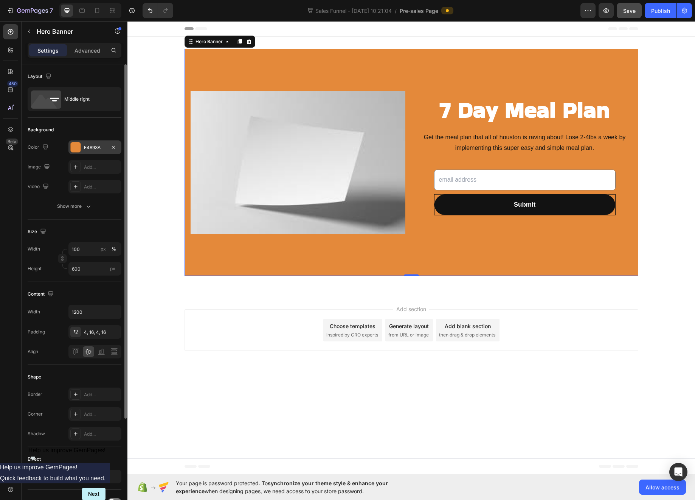
click at [99, 146] on div "E4893A" at bounding box center [95, 147] width 22 height 7
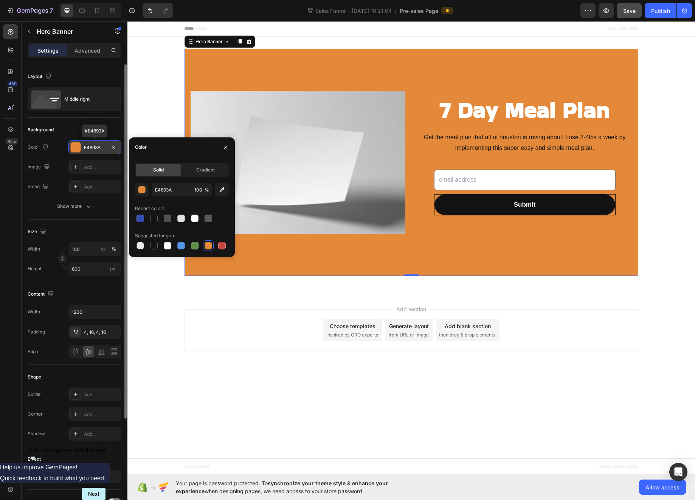
click at [90, 148] on div "E4893A" at bounding box center [95, 147] width 22 height 7
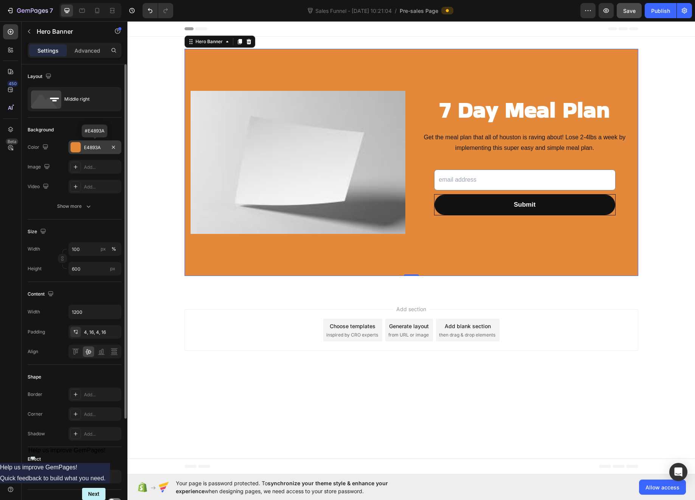
click at [90, 148] on div "E4893A" at bounding box center [95, 147] width 22 height 7
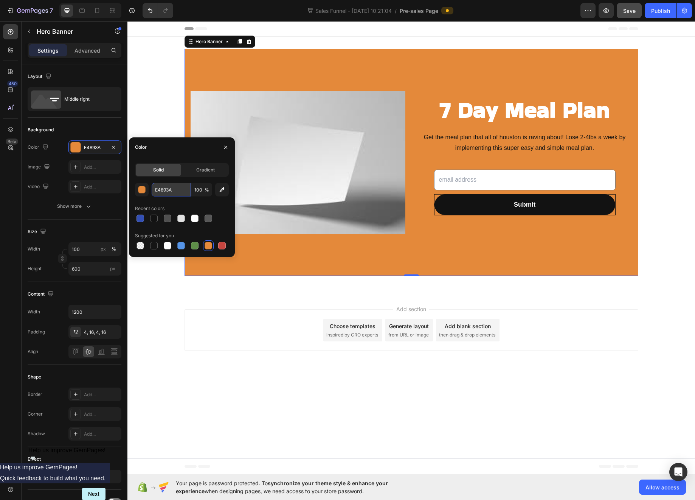
click at [167, 191] on input "E4893A" at bounding box center [171, 190] width 39 height 14
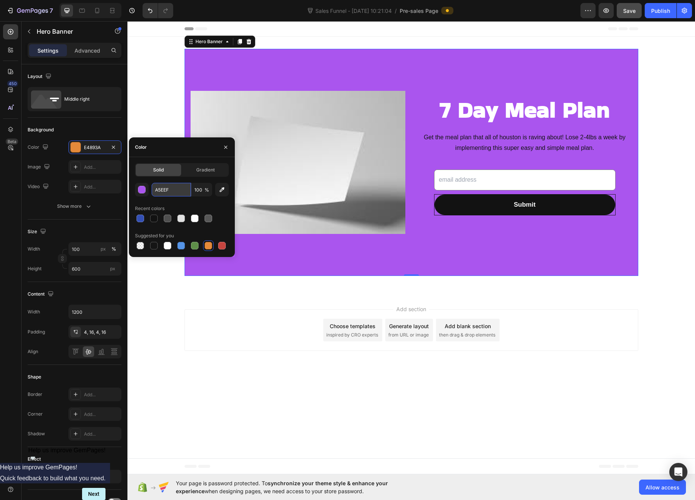
type input "A5EEFF"
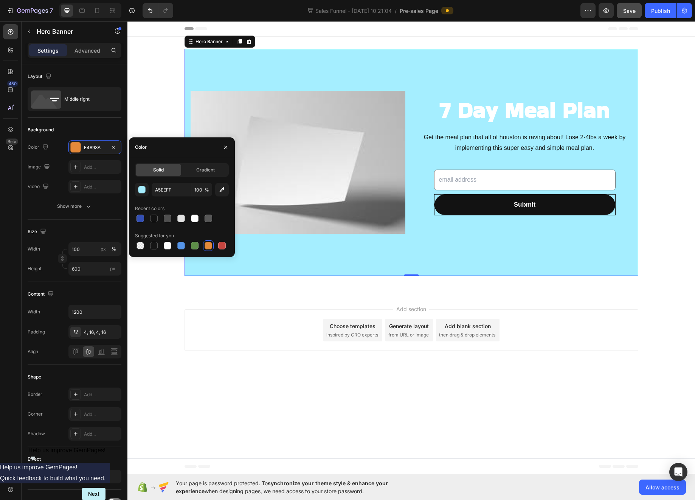
click at [494, 372] on body "Header 7 Day Meal Plan Heading Get the meal plan that all of houston is raving …" at bounding box center [412, 247] width 568 height 453
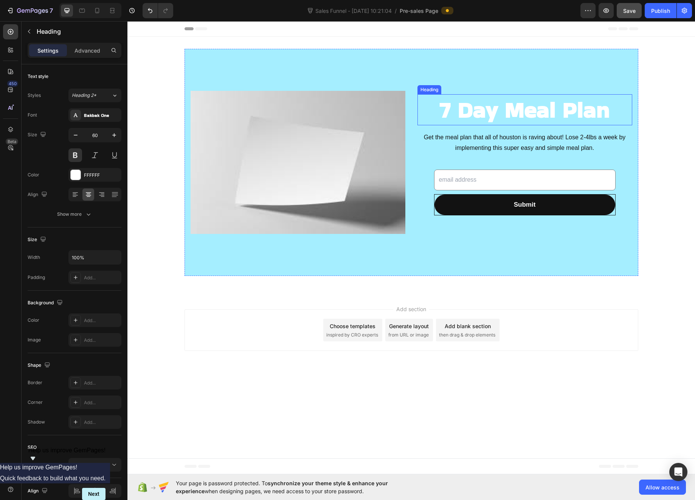
click at [513, 115] on p "7 Day Meal Plan" at bounding box center [525, 110] width 213 height 30
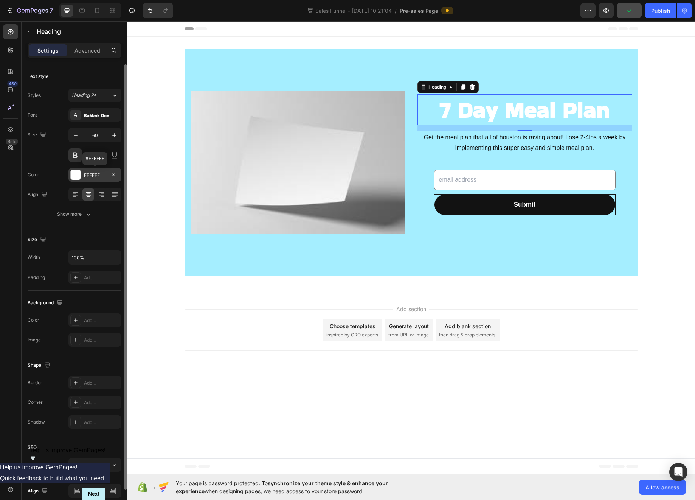
click at [75, 176] on div at bounding box center [76, 175] width 10 height 10
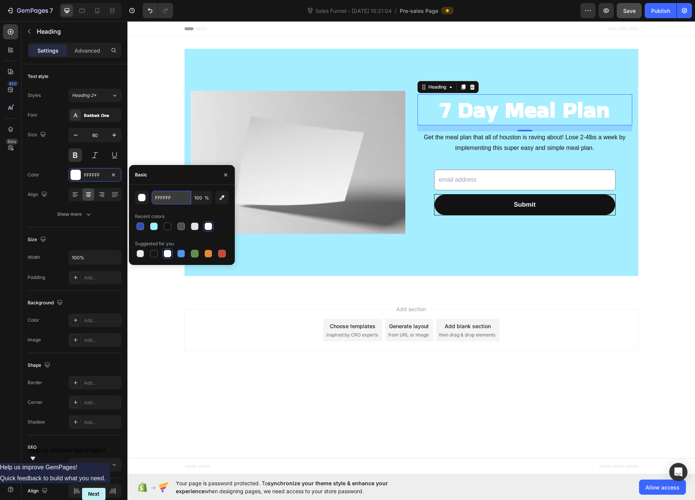
click at [170, 197] on input "FFFFFF" at bounding box center [171, 198] width 39 height 14
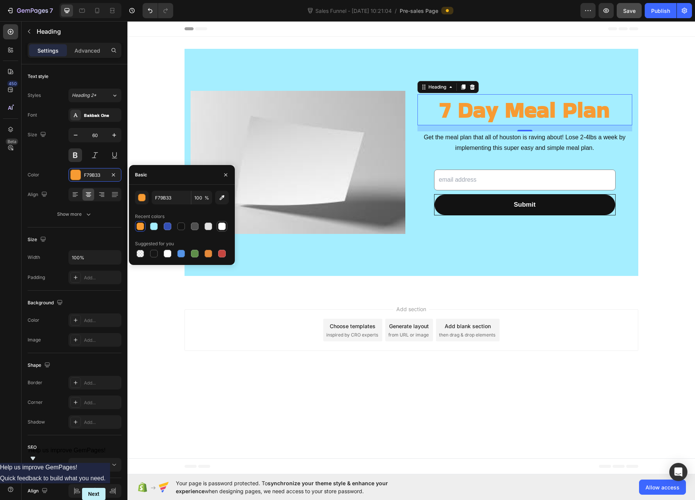
click at [223, 230] on div at bounding box center [222, 226] width 9 height 9
type input "FFFFFF"
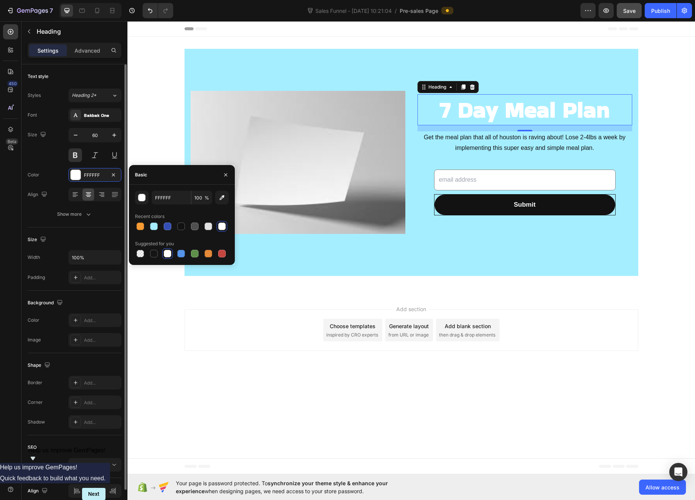
click at [72, 72] on div "Text style" at bounding box center [75, 76] width 94 height 12
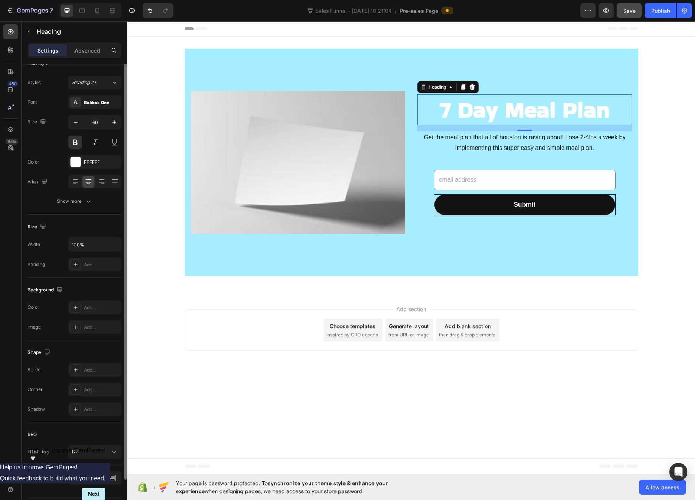
scroll to position [34, 0]
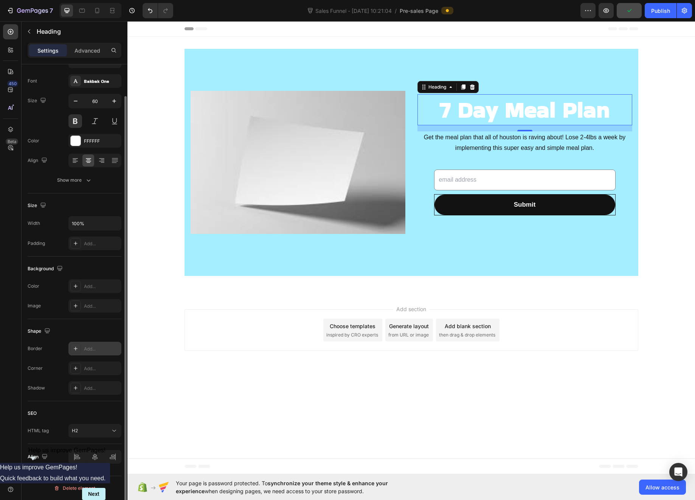
click at [77, 349] on icon at bounding box center [76, 348] width 6 height 6
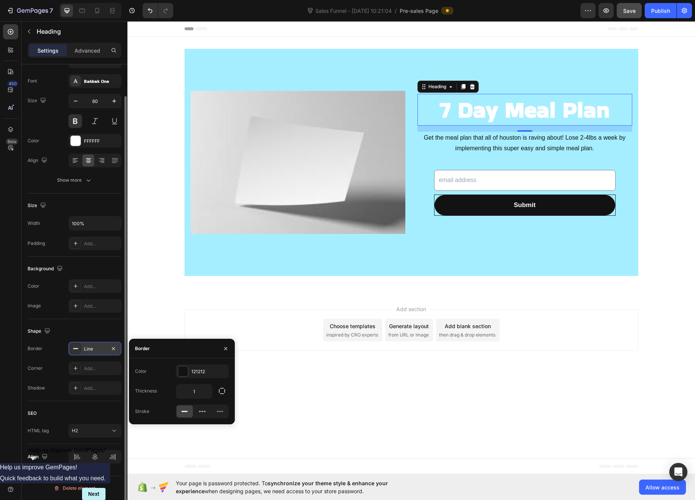
click at [77, 349] on rect at bounding box center [75, 348] width 5 height 1
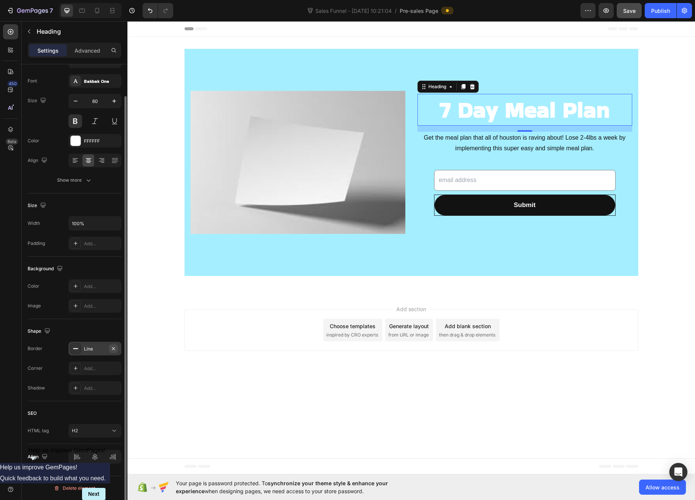
click at [115, 349] on icon "button" at bounding box center [113, 348] width 6 height 6
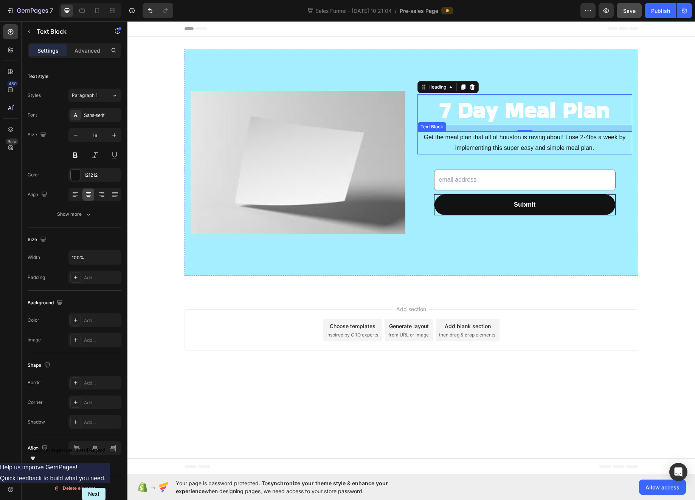
click at [566, 145] on p "Get the meal plan that all of houston is raving about! Lose 2-4lbs a week by im…" at bounding box center [525, 143] width 213 height 22
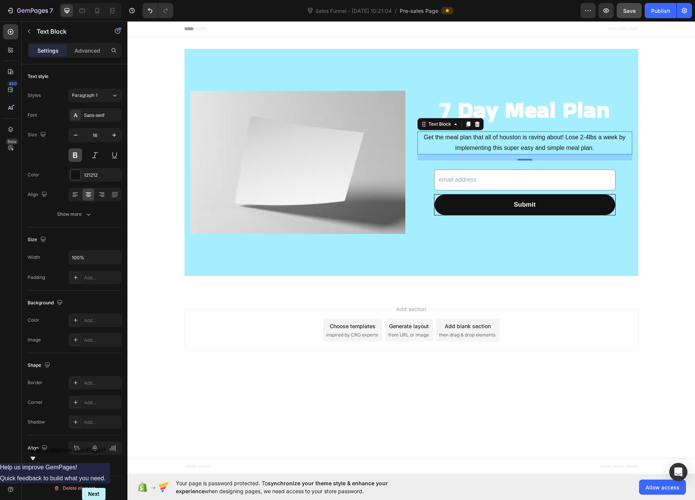
click at [74, 155] on button at bounding box center [75, 155] width 14 height 14
click at [545, 111] on p "7 Day Meal Plan" at bounding box center [525, 110] width 213 height 30
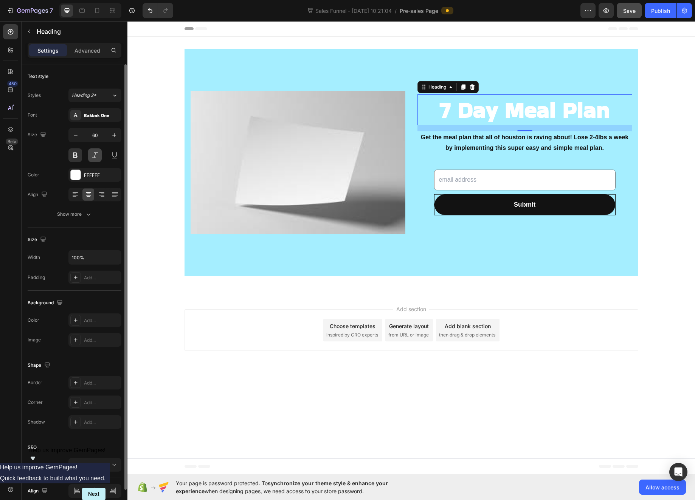
click at [96, 156] on button at bounding box center [95, 155] width 14 height 14
click at [96, 157] on button at bounding box center [95, 155] width 14 height 14
click at [88, 210] on icon "button" at bounding box center [89, 214] width 8 height 8
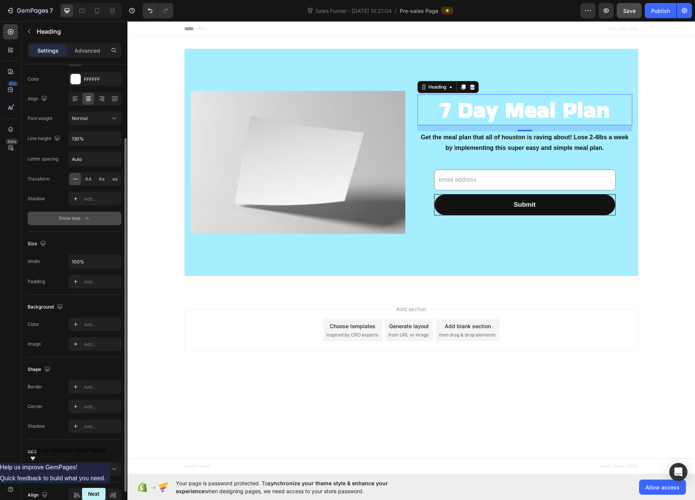
scroll to position [133, 0]
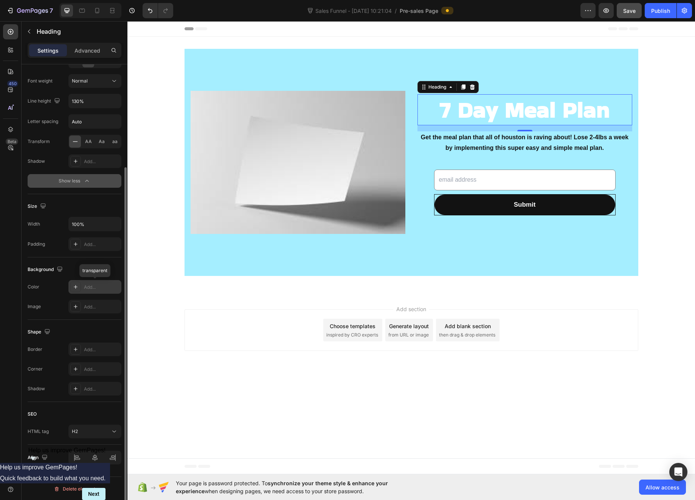
click at [90, 288] on div "Add..." at bounding box center [102, 287] width 36 height 7
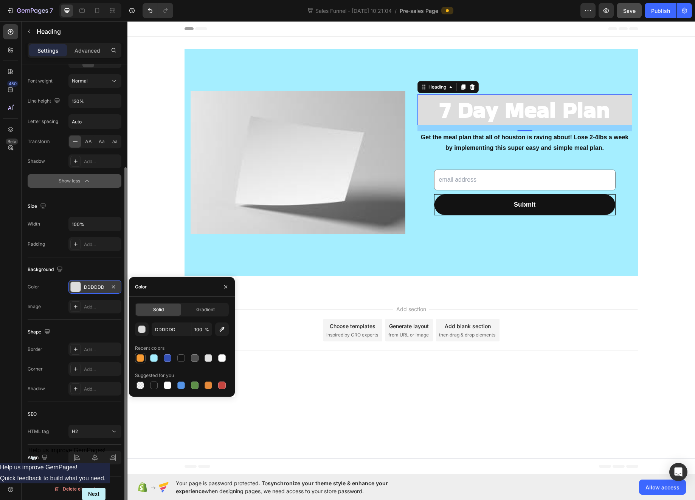
click at [141, 357] on div at bounding box center [141, 358] width 8 height 8
type input "F79B33"
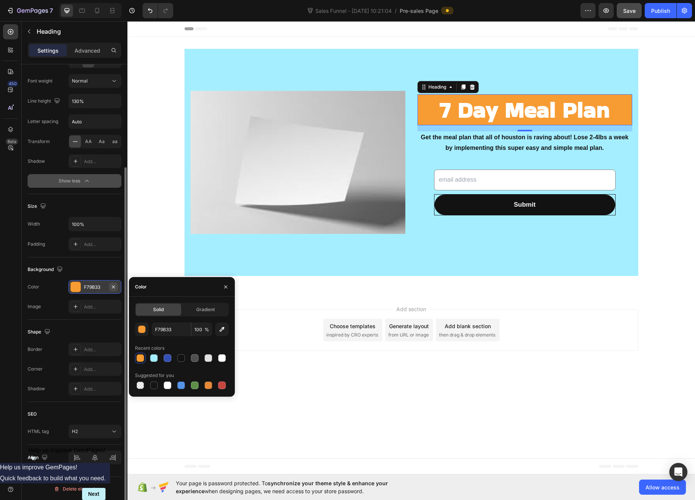
click at [111, 286] on icon "button" at bounding box center [113, 287] width 6 height 6
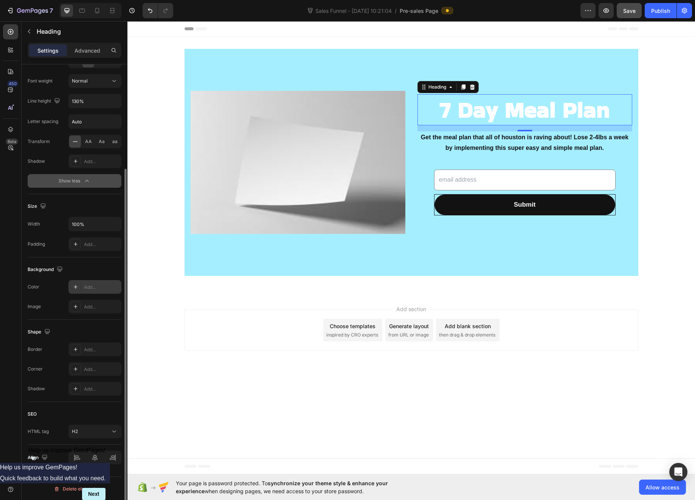
scroll to position [134, 0]
click at [82, 389] on div "Add..." at bounding box center [94, 388] width 53 height 14
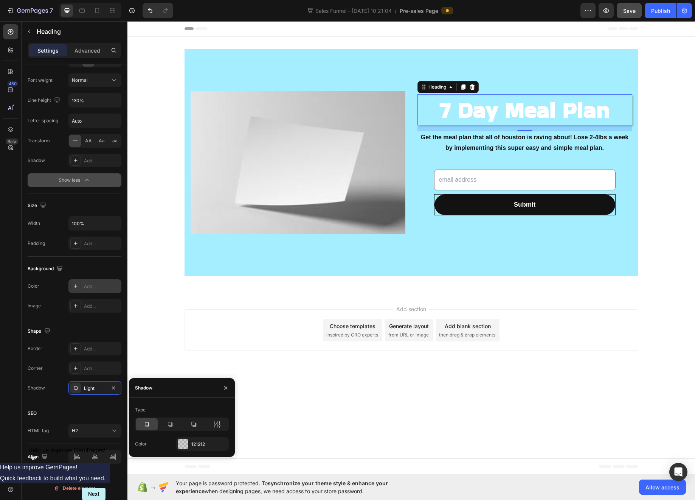
click at [487, 386] on body "Header 7 Day Meal Plan Heading 16 Get the meal plan that all of houston is ravi…" at bounding box center [412, 247] width 568 height 453
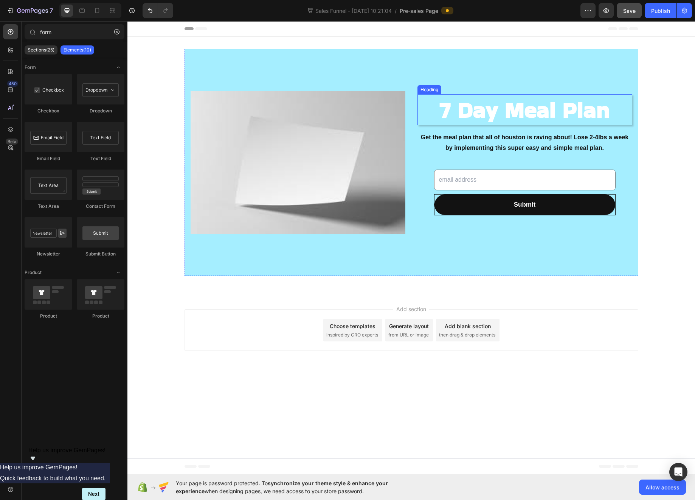
click at [457, 116] on p "7 Day Meal Plan" at bounding box center [525, 110] width 213 height 30
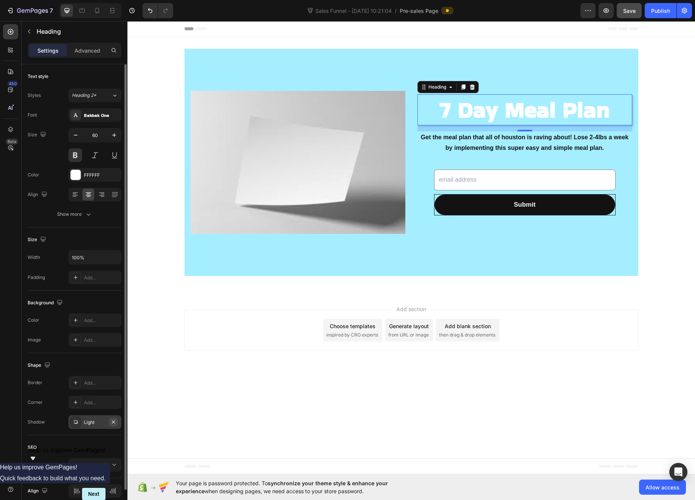
click at [114, 423] on icon "button" at bounding box center [113, 422] width 6 height 6
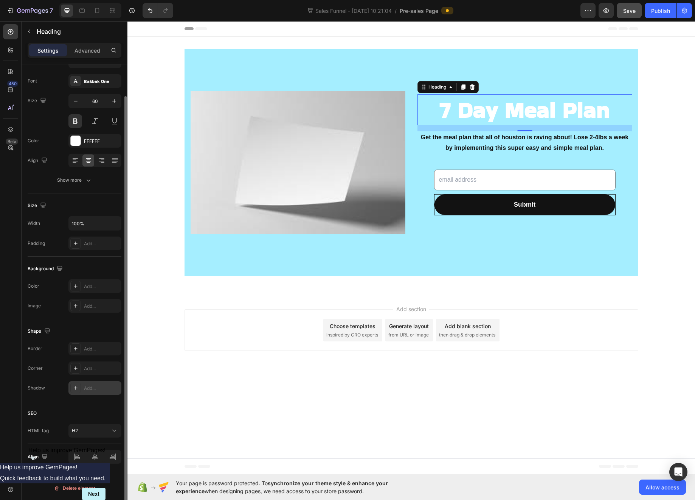
scroll to position [0, 0]
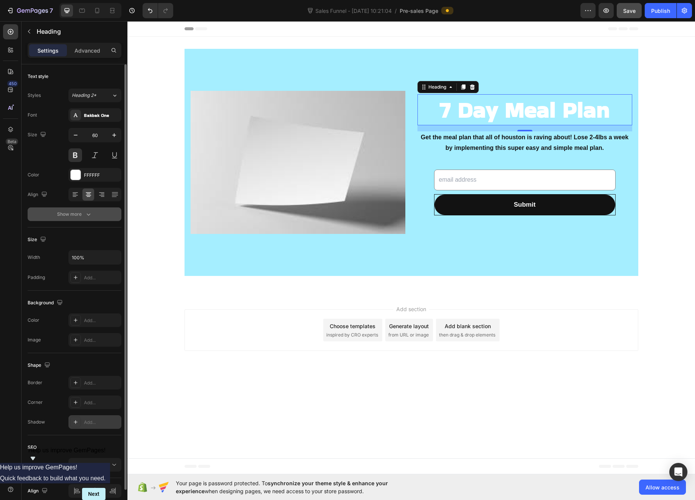
click at [86, 213] on icon "button" at bounding box center [89, 214] width 8 height 8
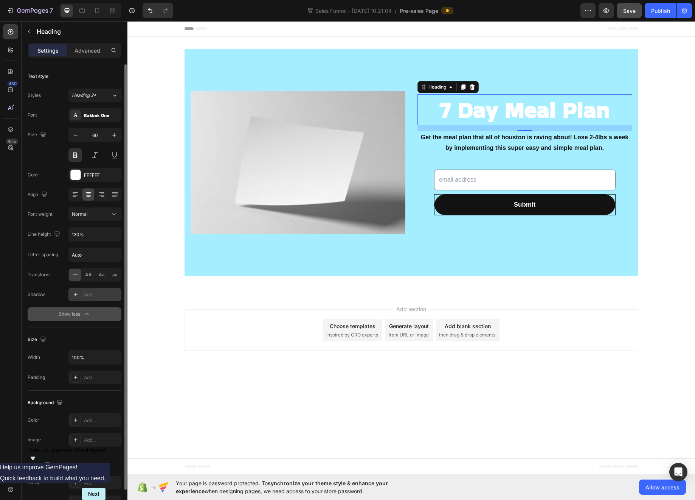
click at [75, 294] on icon at bounding box center [76, 294] width 6 height 6
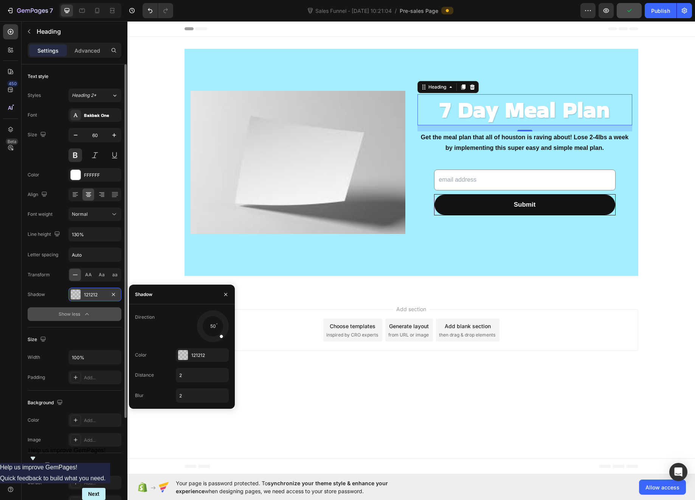
drag, startPoint x: 203, startPoint y: 336, endPoint x: 222, endPoint y: 338, distance: 19.4
click at [222, 338] on div at bounding box center [218, 333] width 14 height 16
click at [190, 373] on input "2" at bounding box center [202, 375] width 52 height 14
type input "5"
click at [183, 336] on div "50" at bounding box center [202, 326] width 53 height 32
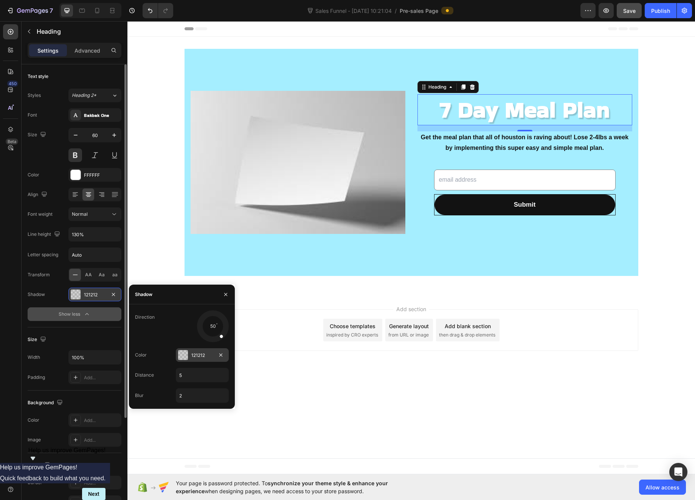
click at [185, 358] on div at bounding box center [183, 355] width 10 height 10
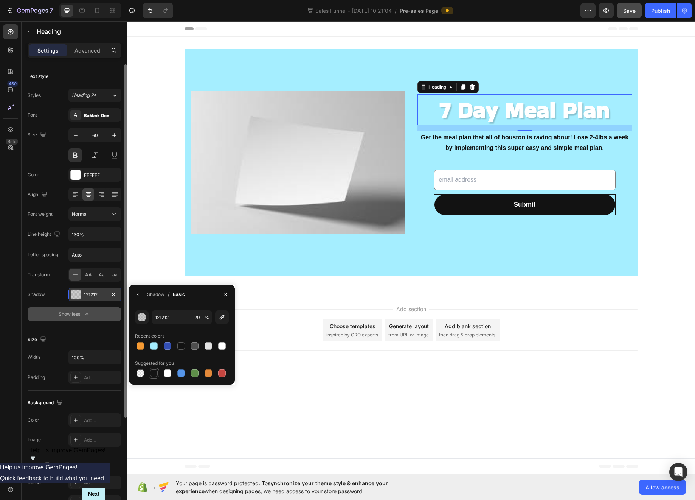
click at [156, 373] on div at bounding box center [154, 373] width 8 height 8
type input "151515"
type input "100"
click at [258, 350] on div "Add section Choose templates inspired by CRO experts Generate layout from URL o…" at bounding box center [412, 330] width 454 height 42
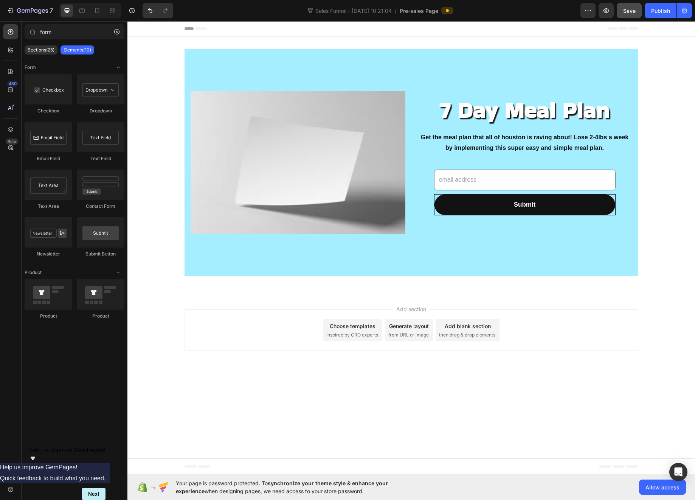
click at [541, 388] on body "Header 7 Day Meal Plan Heading Get the meal plan that all of houston is raving …" at bounding box center [412, 247] width 568 height 453
click at [625, 10] on span "Save" at bounding box center [630, 11] width 12 height 6
